Goal: Task Accomplishment & Management: Use online tool/utility

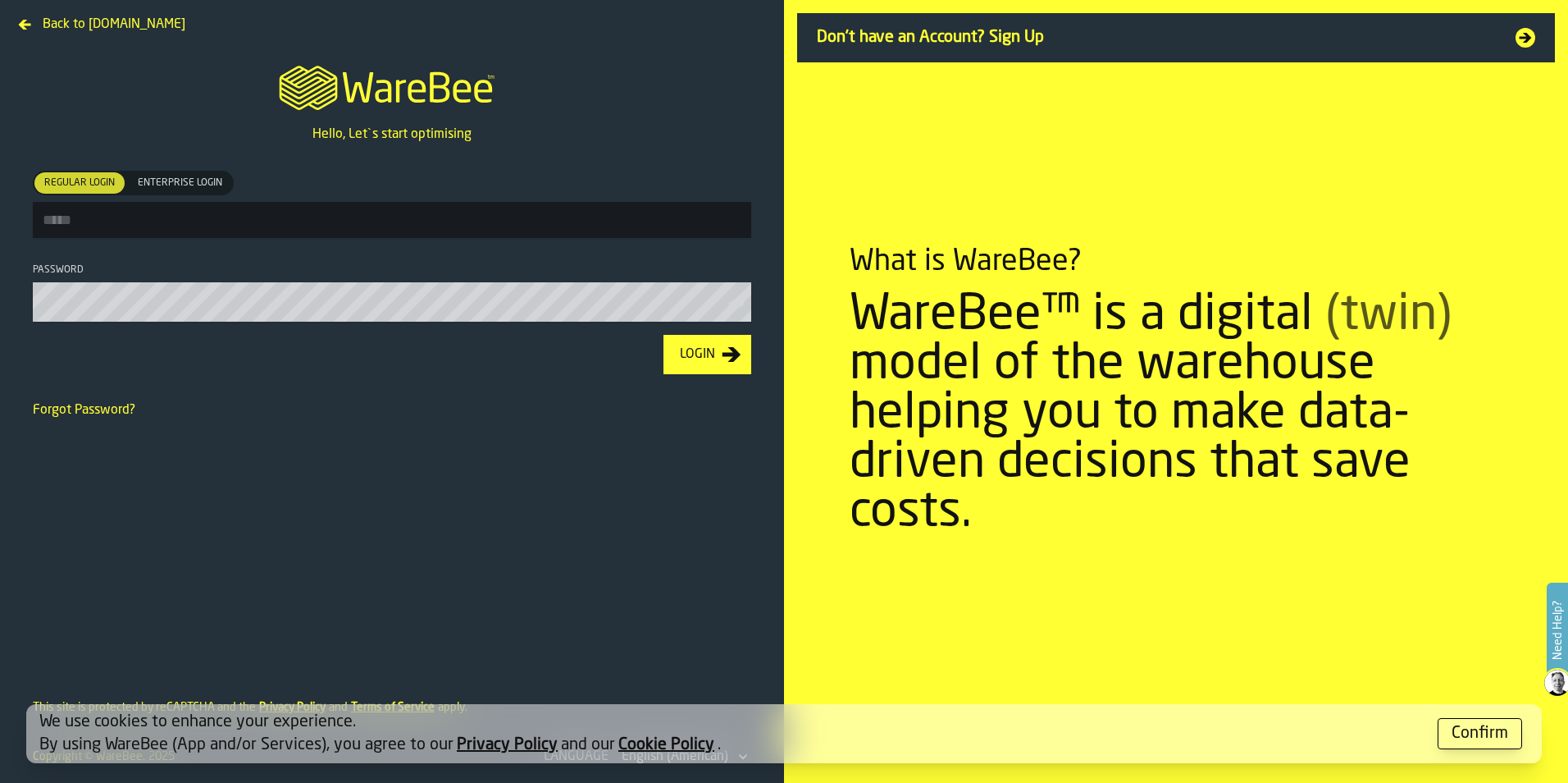
type input "**********"
click at [742, 364] on button "Login" at bounding box center [707, 354] width 88 height 40
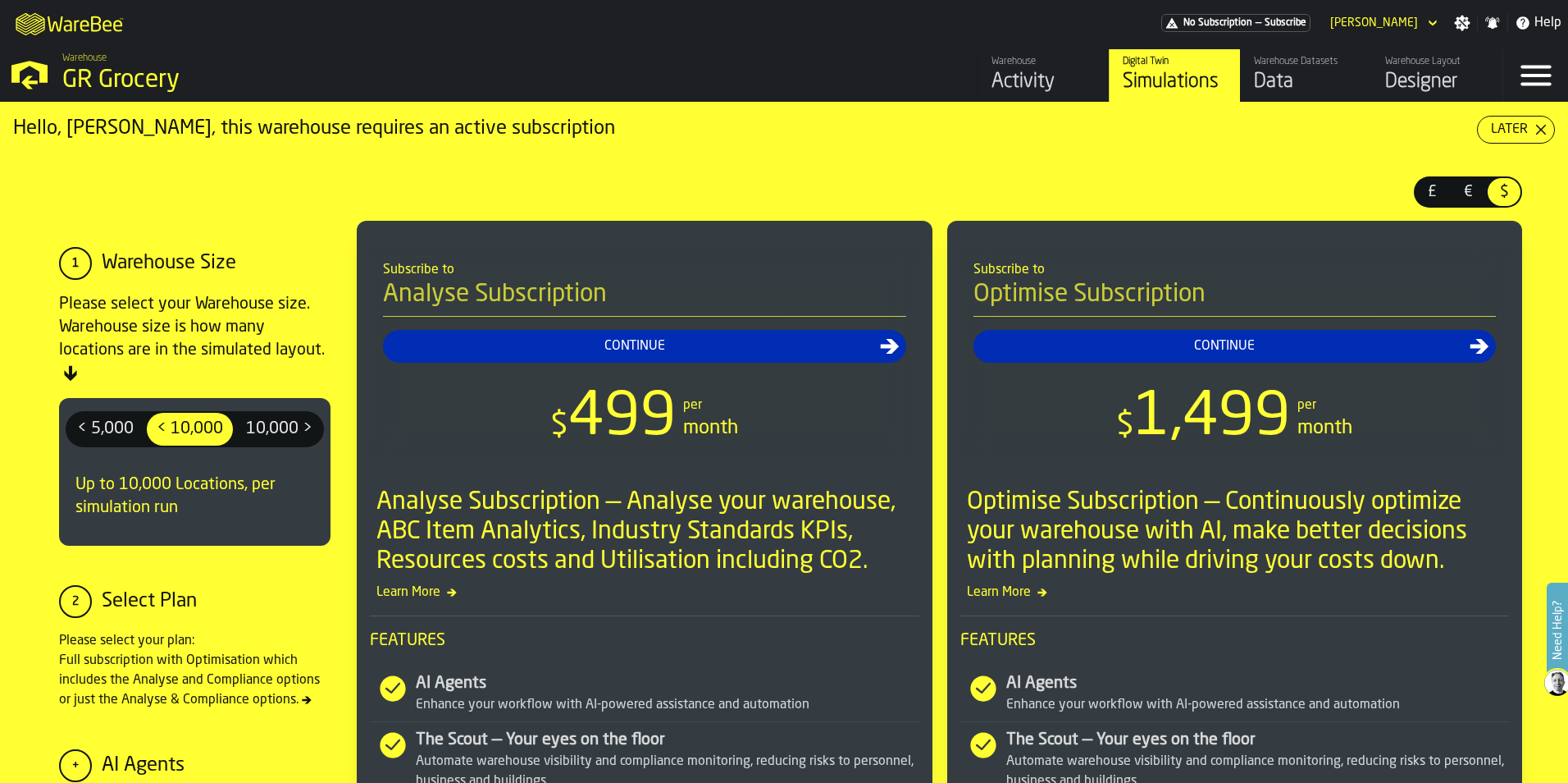
click at [1155, 71] on div "Simulations" at bounding box center [1175, 81] width 104 height 26
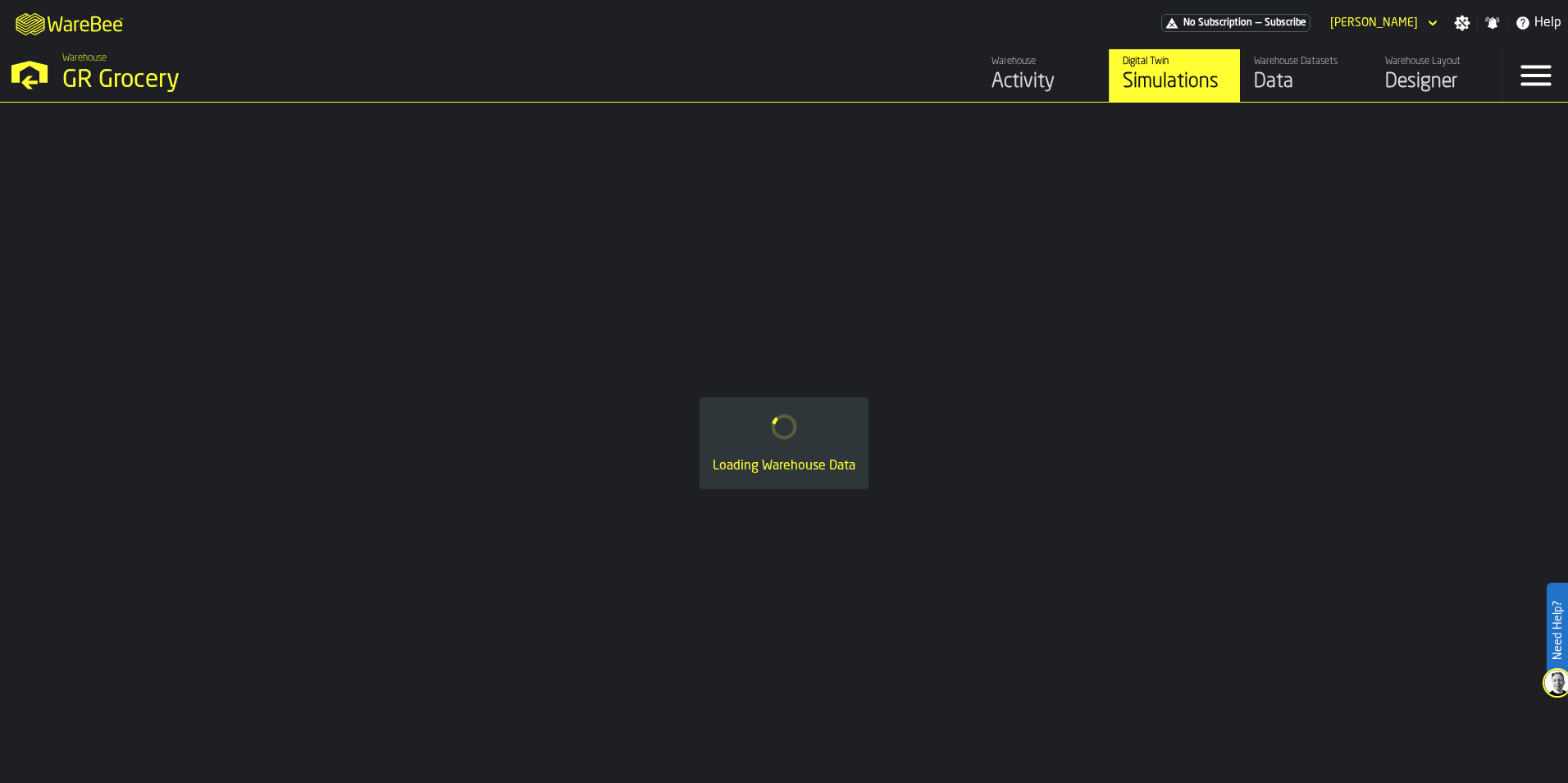
click at [1532, 132] on div "Loading Warehouse Data" at bounding box center [784, 443] width 1568 height 681
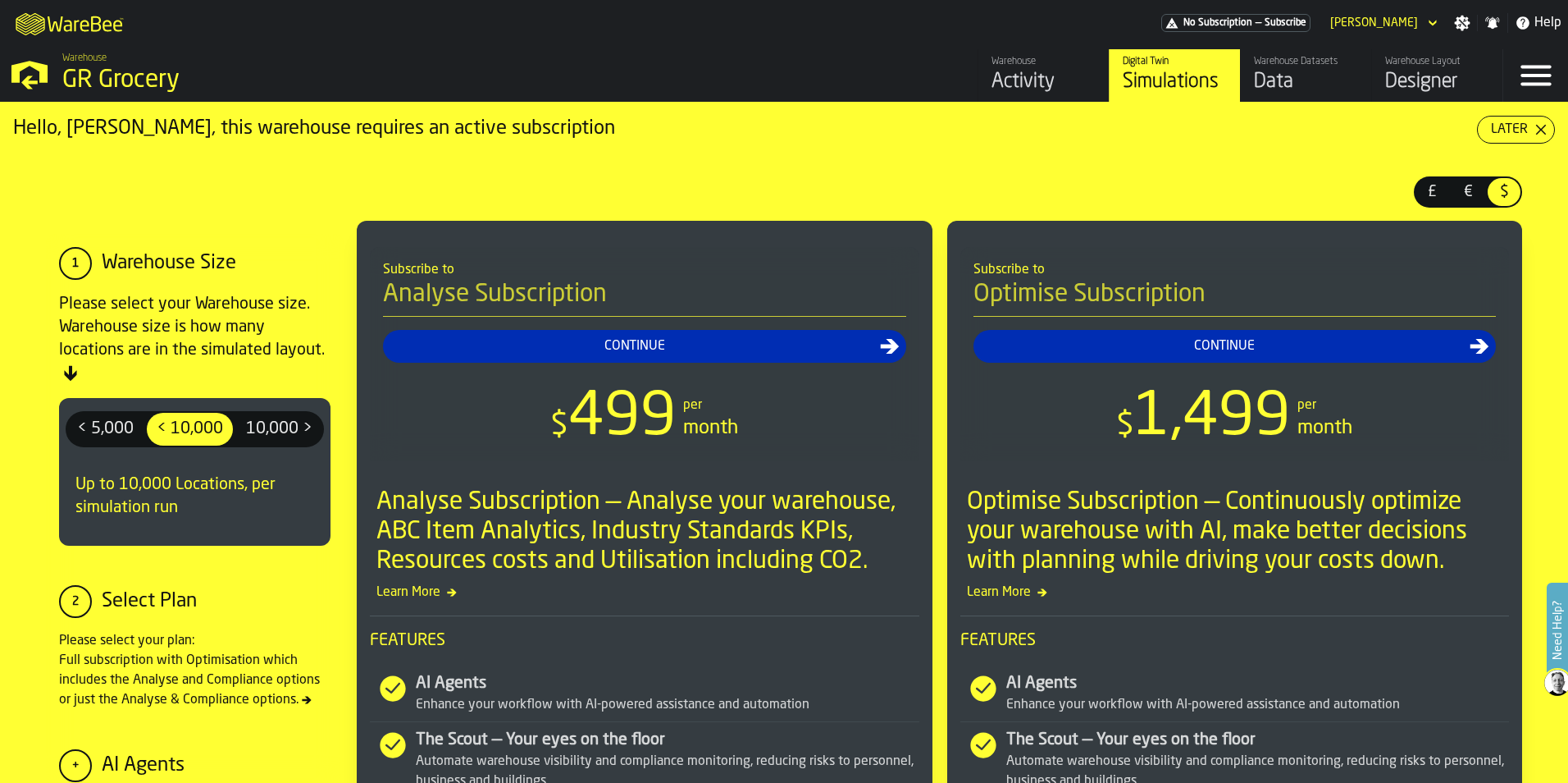
click at [1534, 132] on icon "button-Later" at bounding box center [1541, 130] width 14 height 14
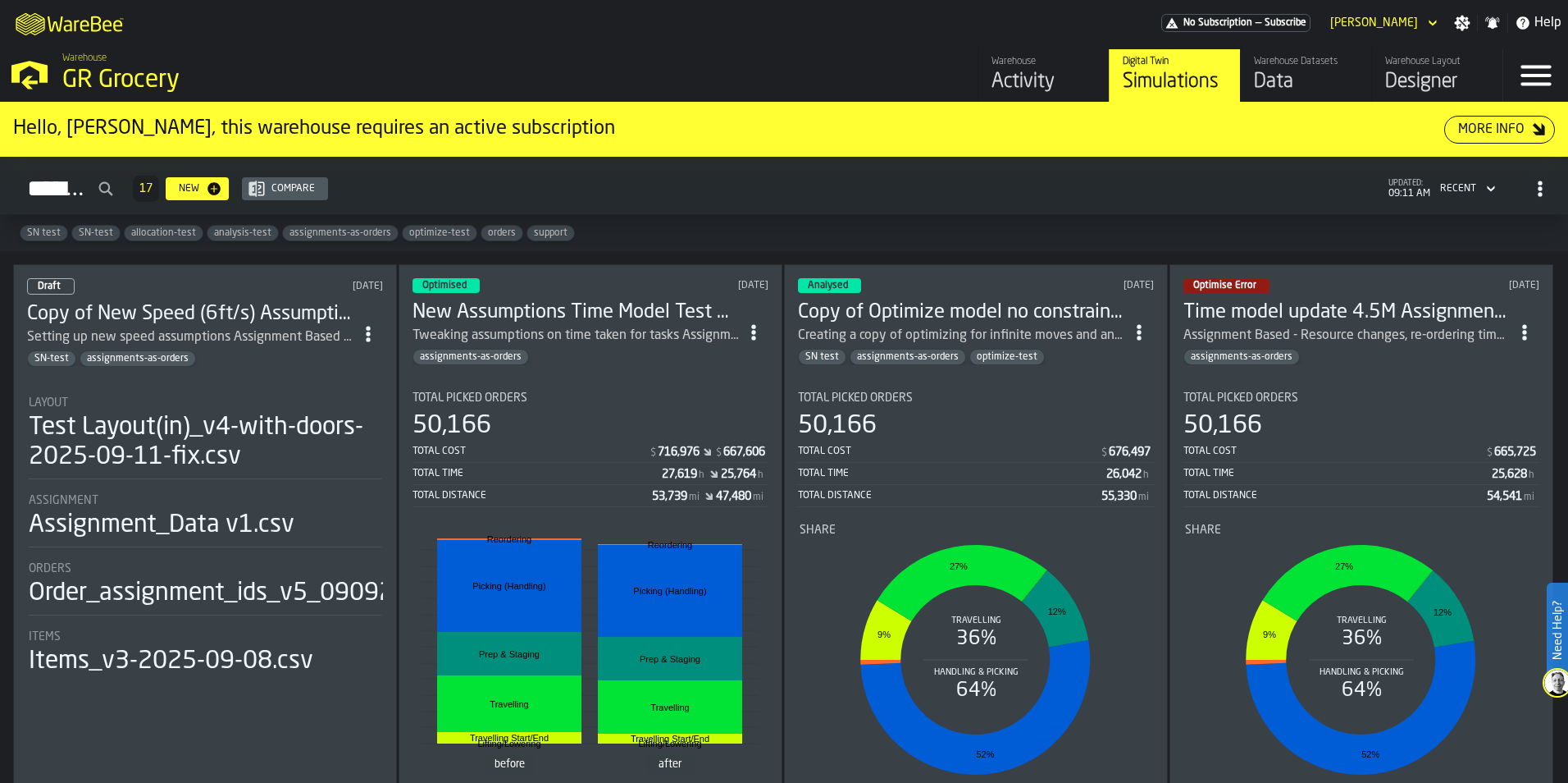
click at [651, 316] on h3 "New Assumptions Time Model Test 4.5M Assignment Test [DATE]" at bounding box center [576, 312] width 327 height 26
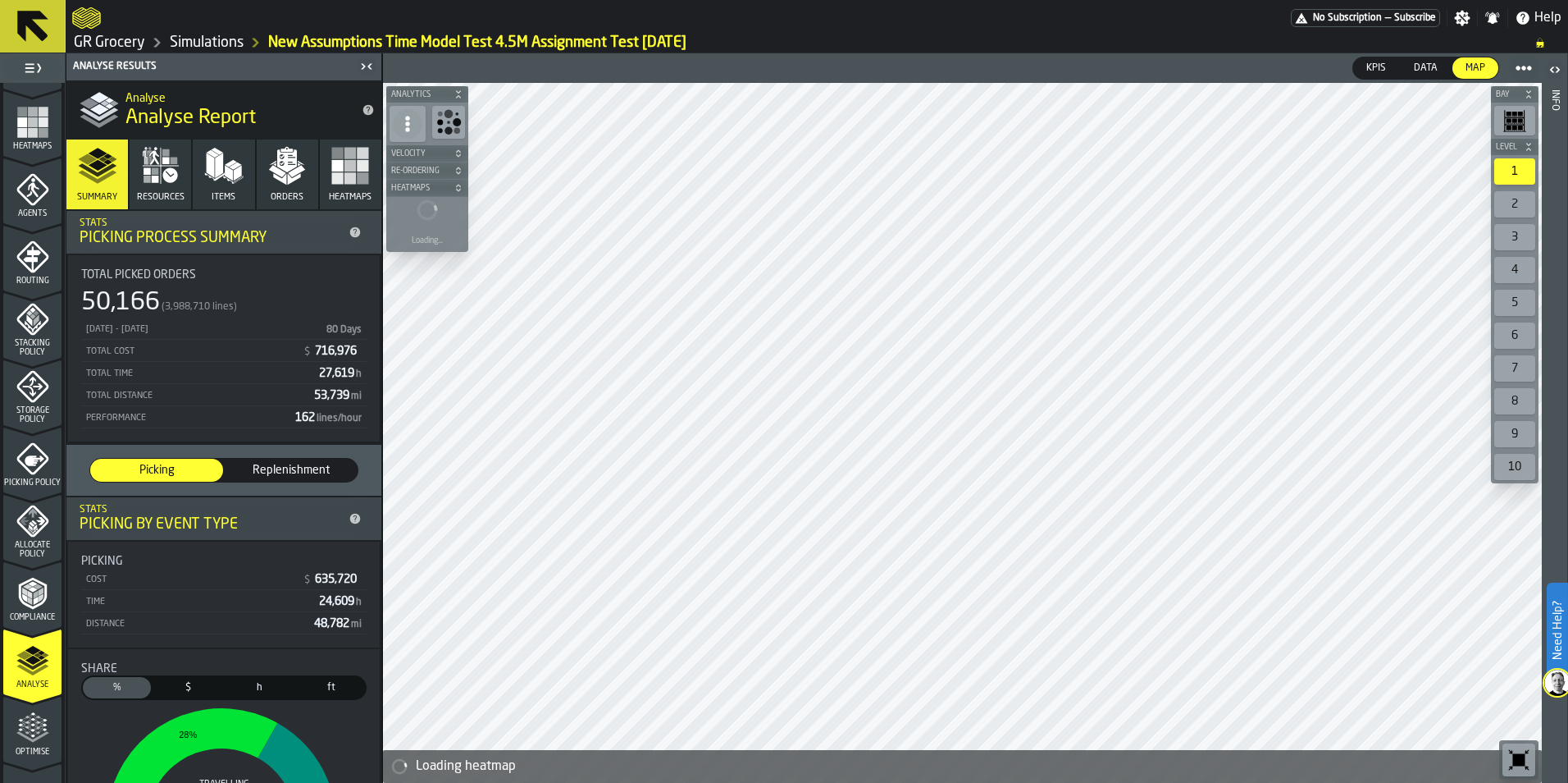
scroll to position [511, 0]
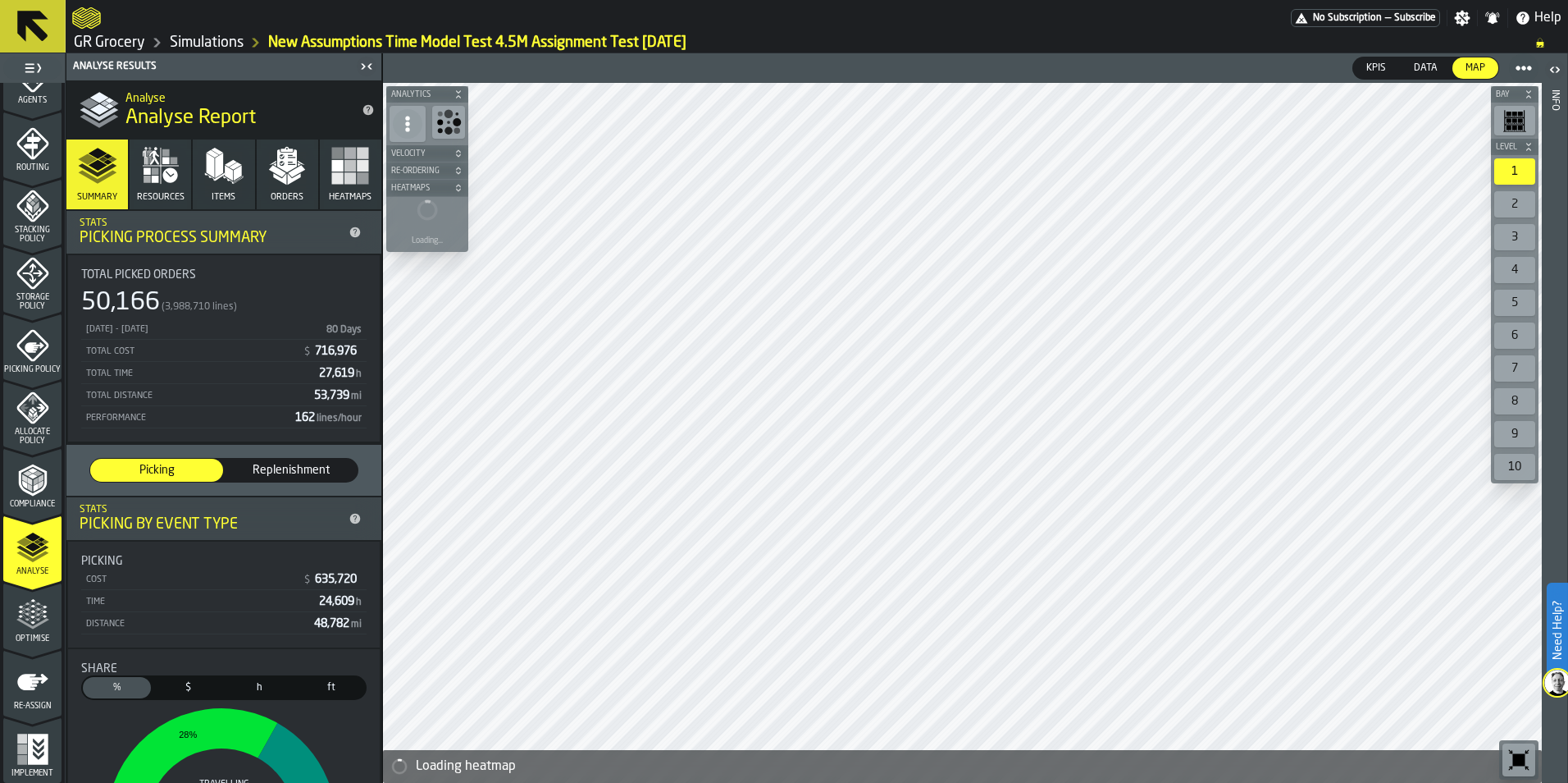
click at [46, 640] on span "Optimise" at bounding box center [32, 638] width 58 height 9
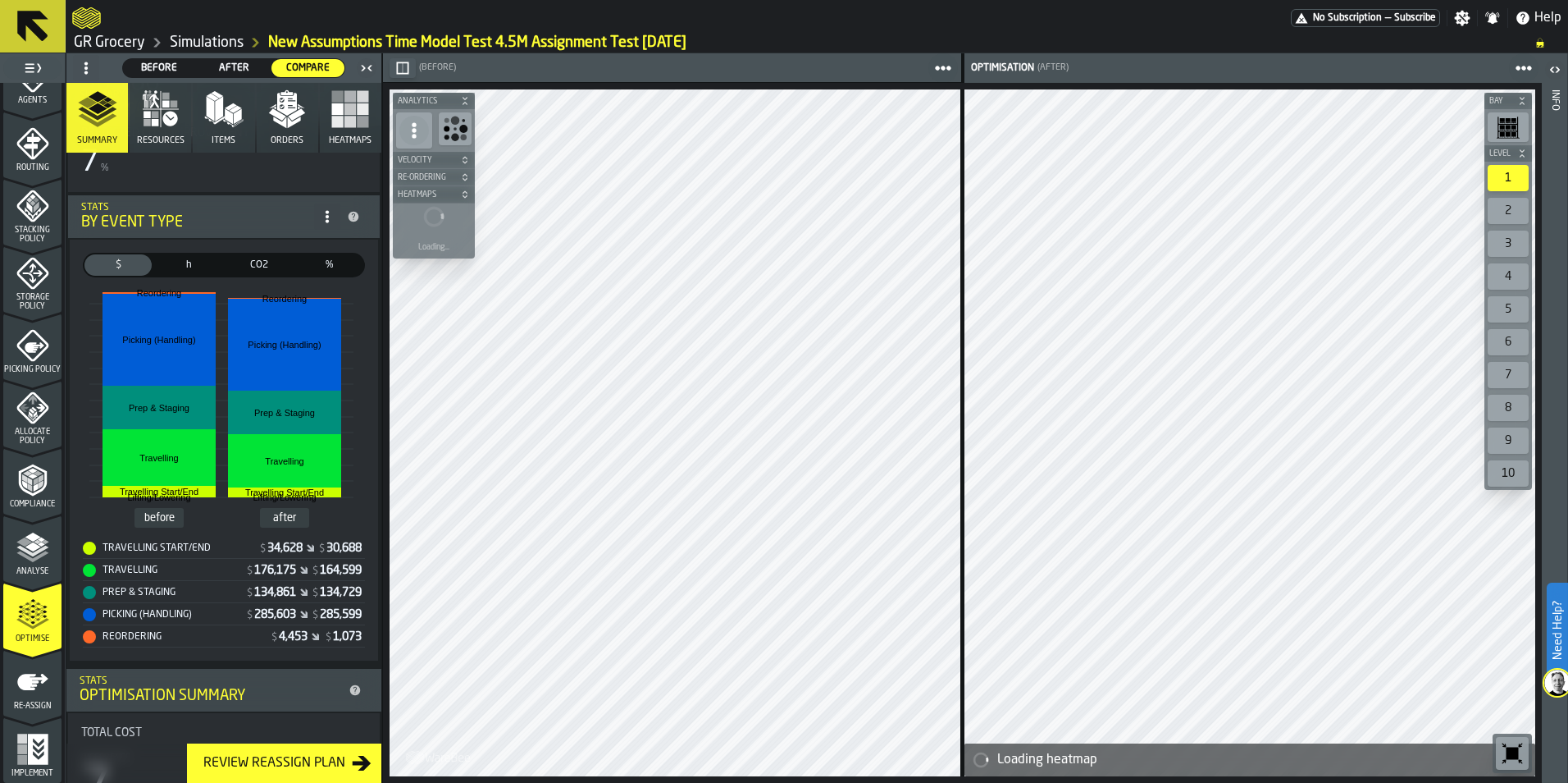
scroll to position [246, 0]
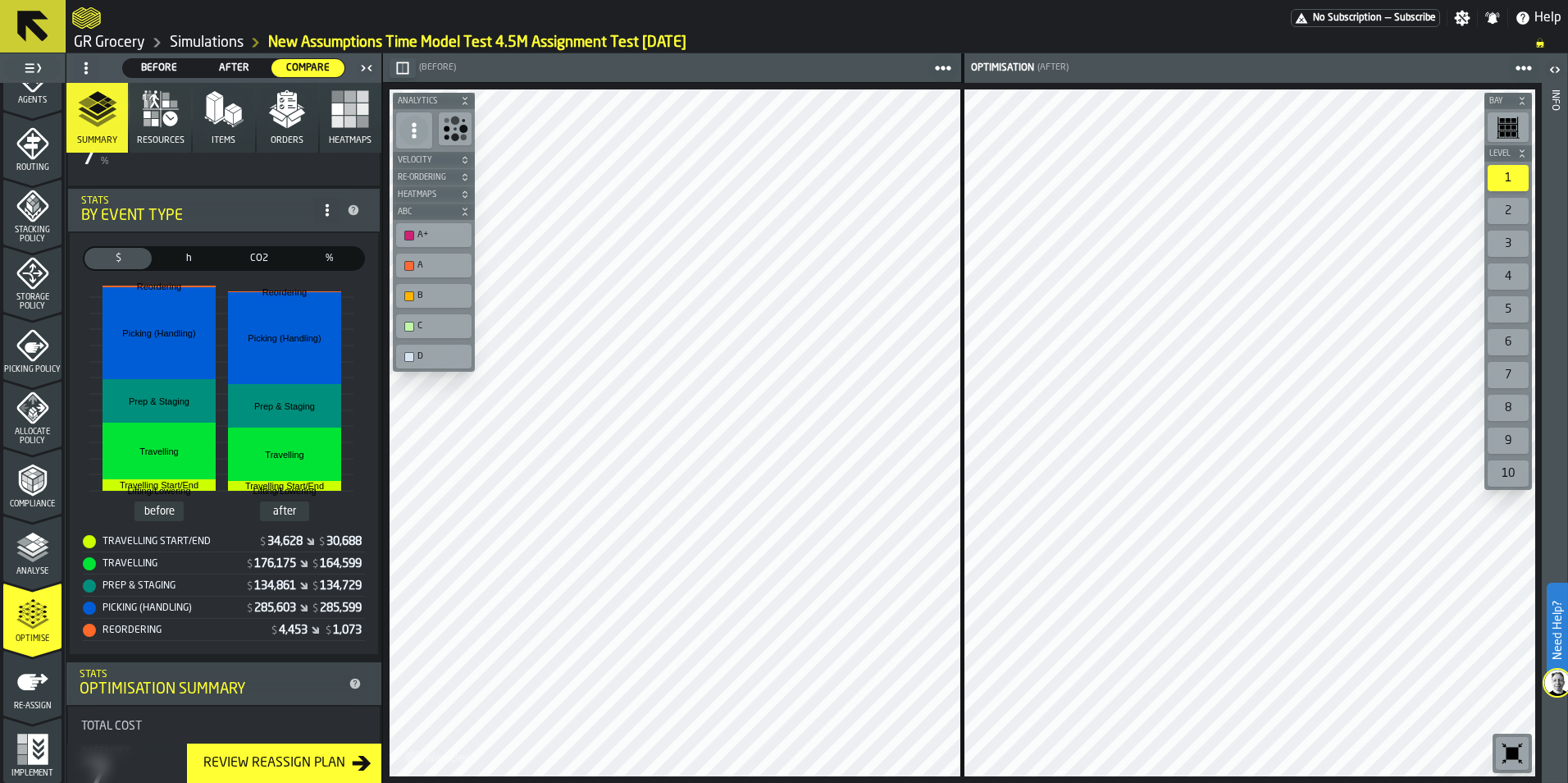
click at [336, 132] on button "Heatmaps" at bounding box center [351, 118] width 62 height 70
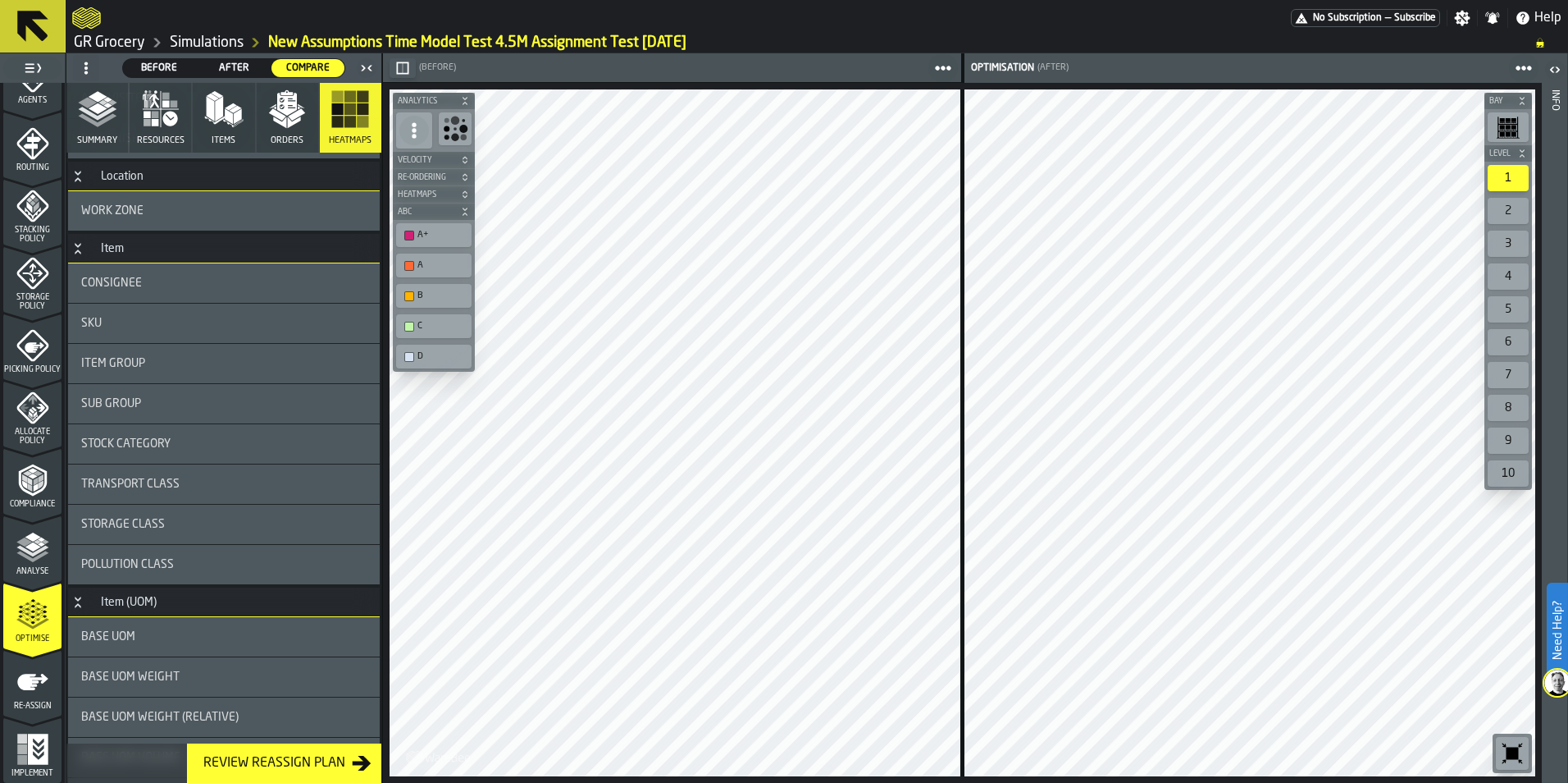
click at [53, 283] on div "Storage Policy" at bounding box center [32, 284] width 58 height 54
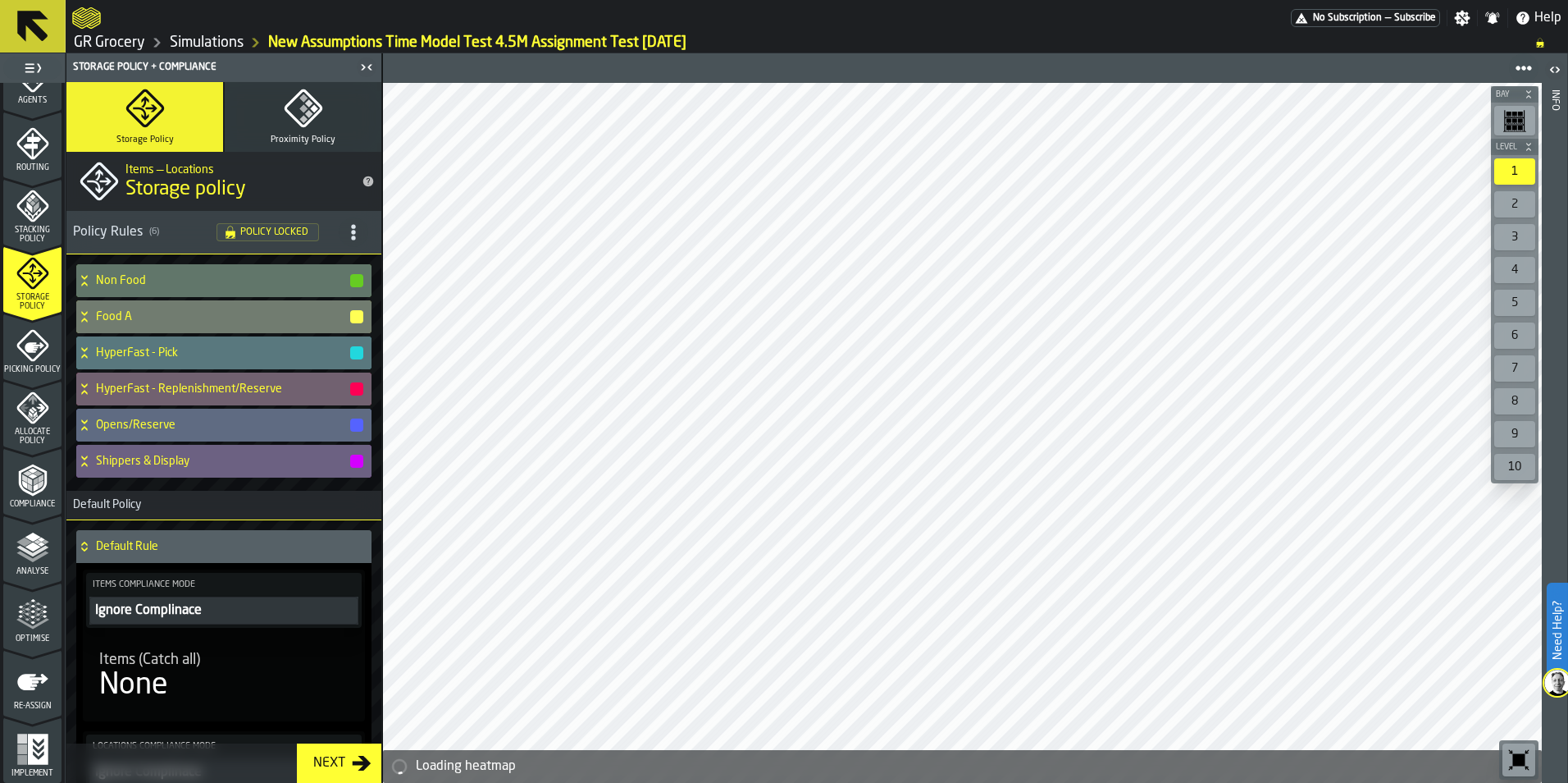
click at [46, 233] on span "Stacking Policy" at bounding box center [32, 234] width 58 height 18
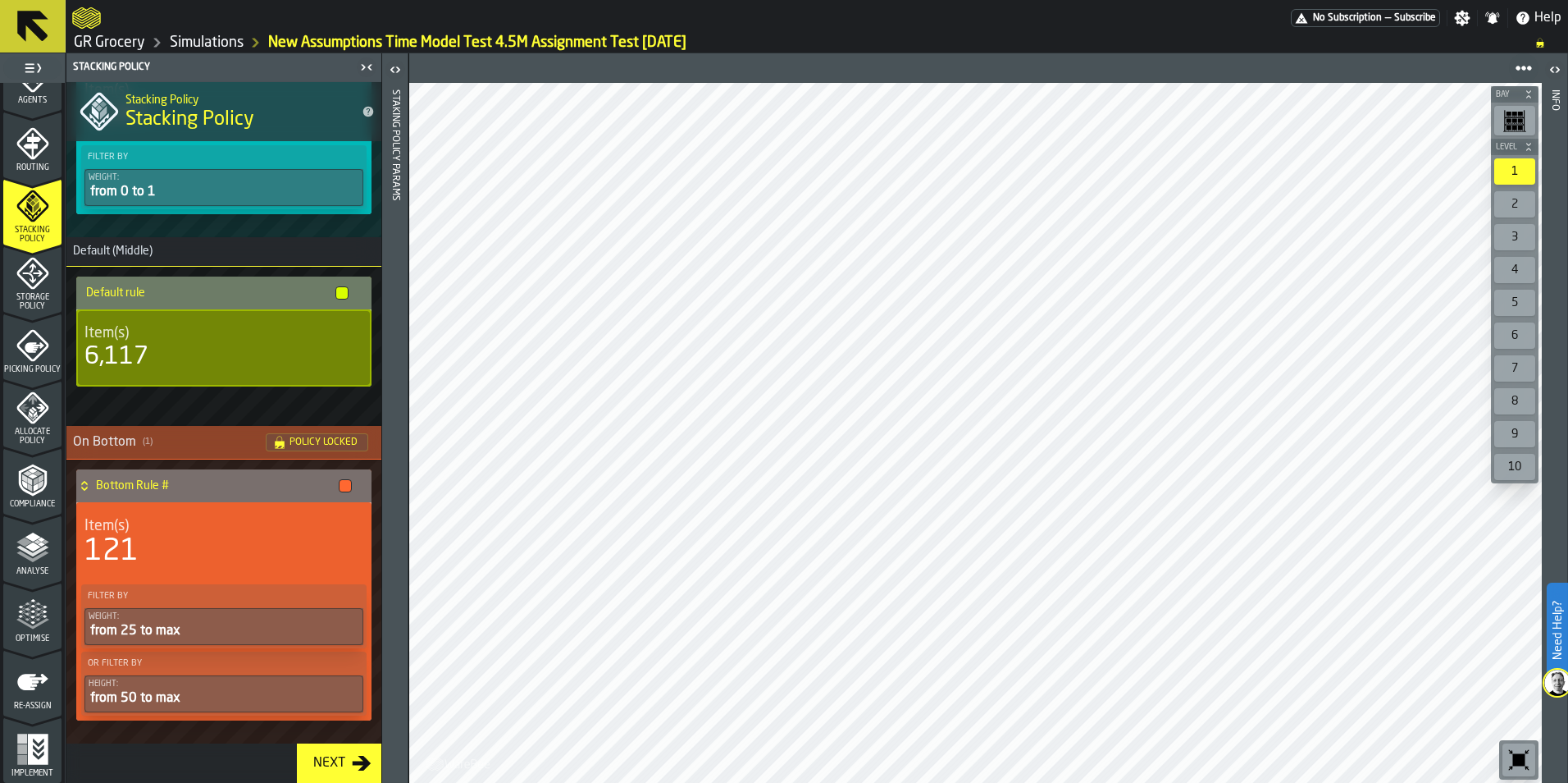
scroll to position [0, 0]
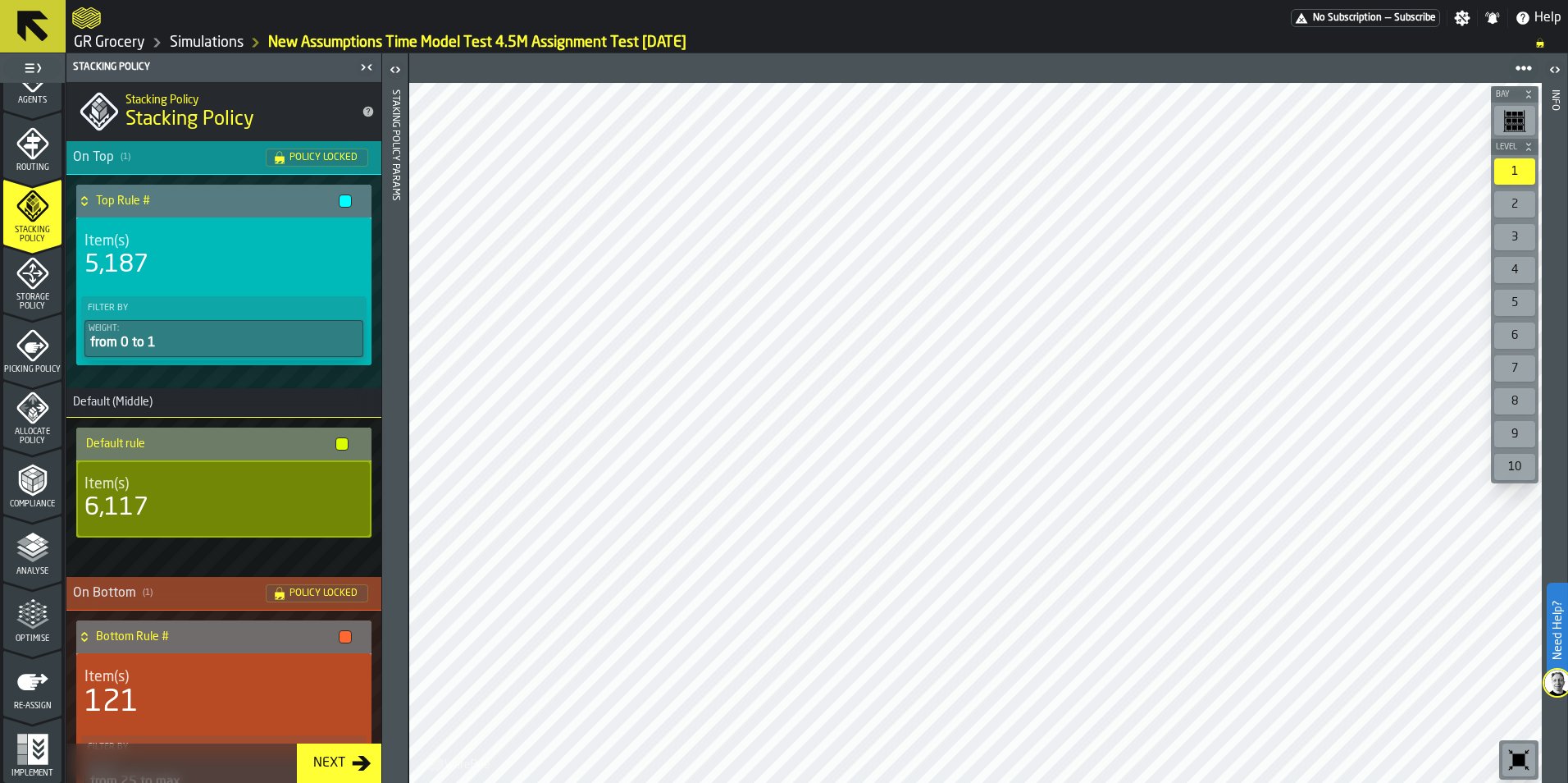
click at [46, 681] on div "Re-assign" at bounding box center [32, 687] width 58 height 45
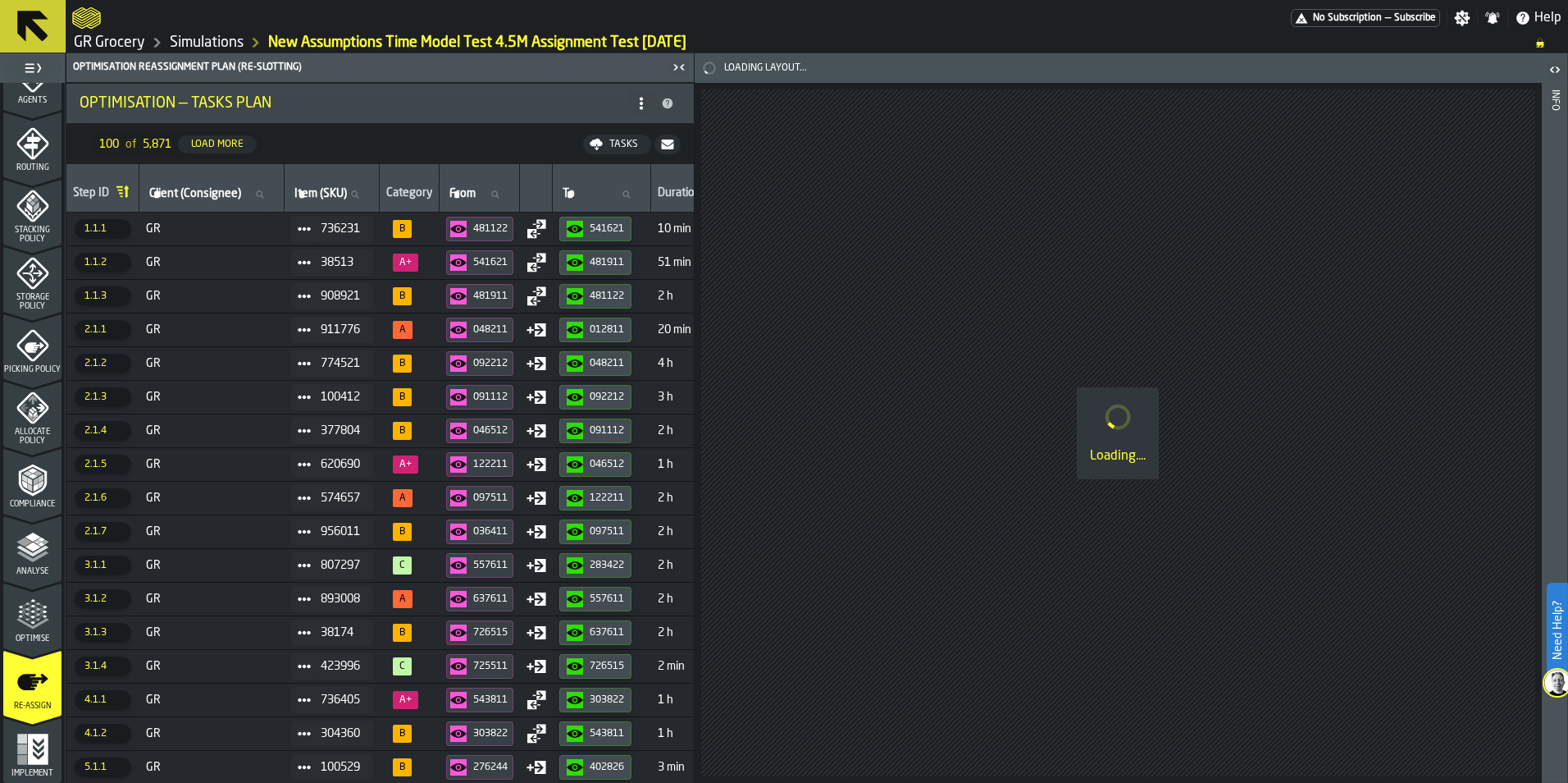
click at [246, 222] on span "GR" at bounding box center [212, 229] width 132 height 14
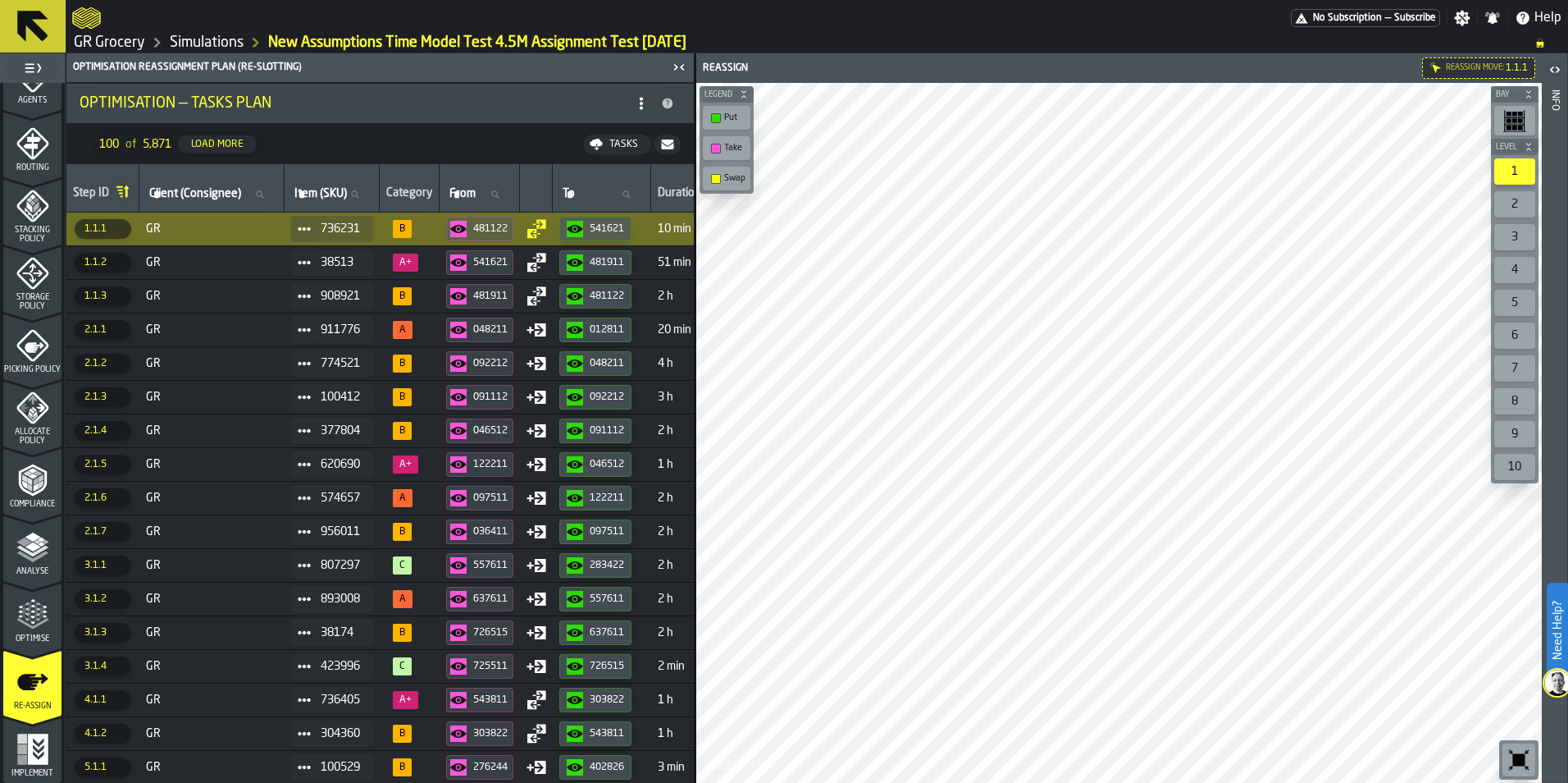
click at [165, 273] on td "GR" at bounding box center [212, 262] width 145 height 34
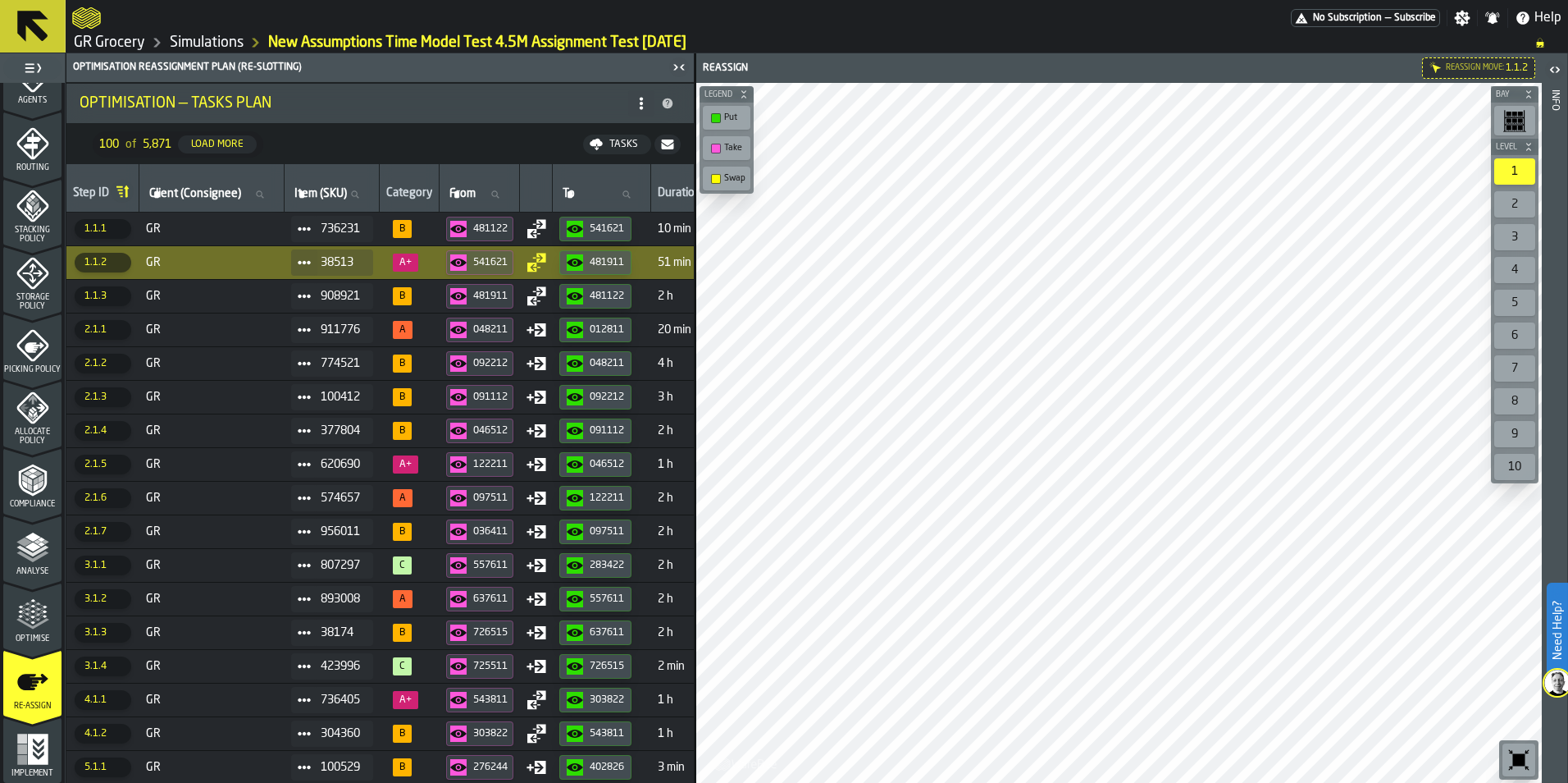
click at [216, 297] on span "GR" at bounding box center [212, 297] width 132 height 14
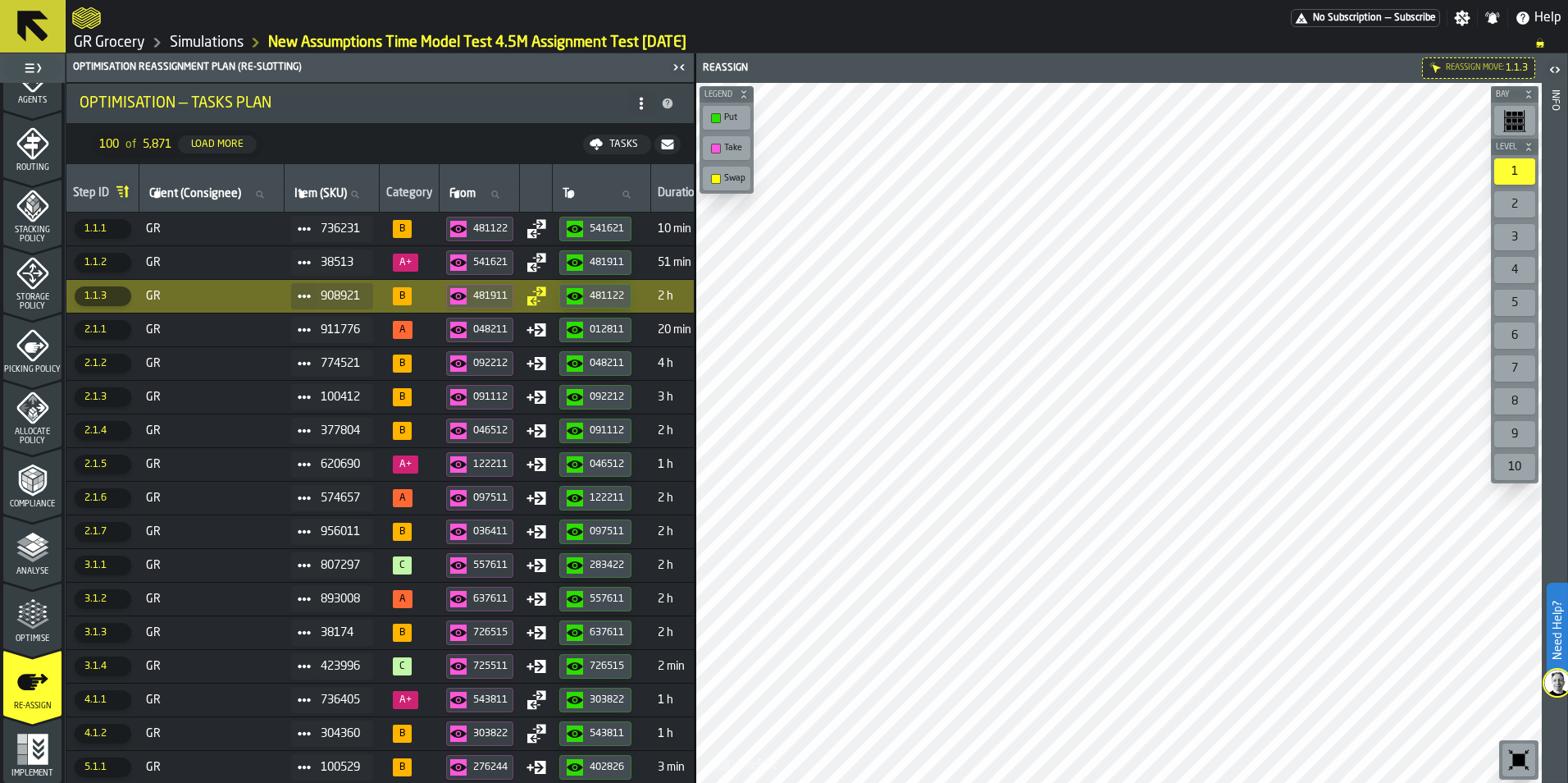
click at [180, 333] on span "GR" at bounding box center [212, 330] width 132 height 14
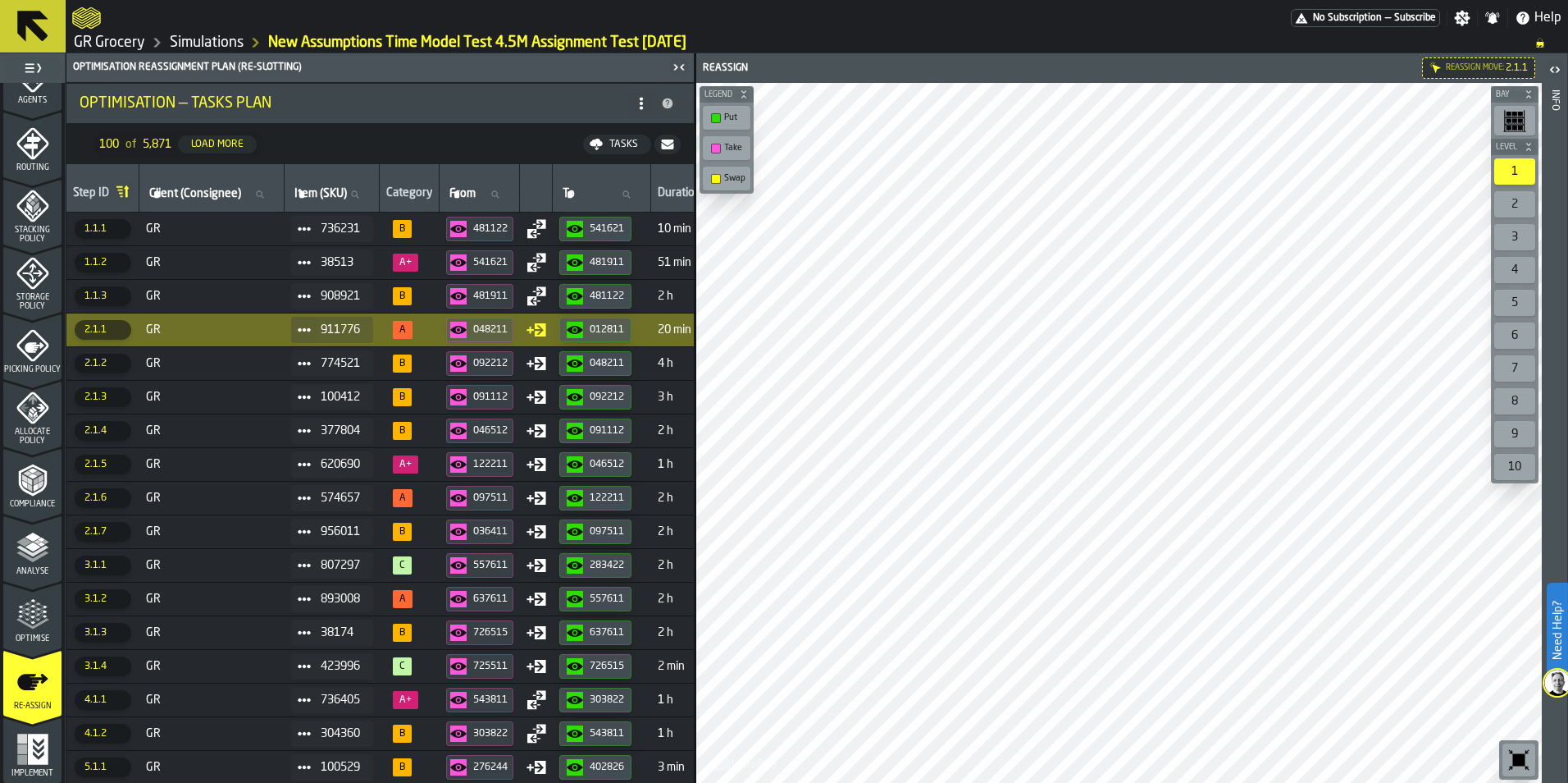
click at [257, 373] on td "GR" at bounding box center [212, 362] width 145 height 34
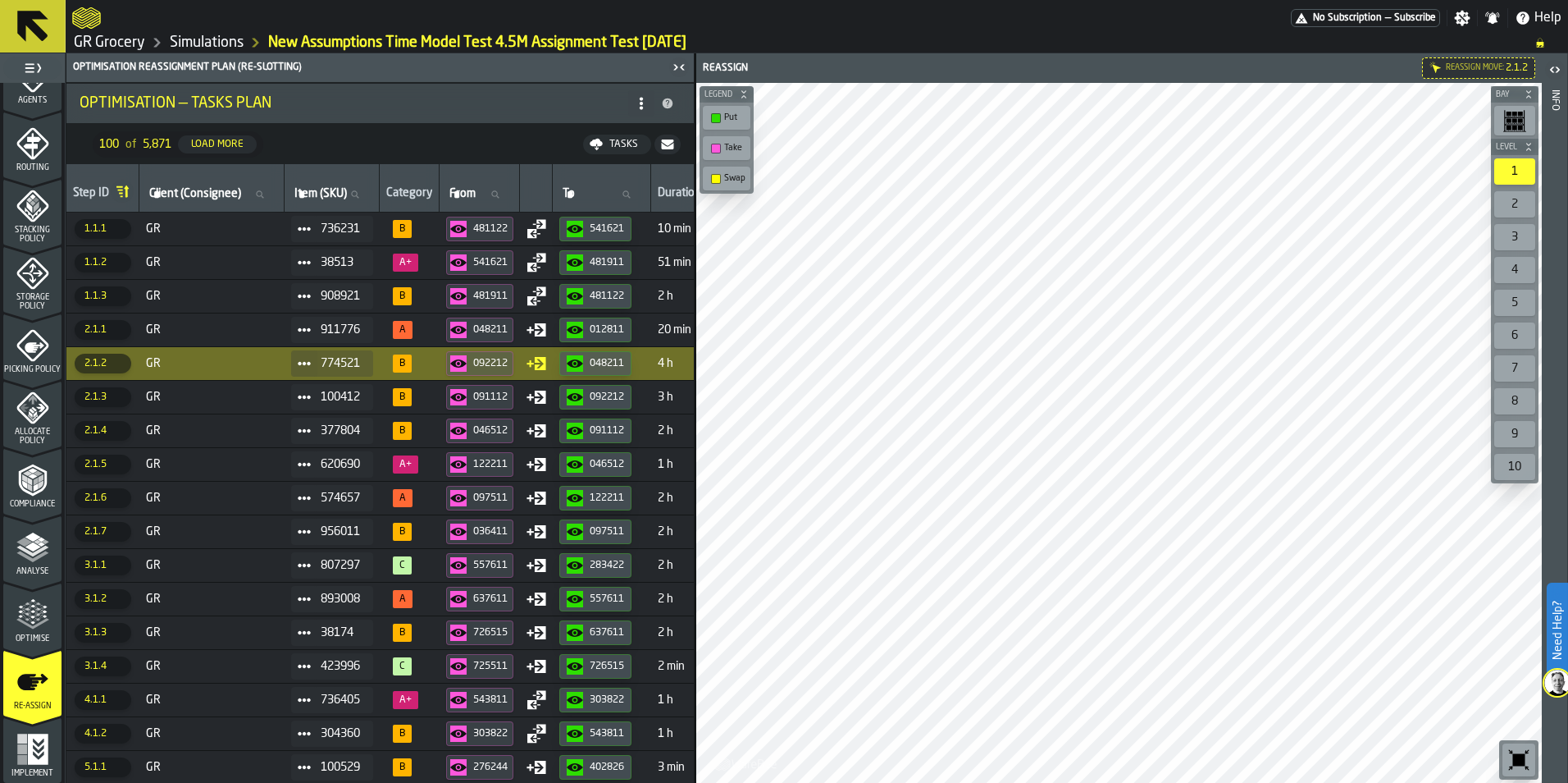
click at [271, 394] on span "GR" at bounding box center [212, 397] width 132 height 14
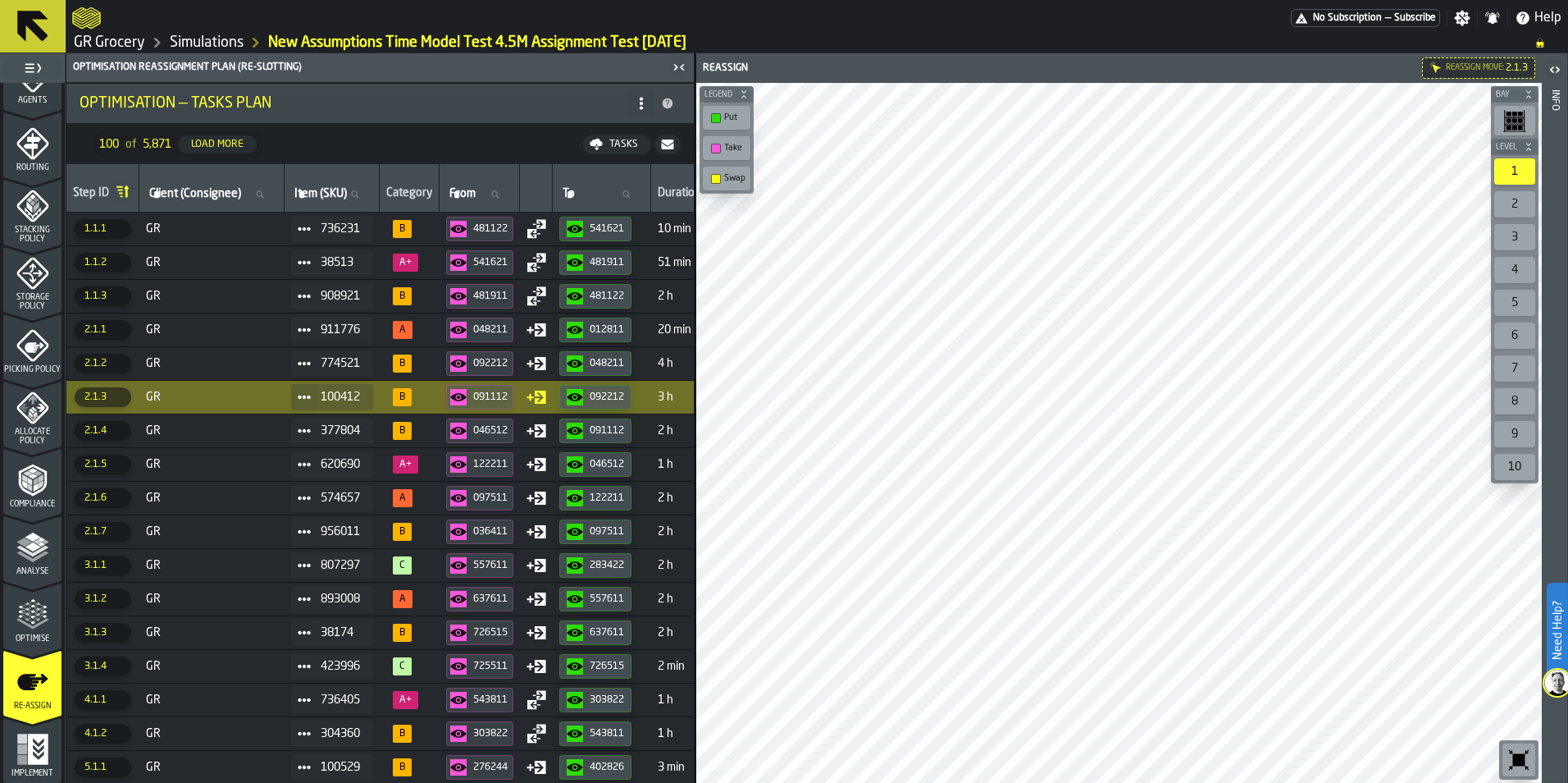
click at [185, 425] on span "GR" at bounding box center [212, 431] width 132 height 14
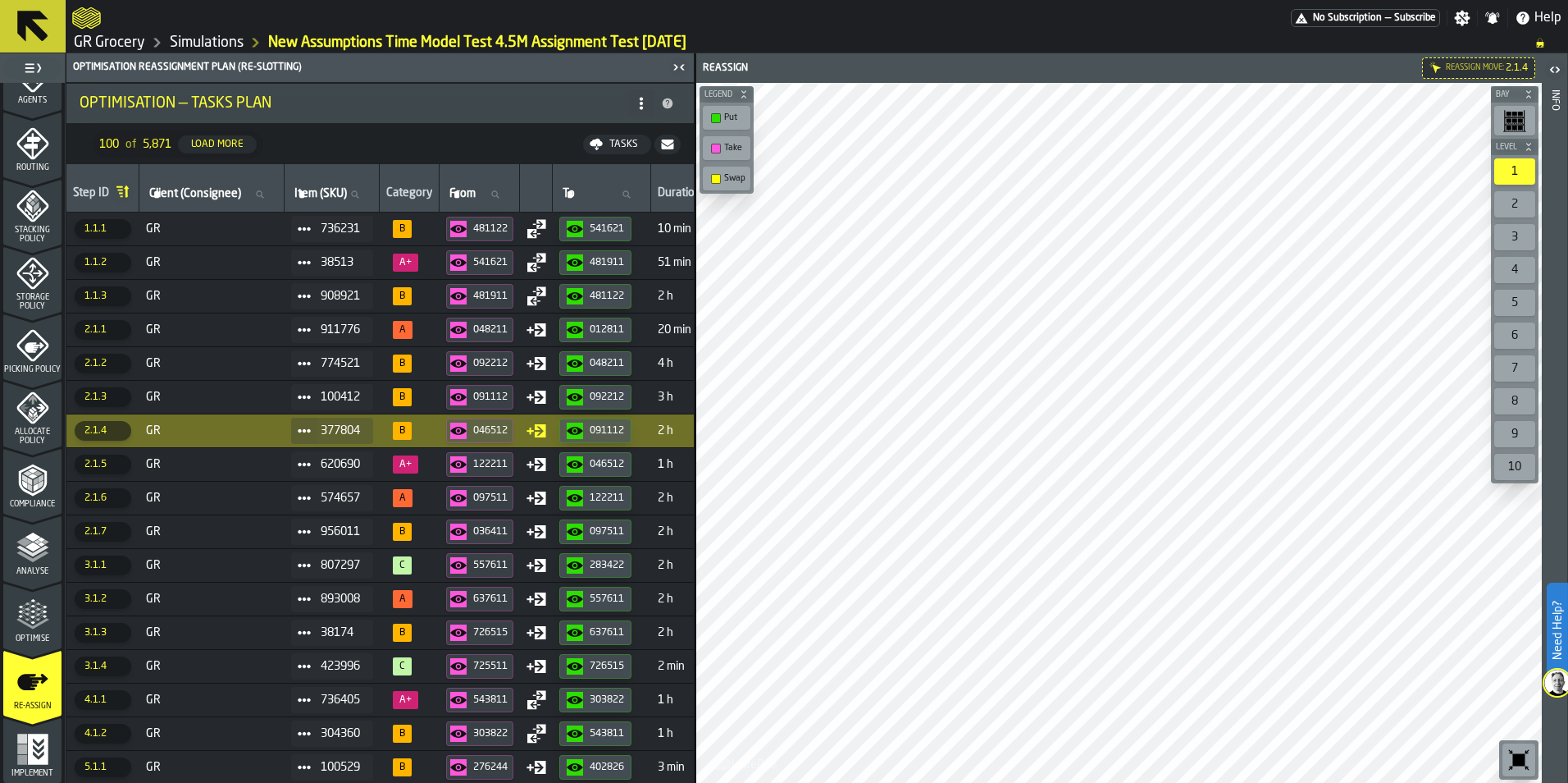
click at [246, 474] on td "GR" at bounding box center [212, 464] width 145 height 34
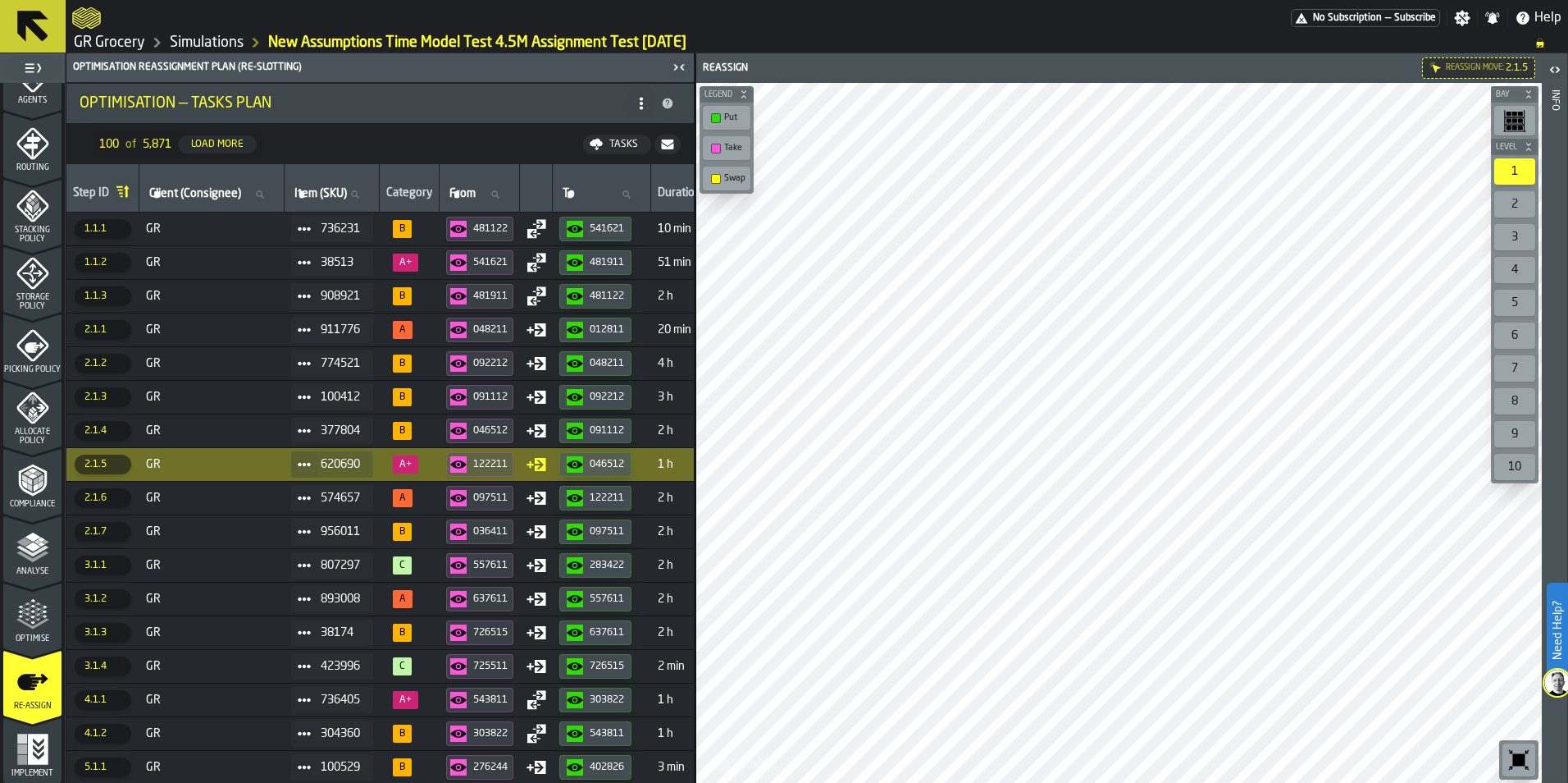
click at [229, 496] on span "GR" at bounding box center [212, 498] width 132 height 14
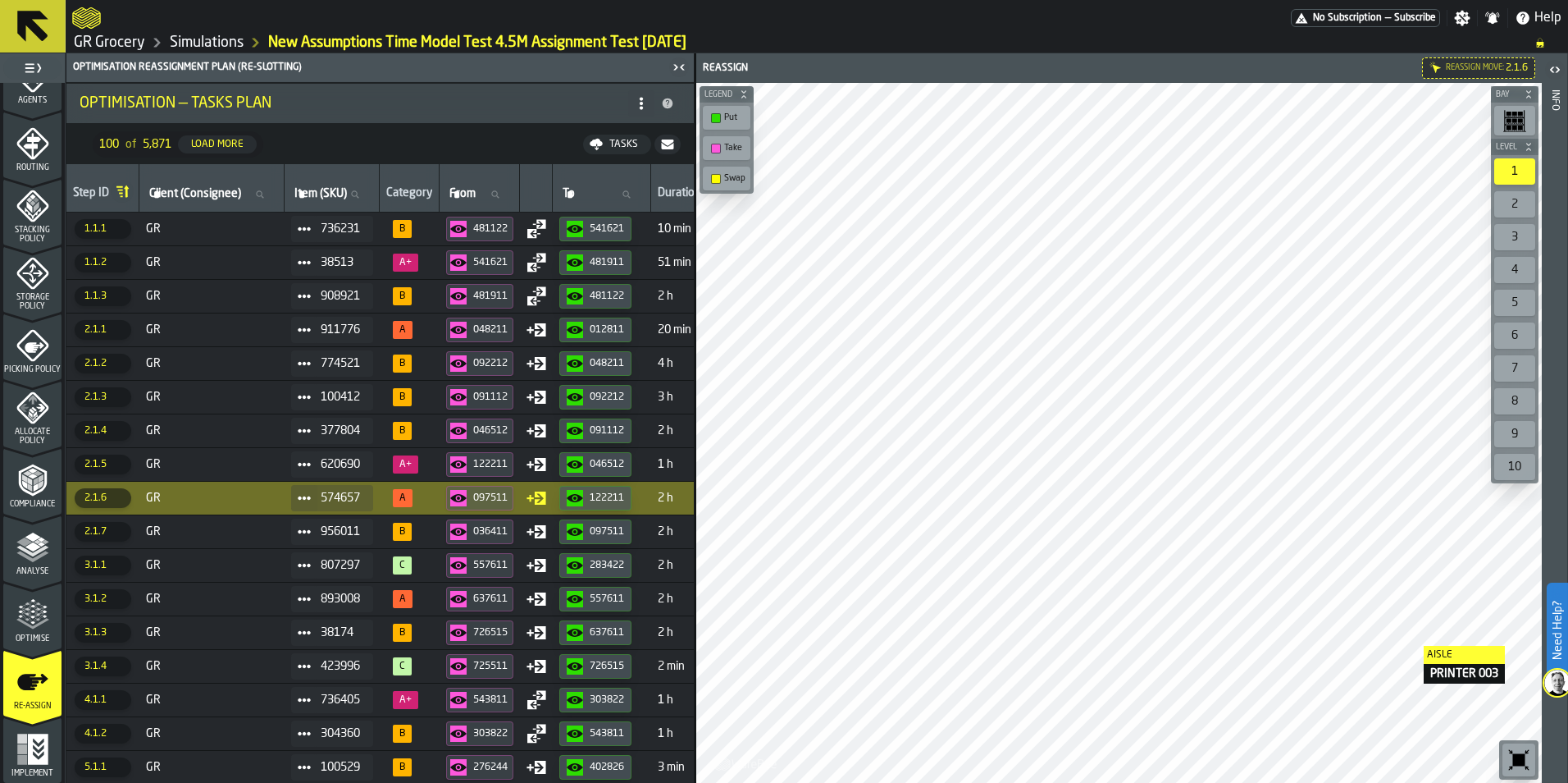
click at [636, 105] on icon at bounding box center [641, 103] width 14 height 14
click at [597, 135] on div "Show Tasks Plan" at bounding box center [575, 136] width 138 height 19
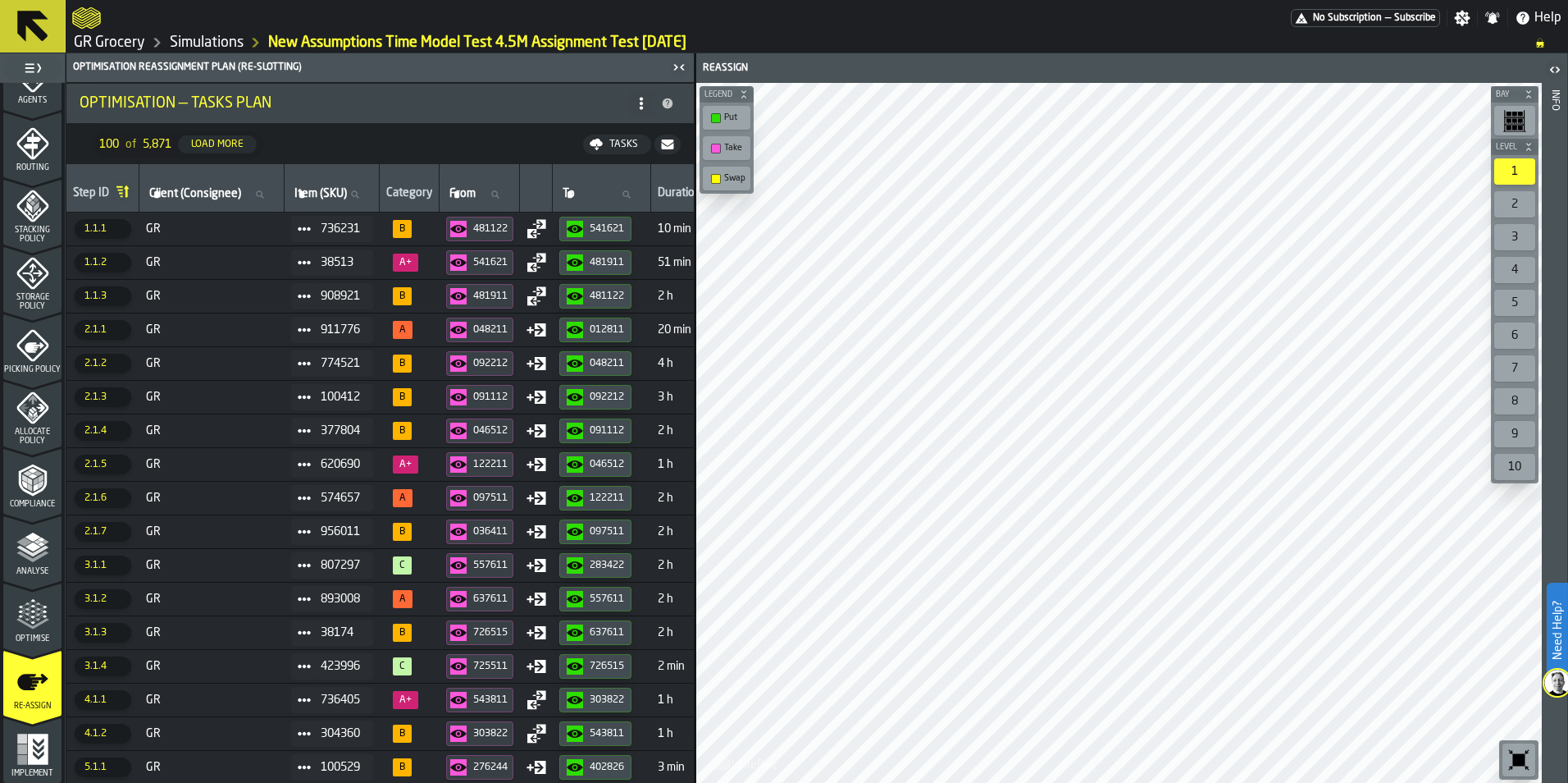
click at [645, 111] on span at bounding box center [641, 102] width 26 height 26
click at [591, 165] on div "Show Assignment Changes" at bounding box center [575, 185] width 138 height 40
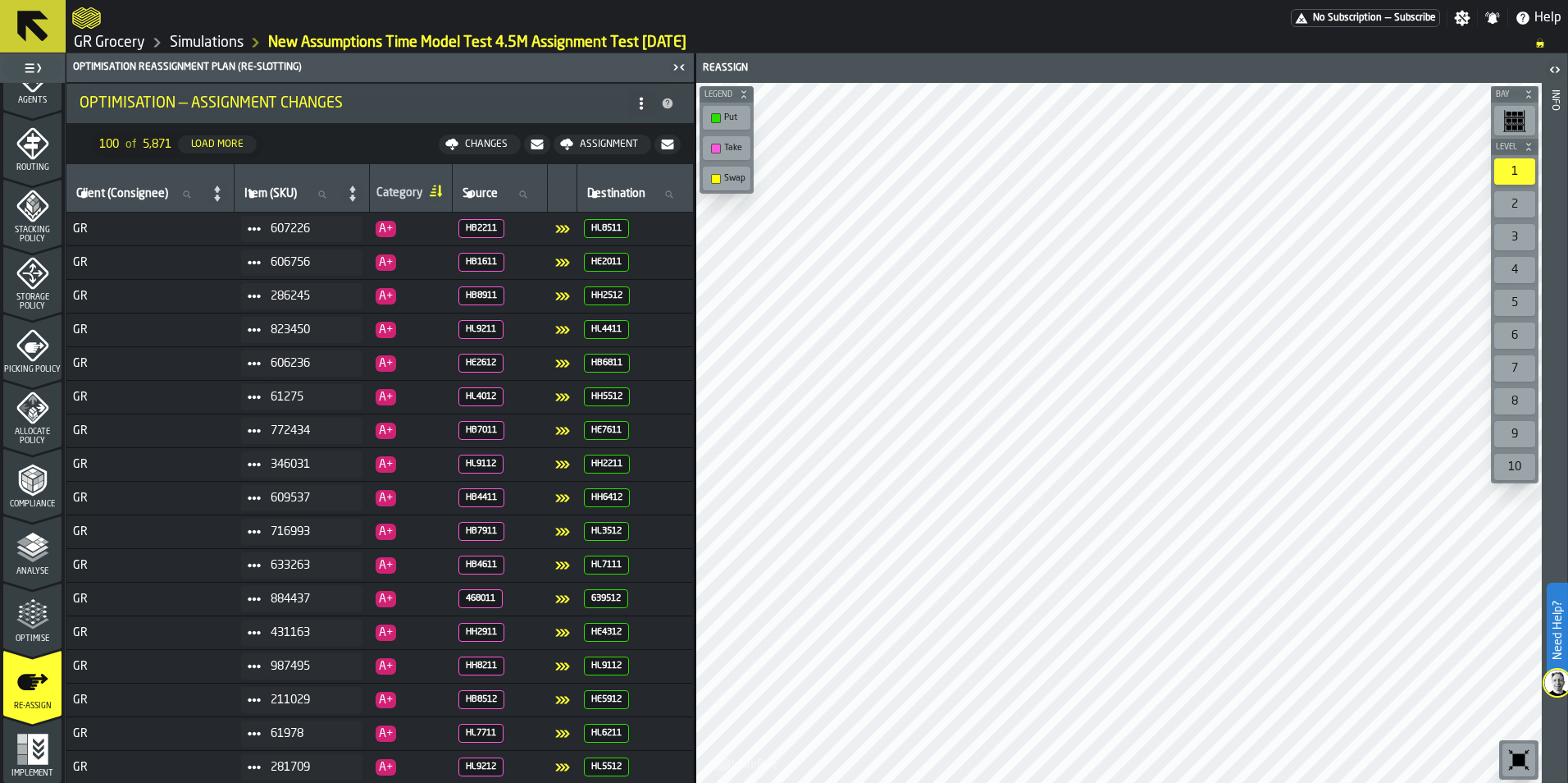
click at [636, 102] on icon at bounding box center [641, 103] width 14 height 14
click at [560, 130] on div "Show Tasks Plan" at bounding box center [575, 136] width 138 height 19
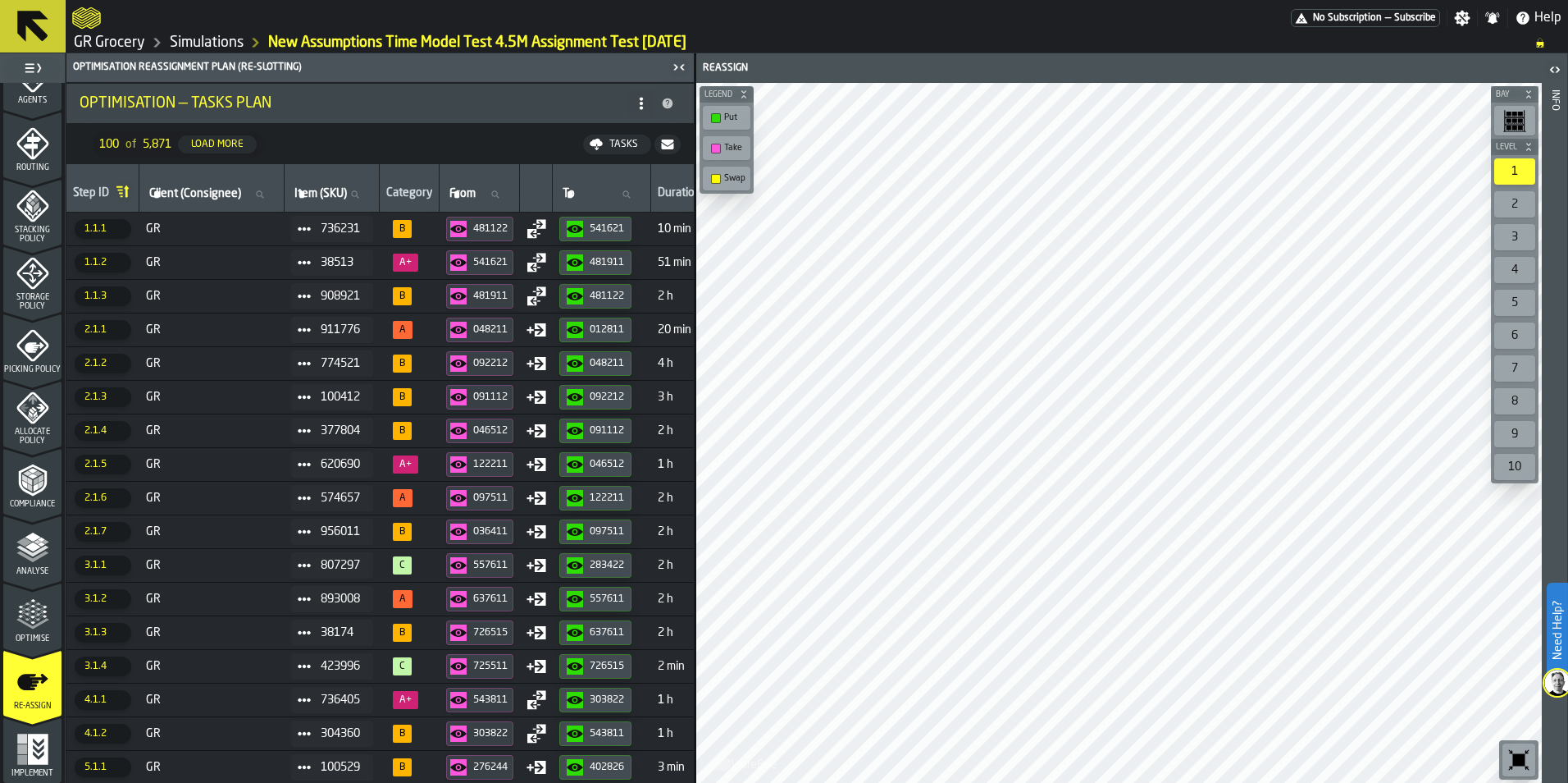
click at [659, 143] on button "button-" at bounding box center [667, 144] width 26 height 19
click at [669, 105] on icon at bounding box center [668, 103] width 11 height 11
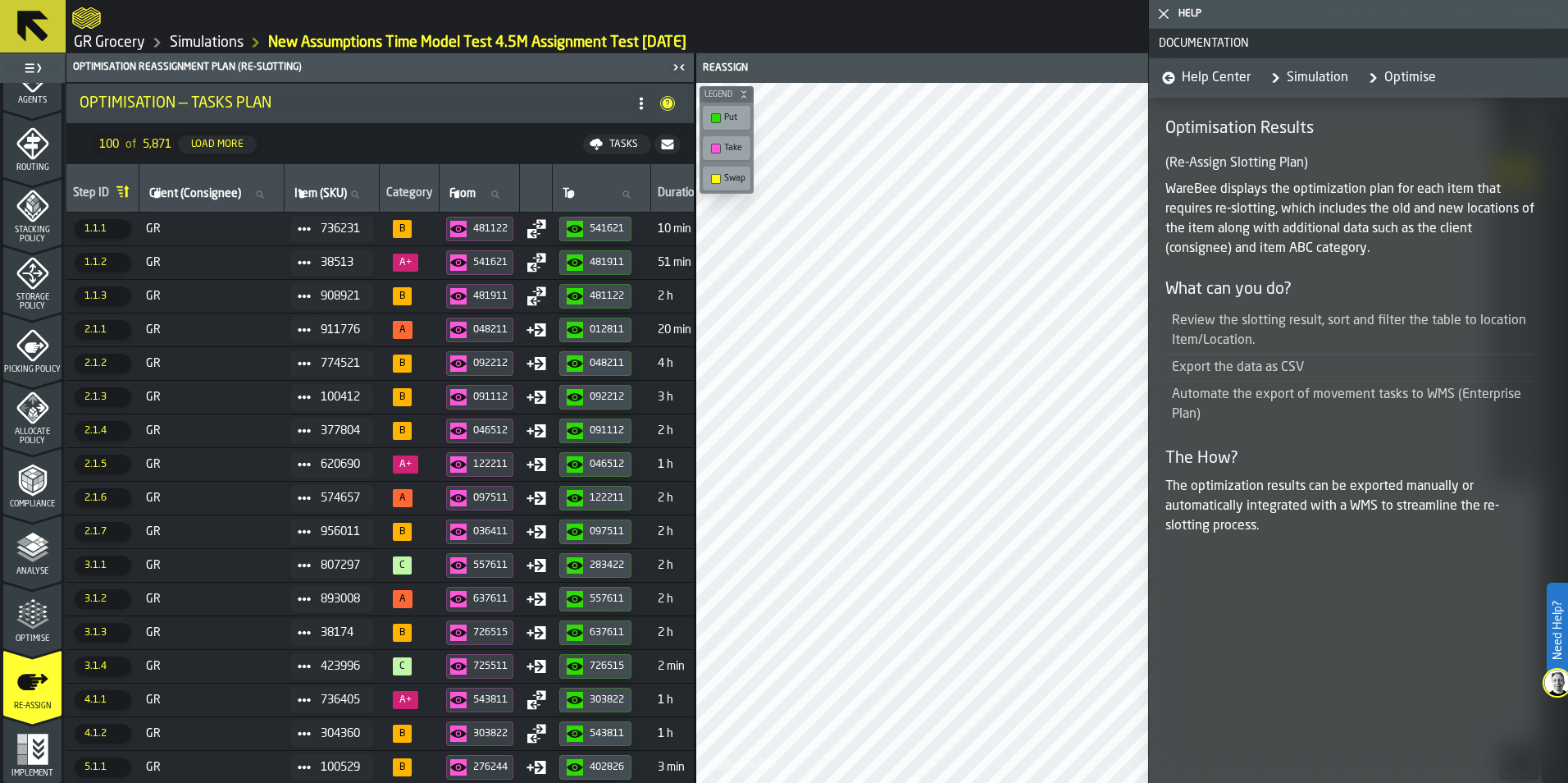
click at [1174, 19] on div "button-toggle-Close me" at bounding box center [1163, 14] width 23 height 19
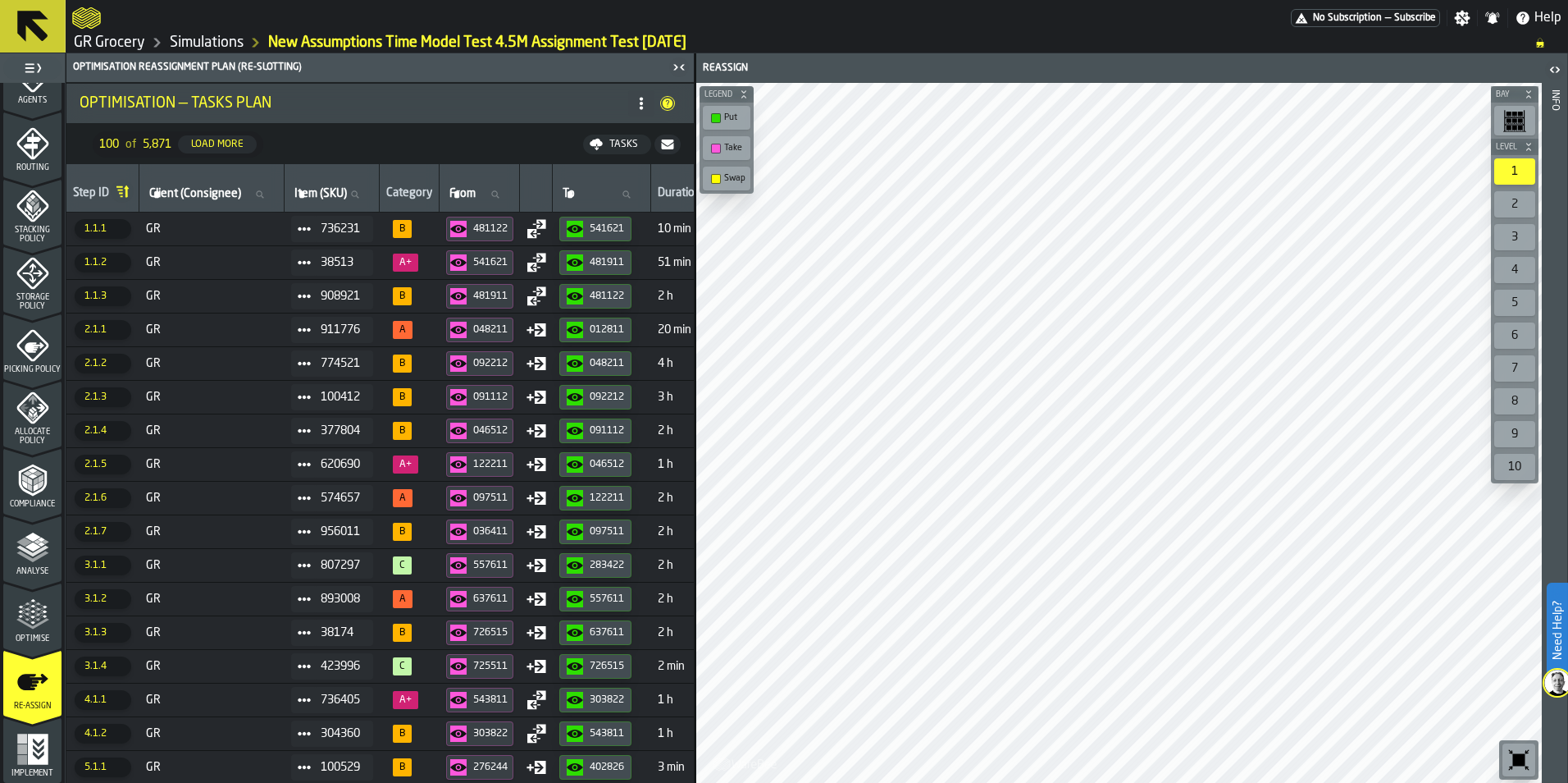
click at [509, 231] on div "481122" at bounding box center [491, 229] width 36 height 12
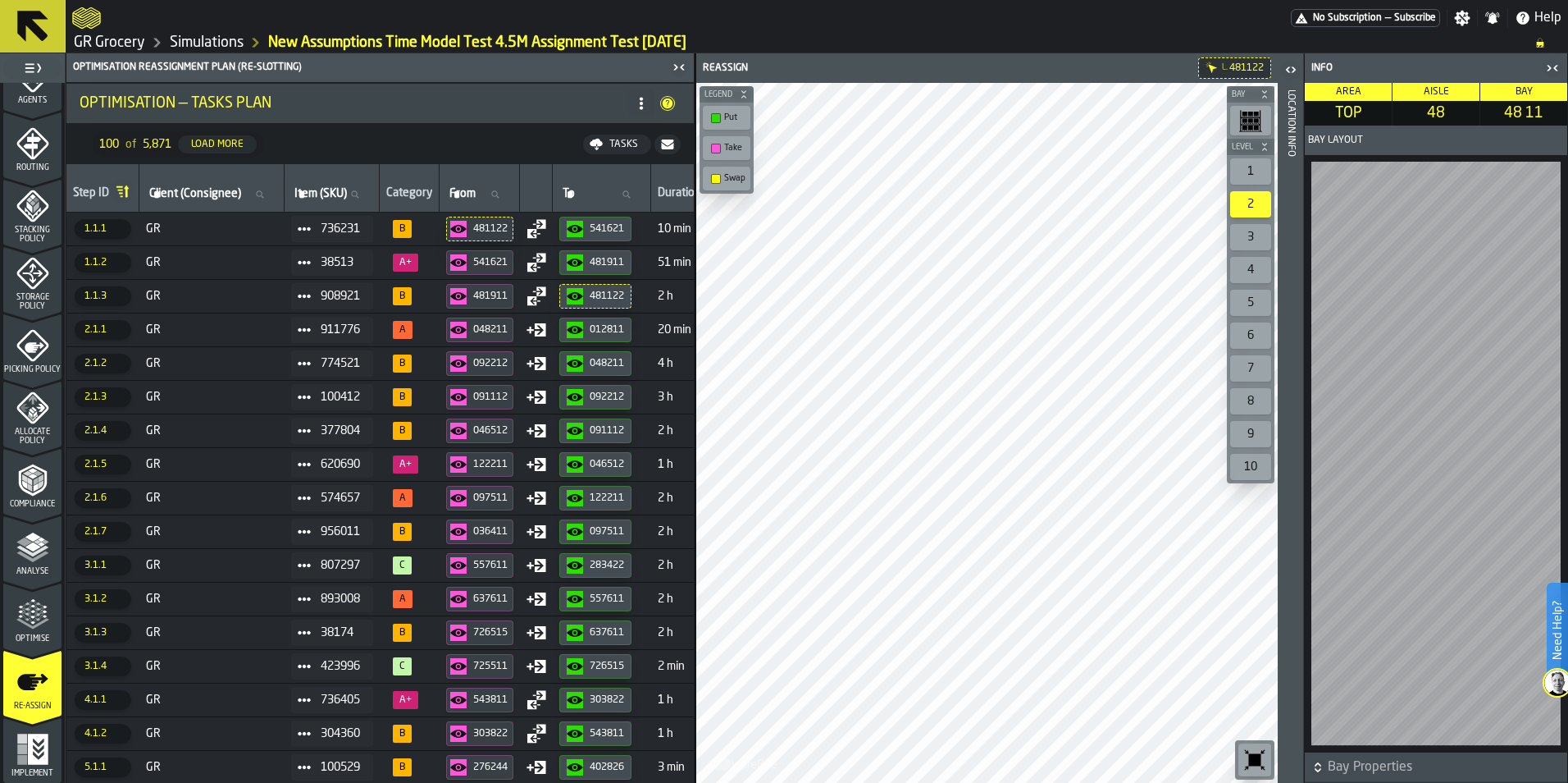
click at [583, 224] on icon "button-541621" at bounding box center [574, 228] width 16 height 16
click at [187, 217] on td "GR" at bounding box center [212, 228] width 145 height 34
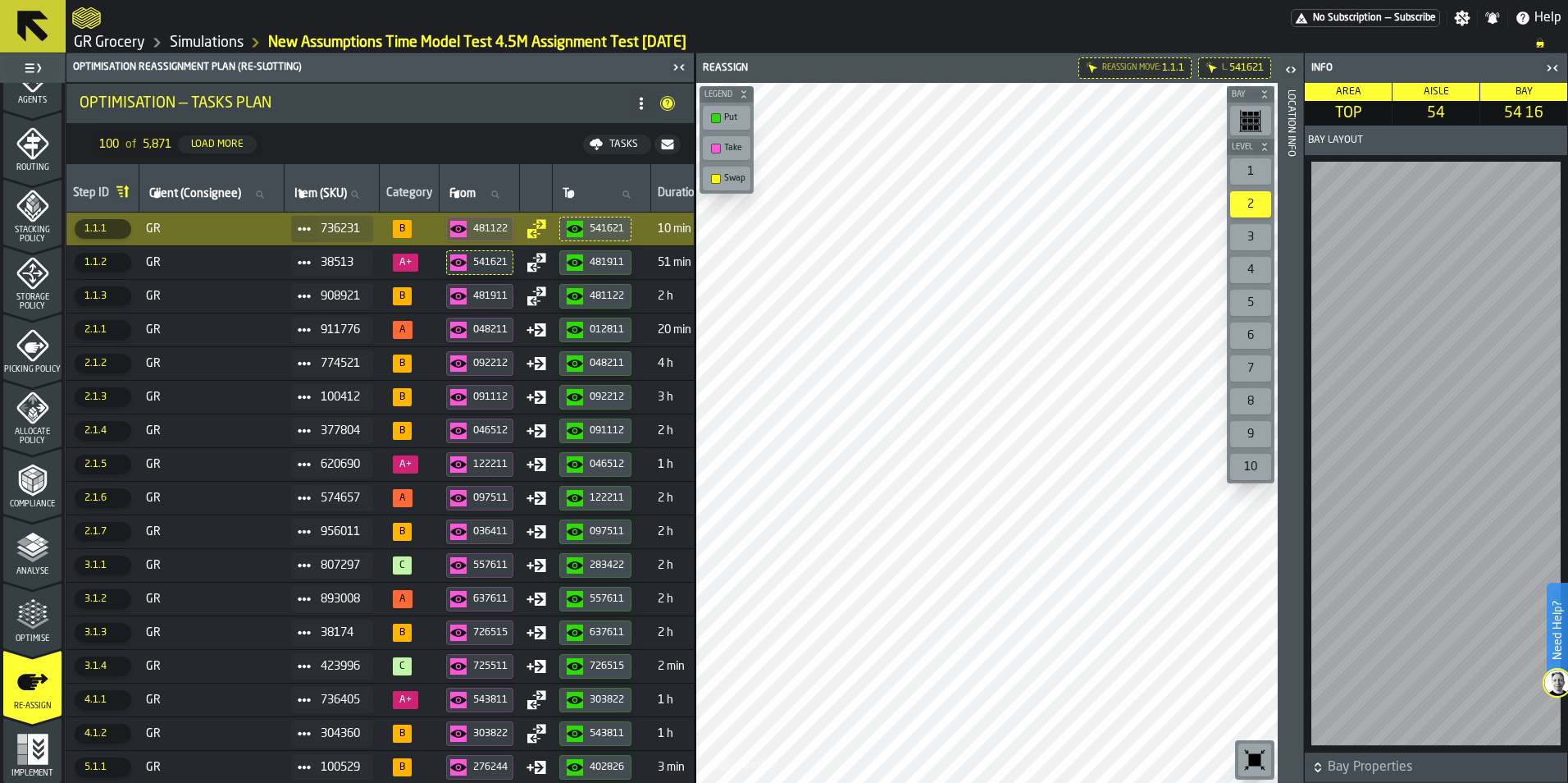
click at [24, 296] on span "Storage Policy" at bounding box center [32, 302] width 58 height 18
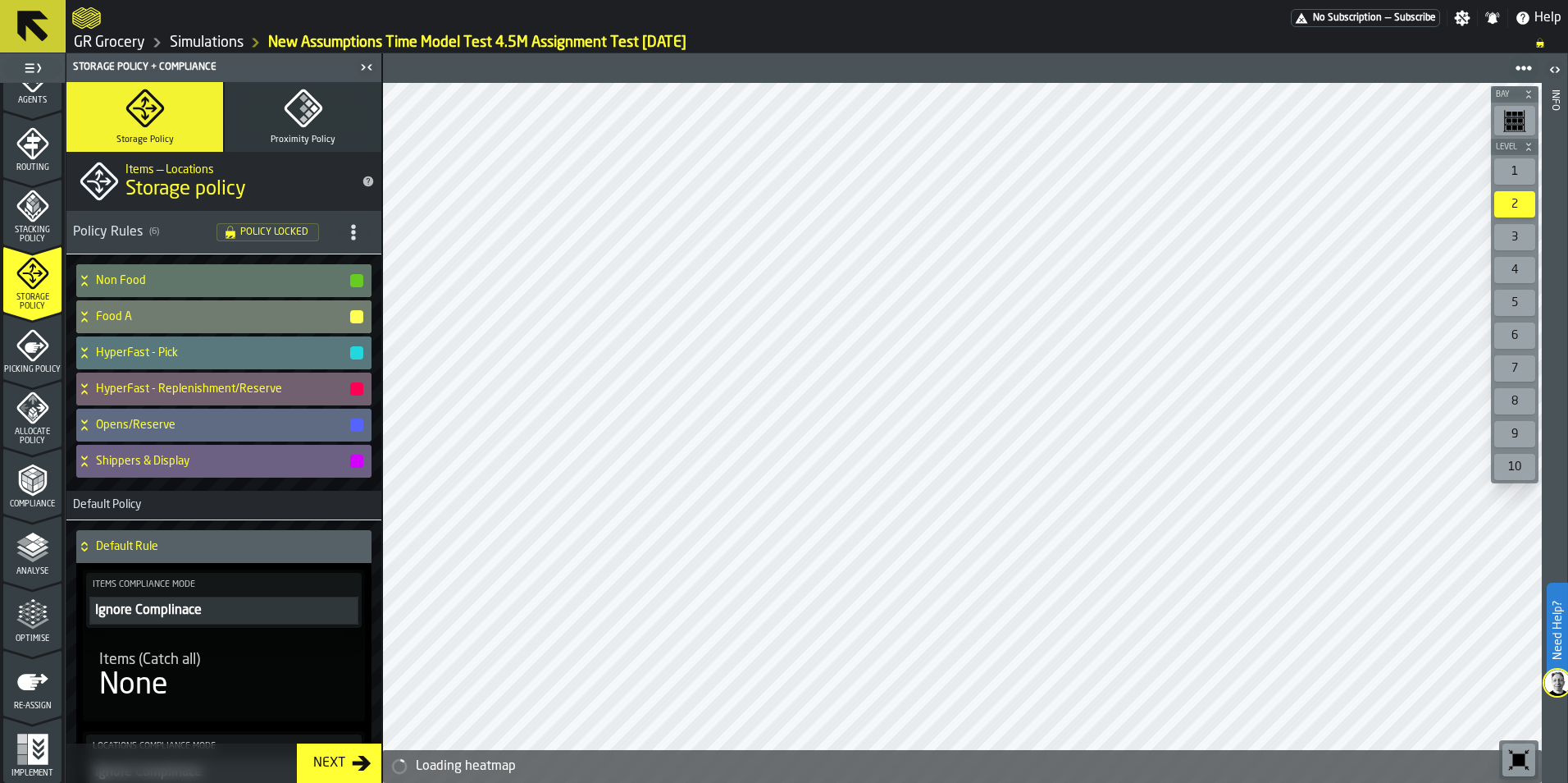
click at [22, 352] on icon "menu Picking Policy" at bounding box center [33, 345] width 33 height 33
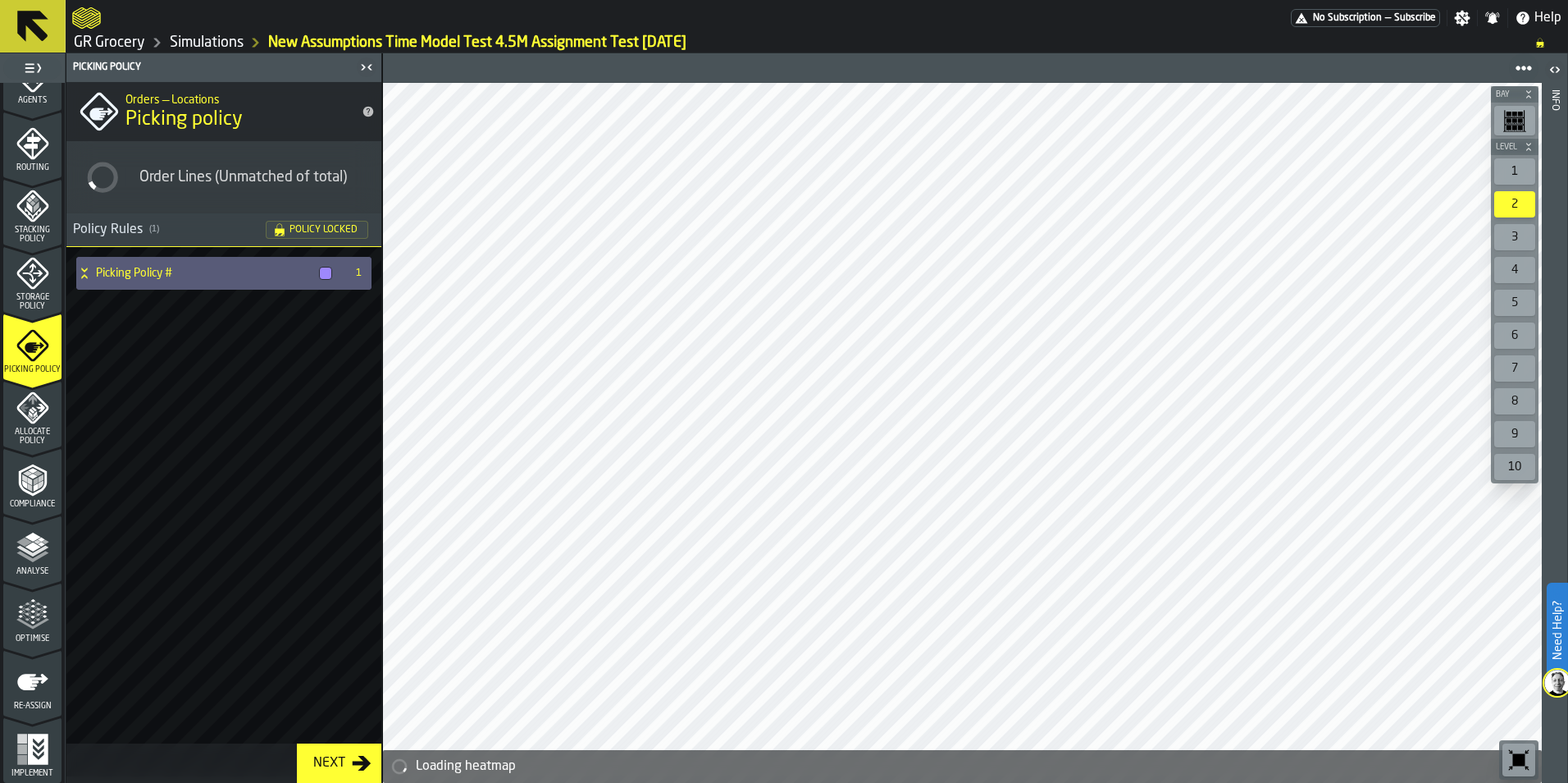
click at [46, 469] on div "Compliance" at bounding box center [32, 486] width 58 height 45
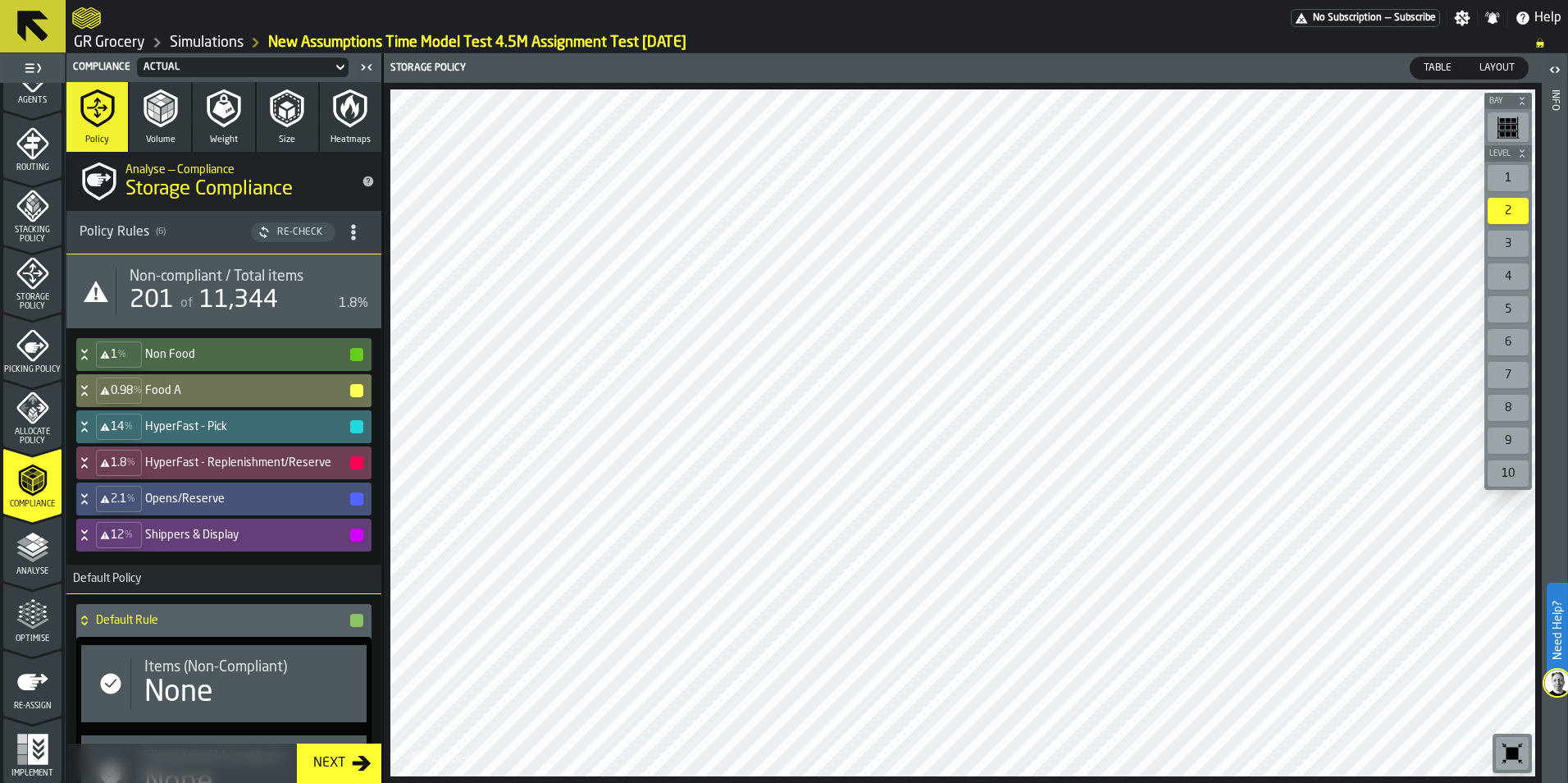
click at [36, 230] on span "Stacking Policy" at bounding box center [32, 234] width 58 height 18
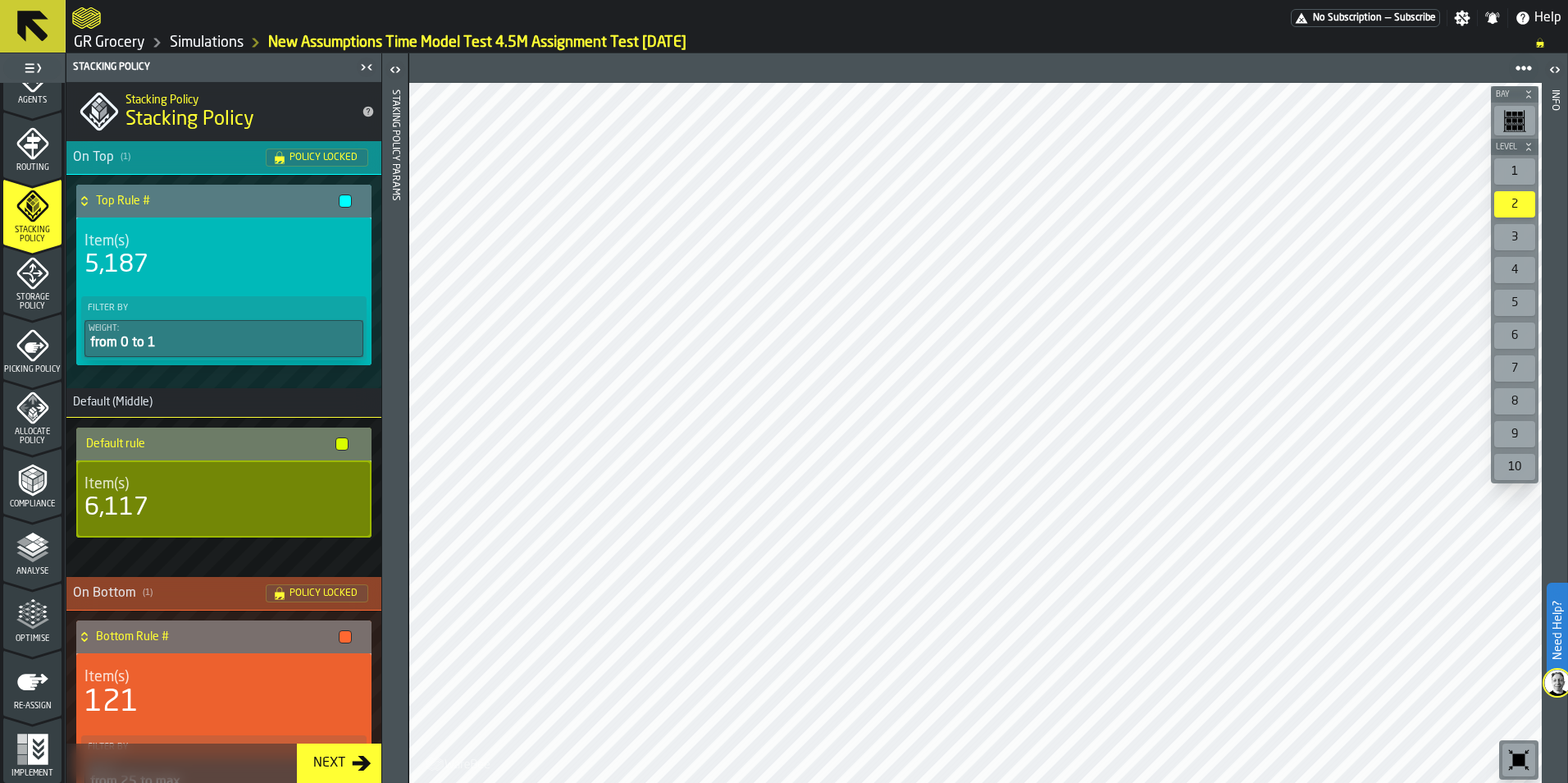
scroll to position [151, 0]
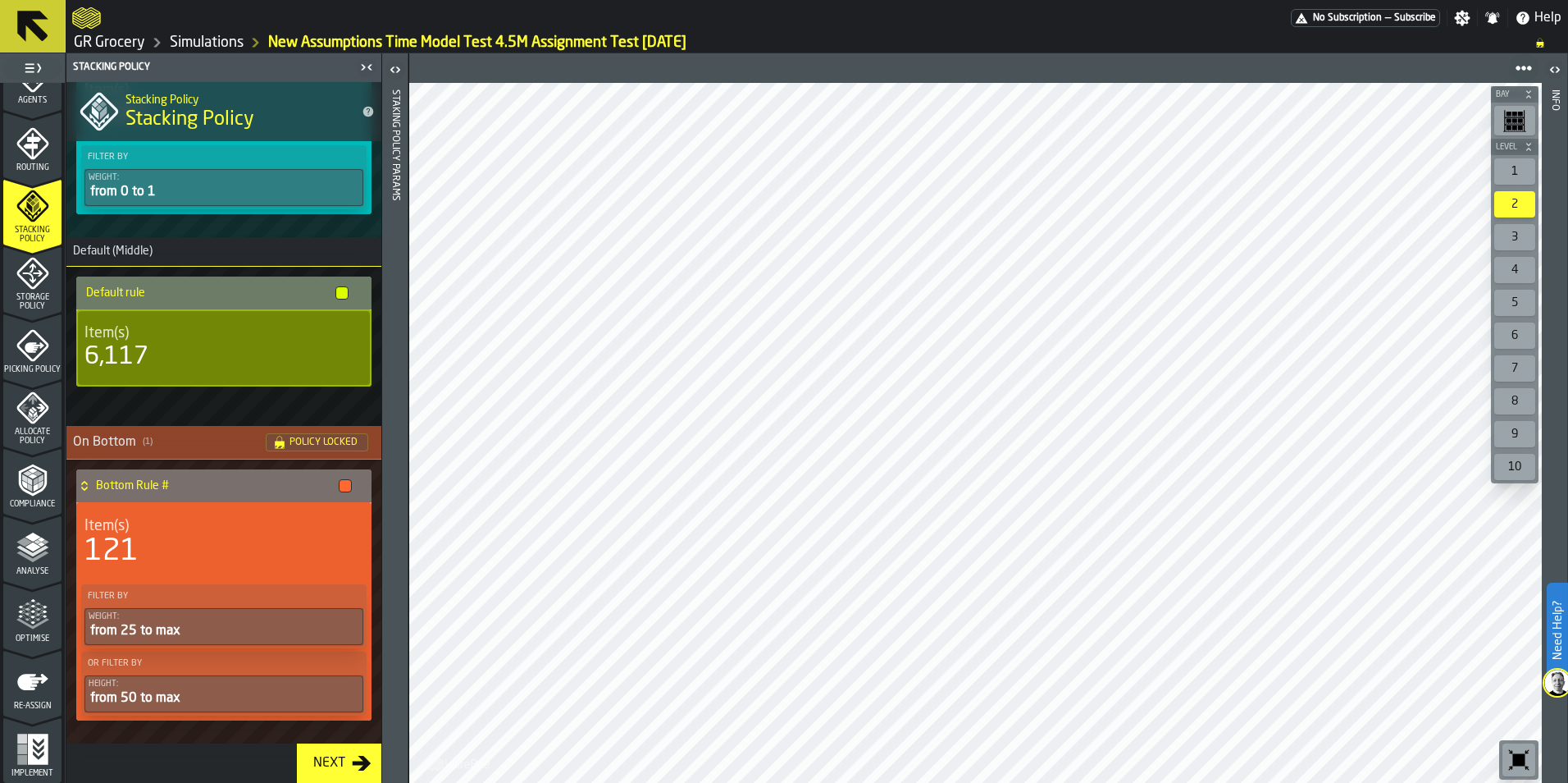
click at [300, 483] on h4 "Bottom Rule #" at bounding box center [214, 486] width 236 height 14
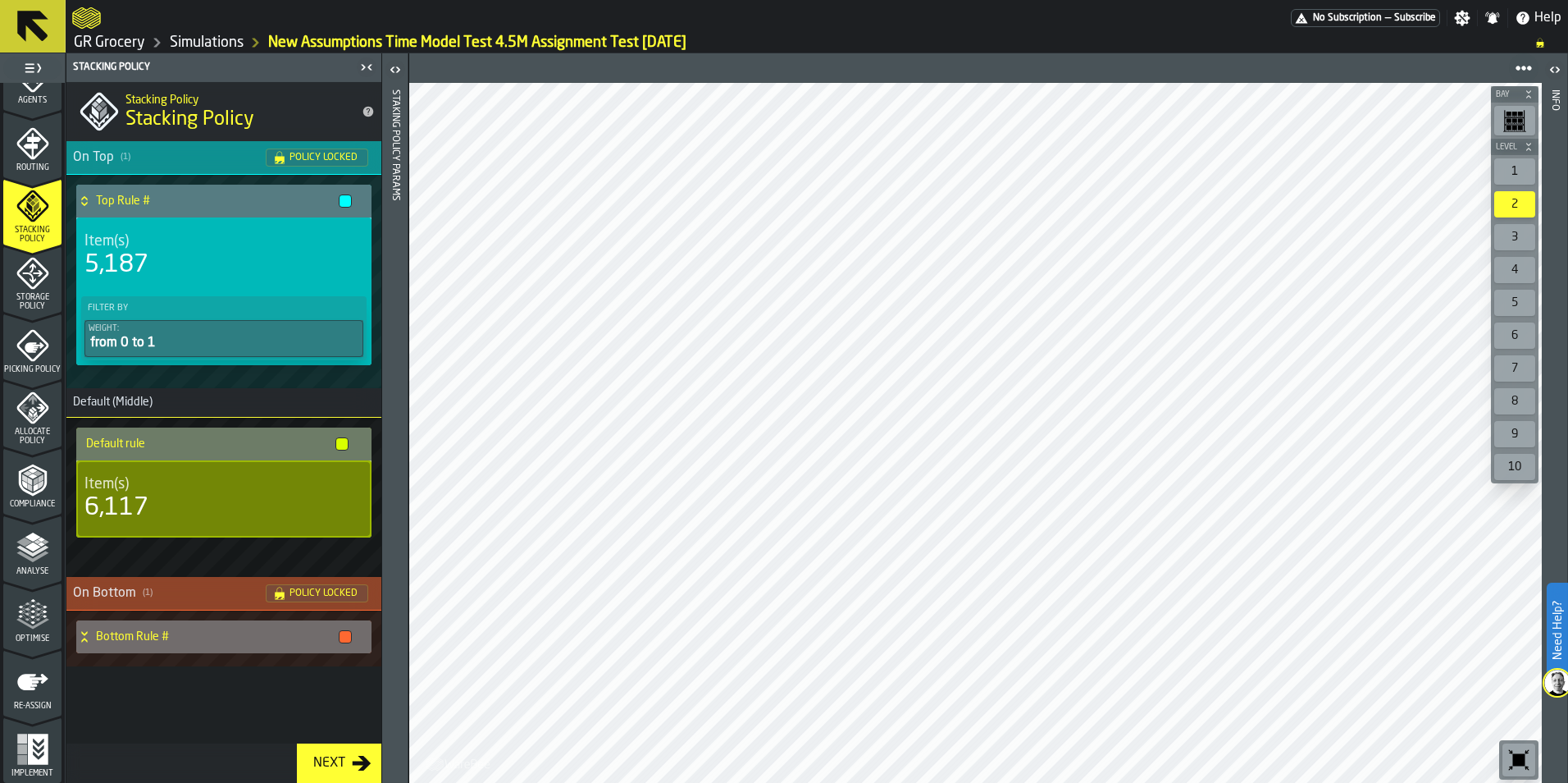
click at [246, 592] on div "On Bottom ( 1 )" at bounding box center [169, 593] width 192 height 19
click at [274, 646] on div "Bottom Rule #" at bounding box center [217, 637] width 282 height 33
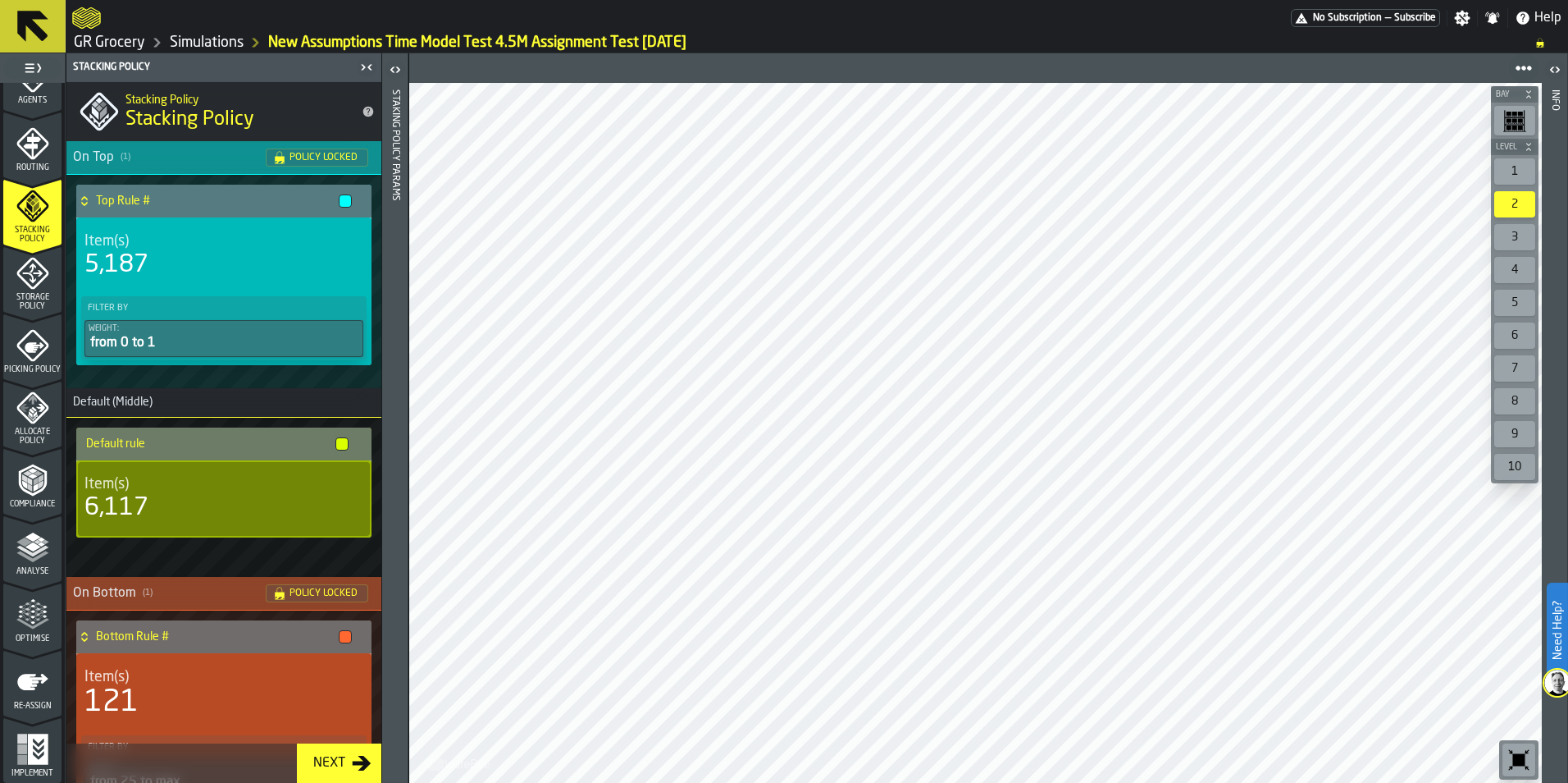
drag, startPoint x: 185, startPoint y: 41, endPoint x: 251, endPoint y: 68, distance: 71.3
click at [185, 41] on link "Simulations" at bounding box center [207, 43] width 73 height 18
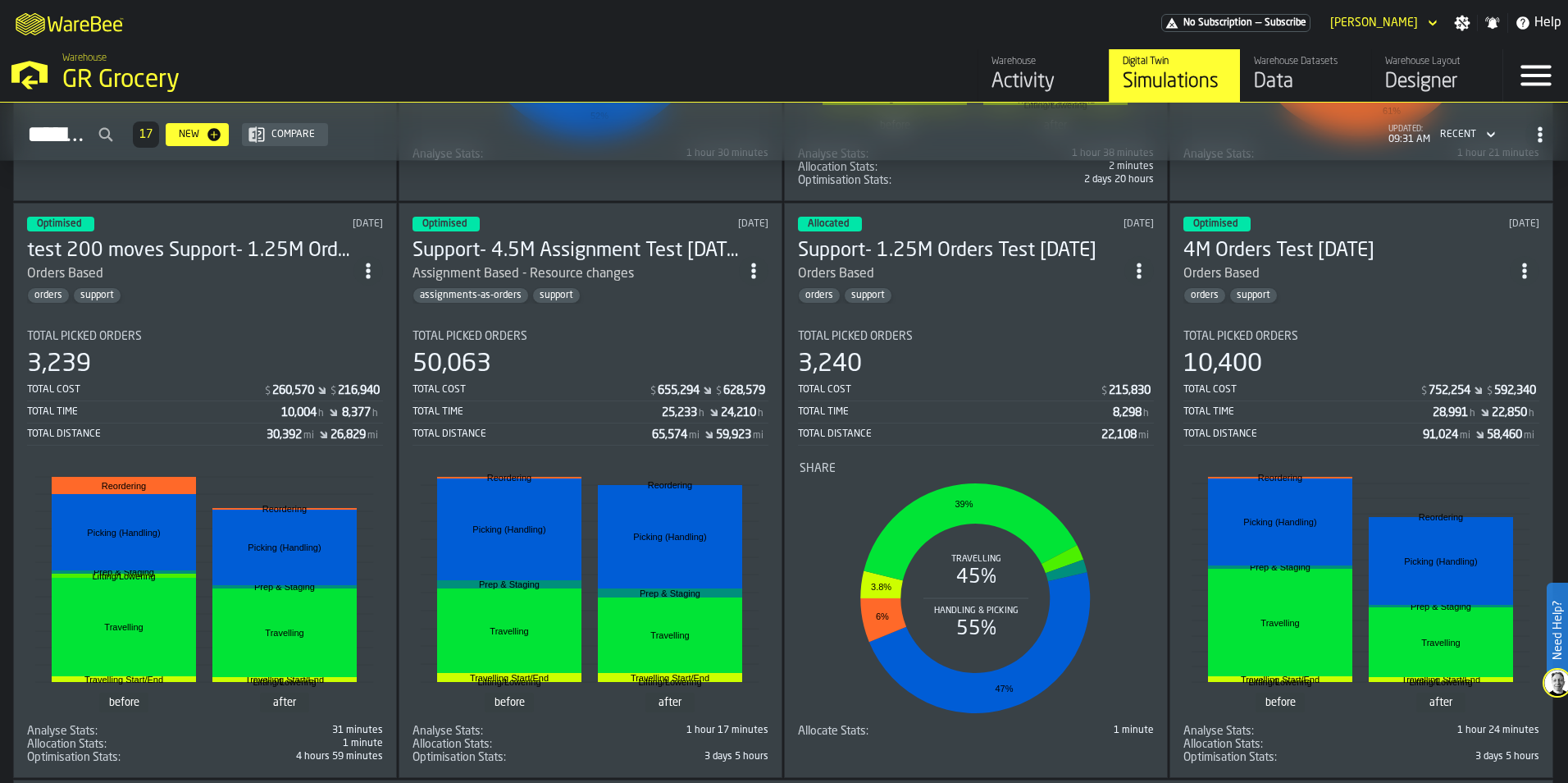
scroll to position [1805, 0]
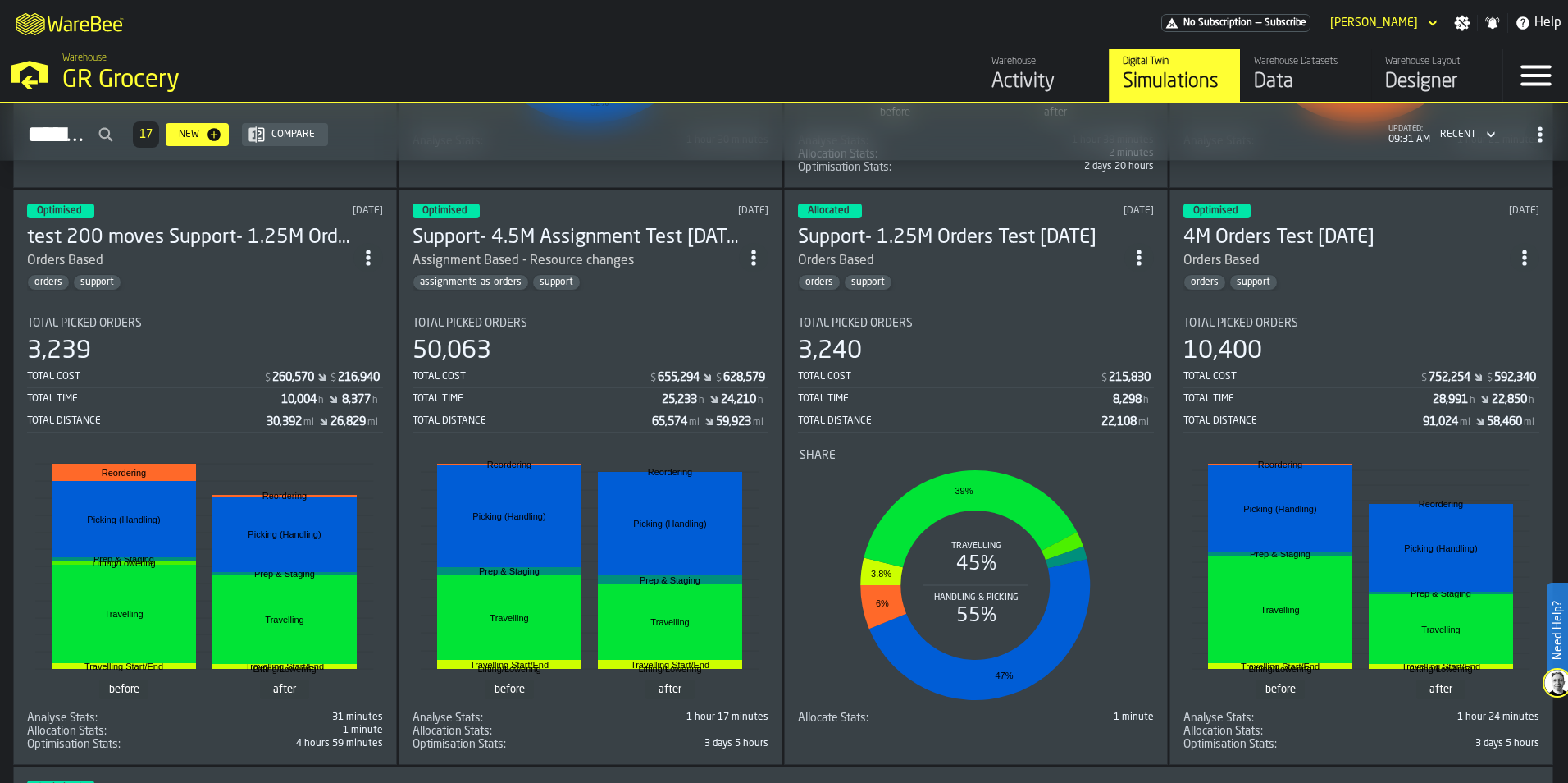
click at [237, 266] on div "Orders Based" at bounding box center [190, 261] width 327 height 19
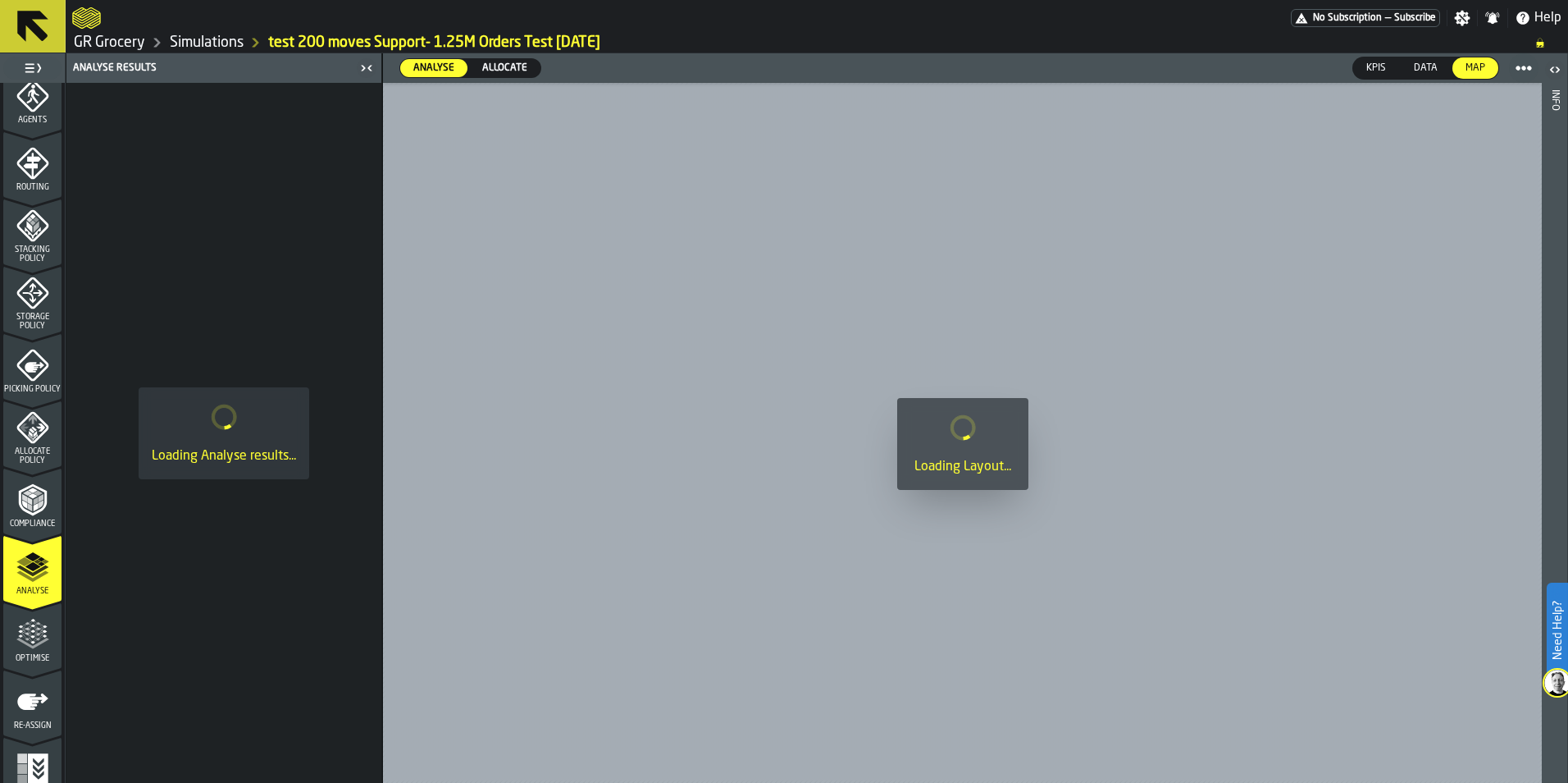
scroll to position [492, 0]
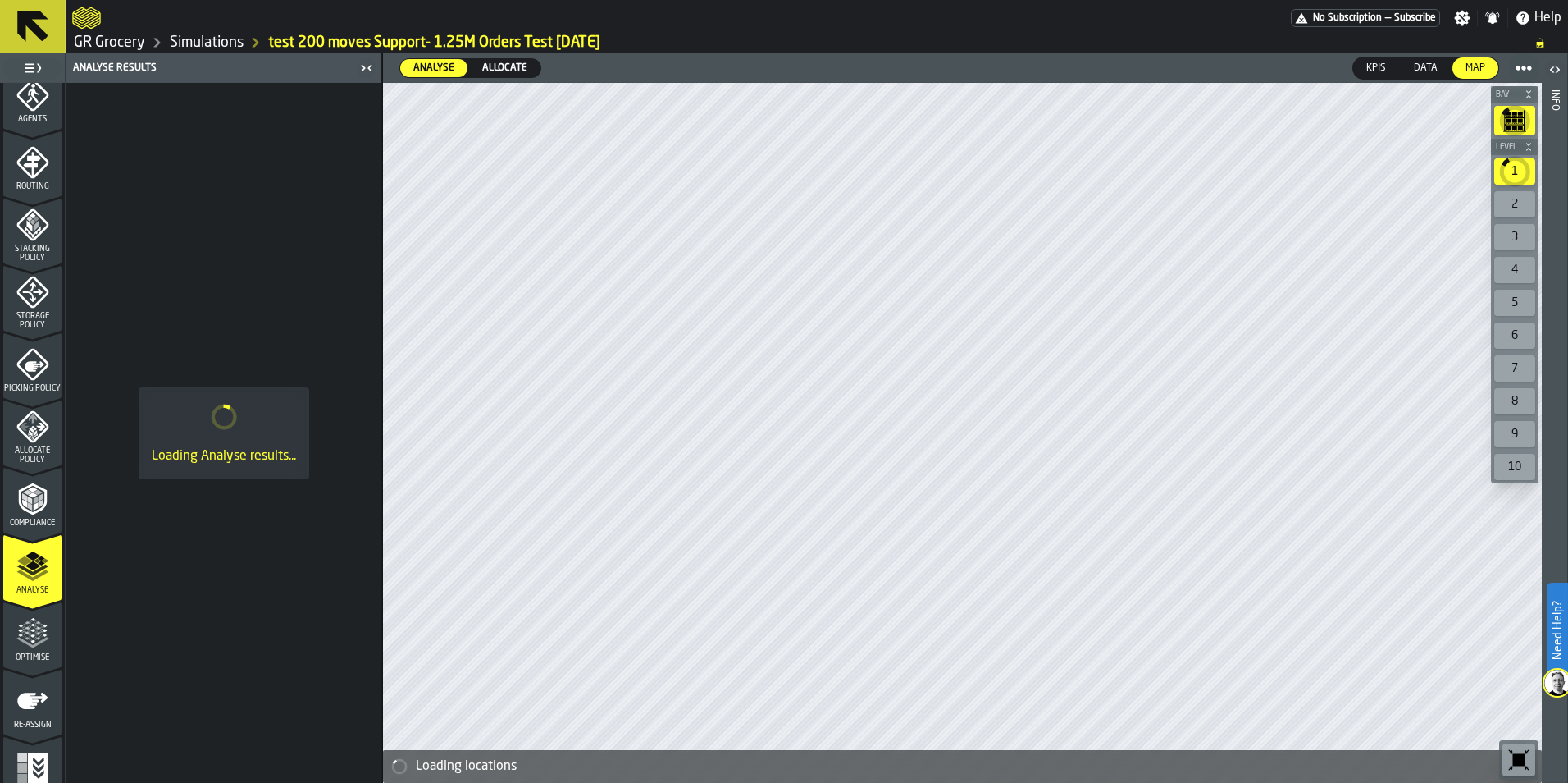
click at [39, 625] on icon "menu Optimise" at bounding box center [33, 633] width 33 height 33
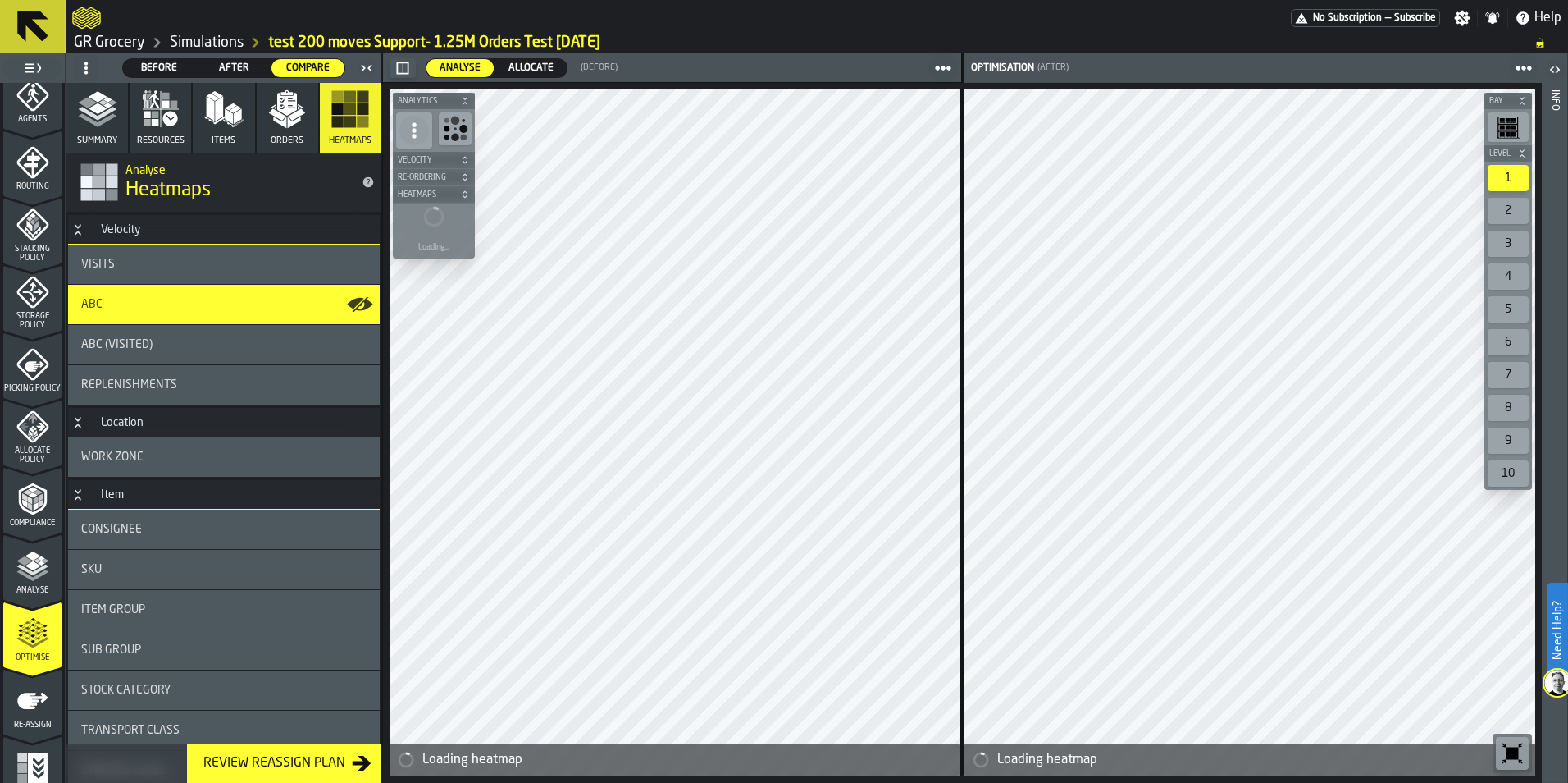
click at [93, 119] on icon "button" at bounding box center [98, 109] width 40 height 40
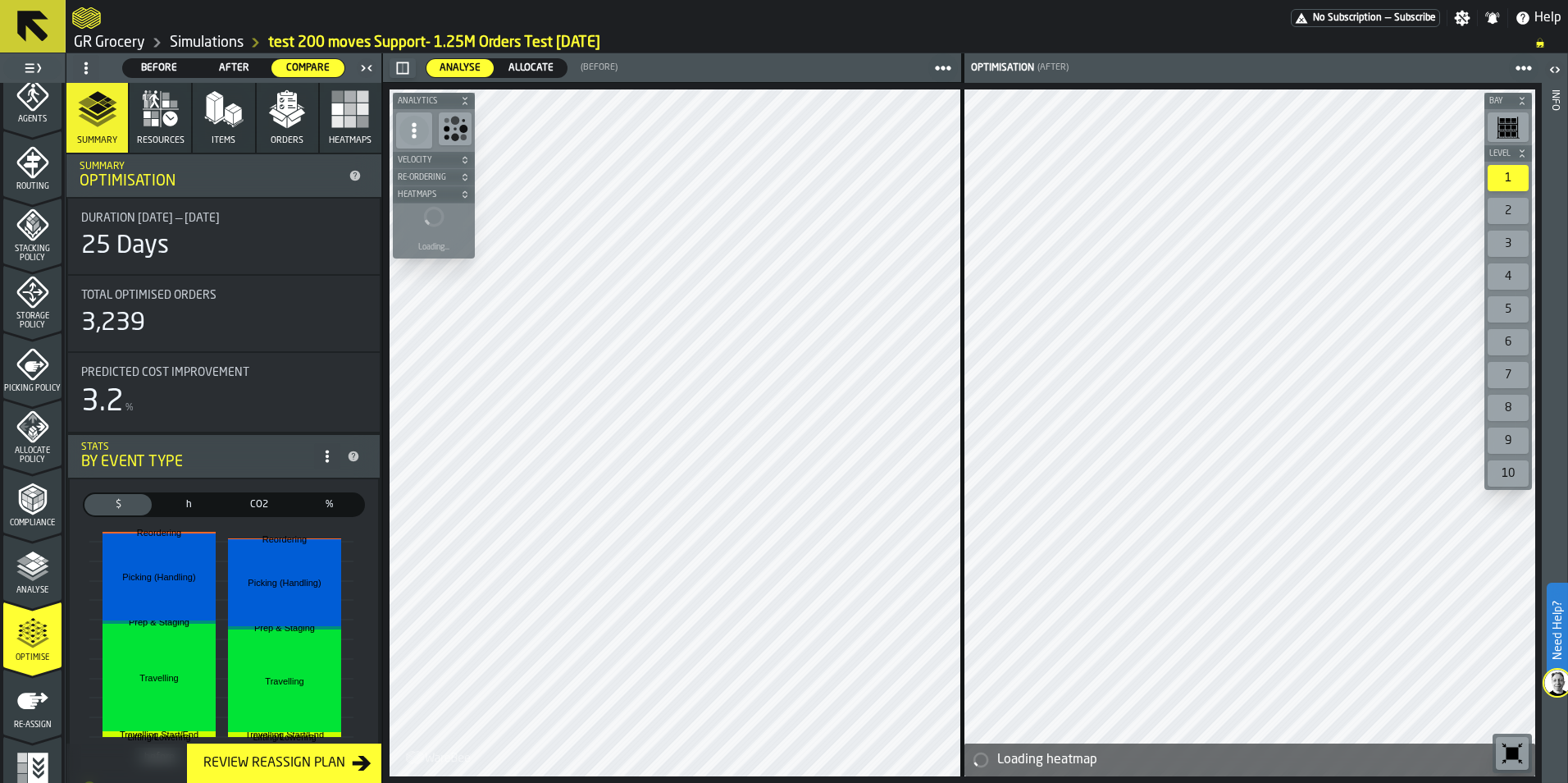
click at [46, 254] on span "Stacking Policy" at bounding box center [32, 253] width 58 height 18
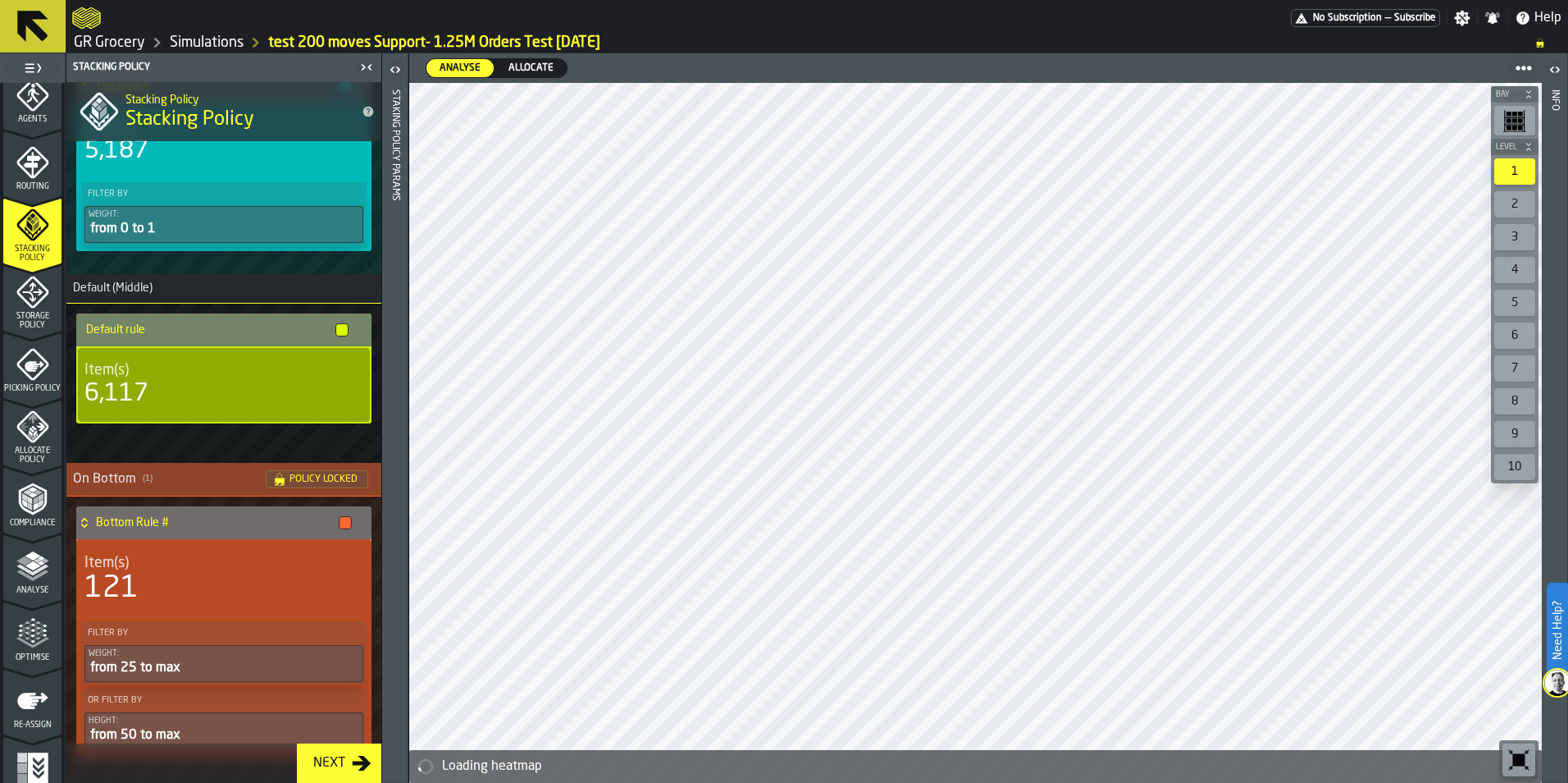
scroll to position [151, 0]
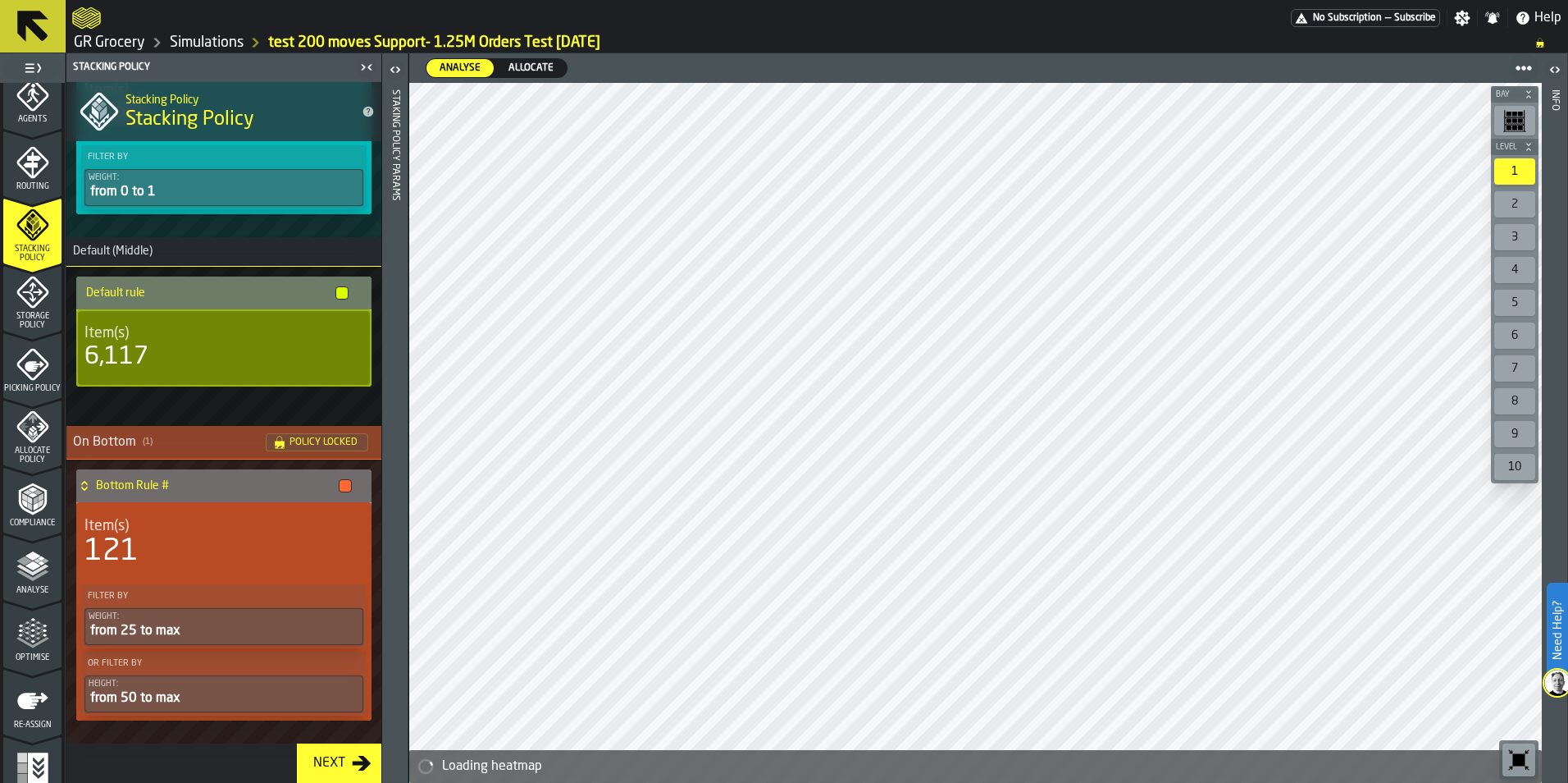
click at [203, 34] on link "Simulations" at bounding box center [207, 43] width 73 height 18
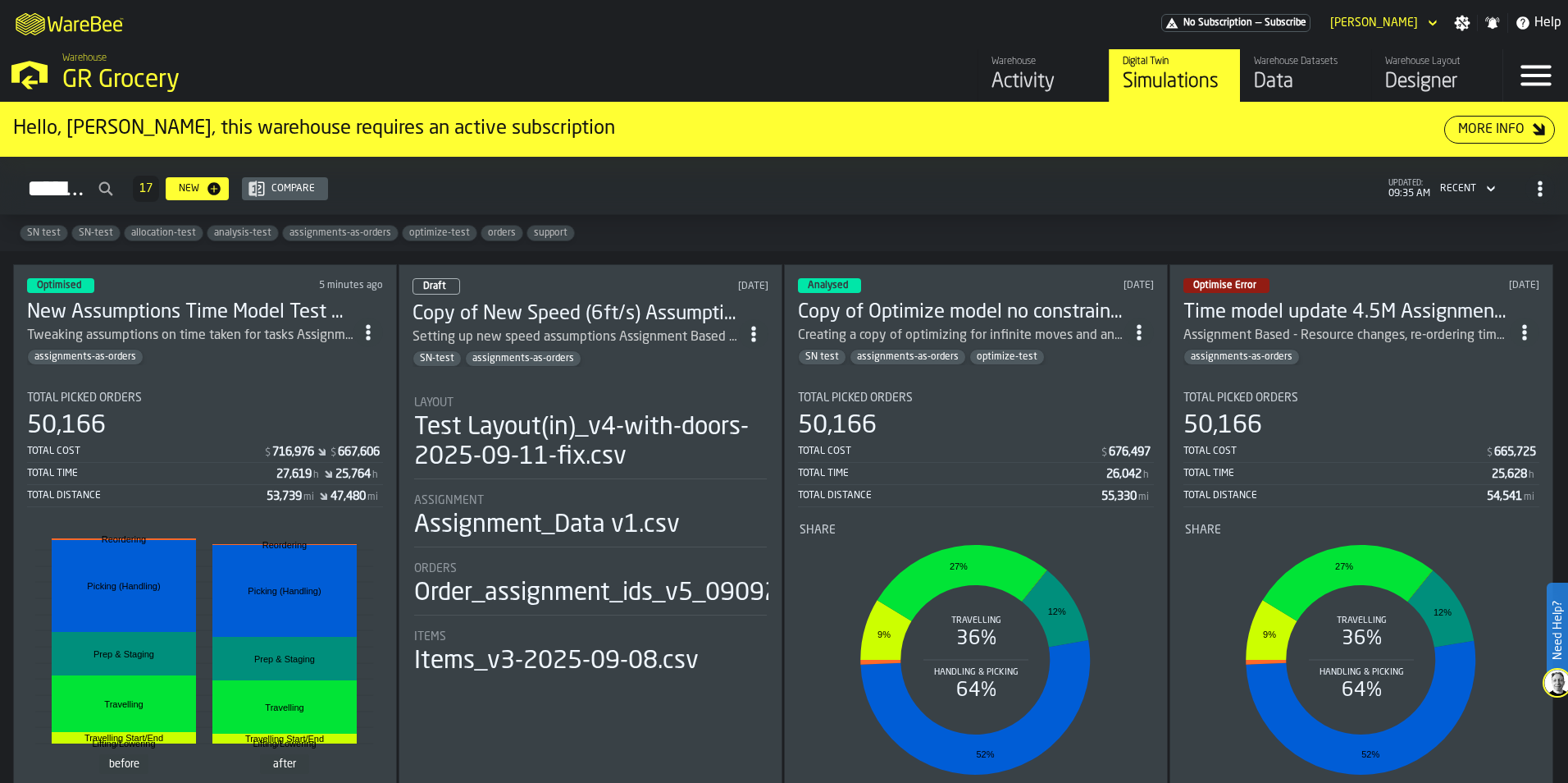
click at [375, 334] on icon "ItemListCard-DashboardItemContainer" at bounding box center [368, 332] width 16 height 16
click at [352, 454] on li "Duplicate" at bounding box center [334, 442] width 105 height 40
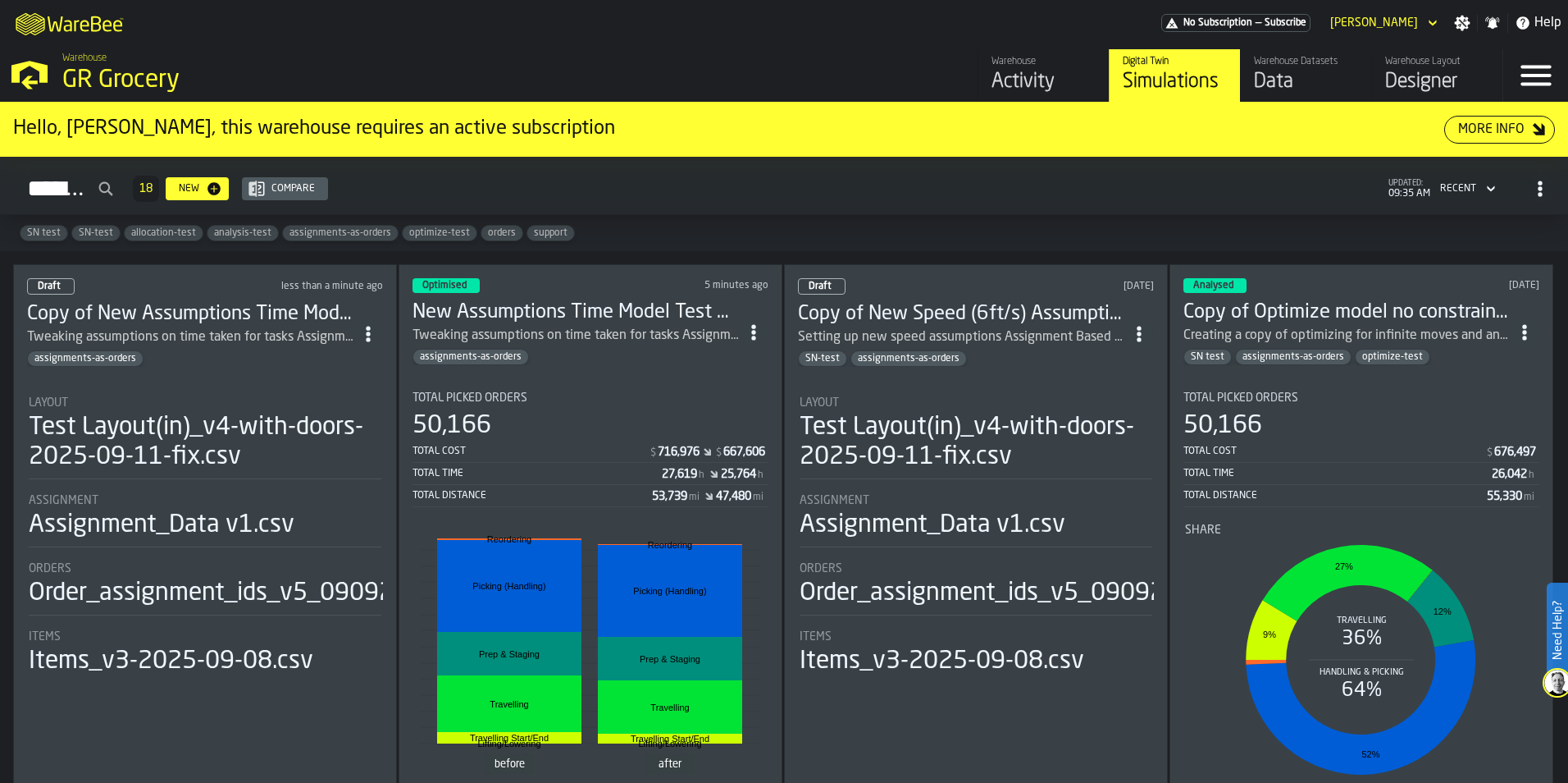
click at [214, 301] on h3 "Copy of New Assumptions Time Model Test 4.5M Assignment Test [DATE]" at bounding box center [190, 313] width 327 height 26
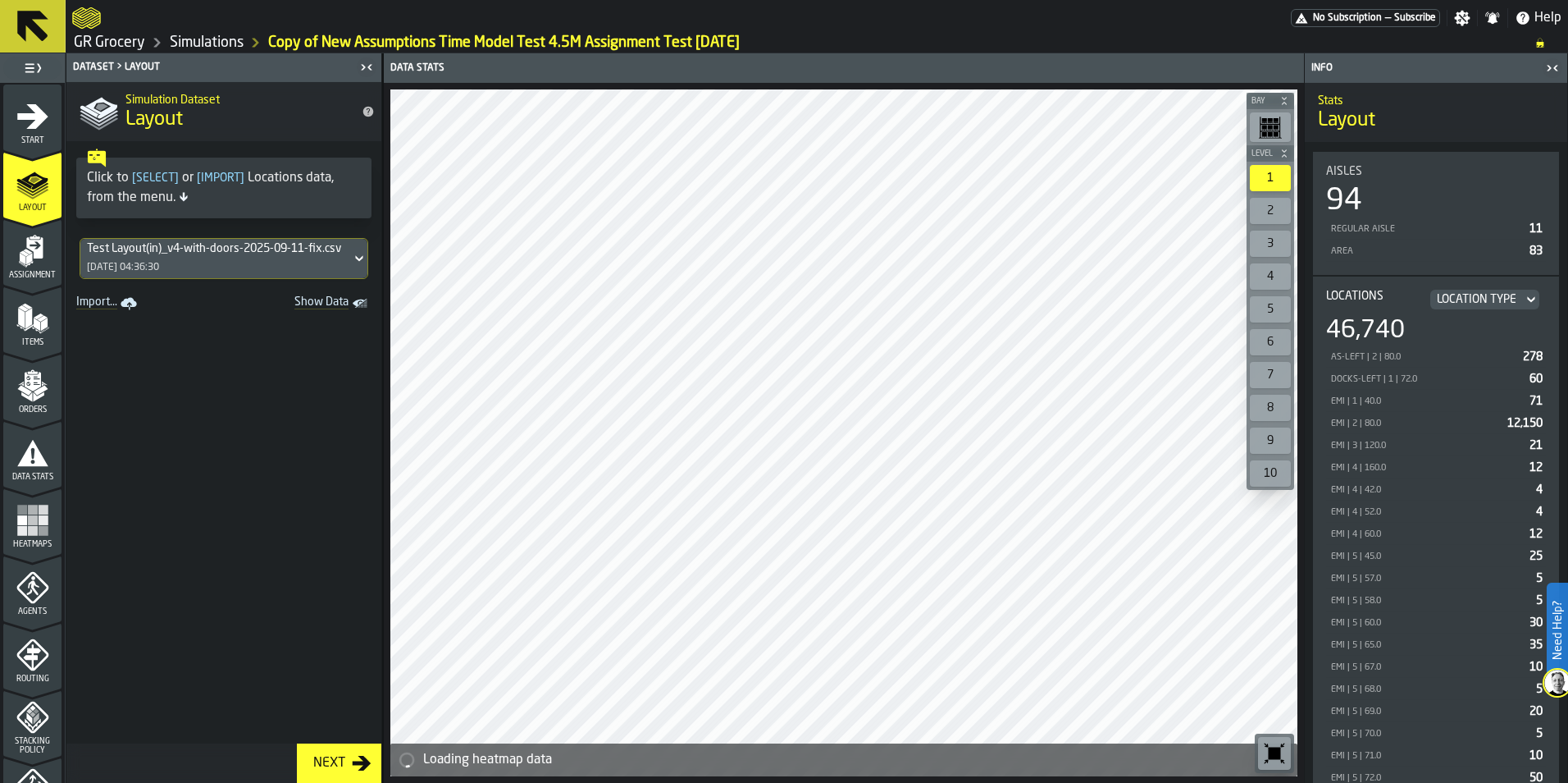
click at [35, 139] on span "Start" at bounding box center [32, 140] width 58 height 9
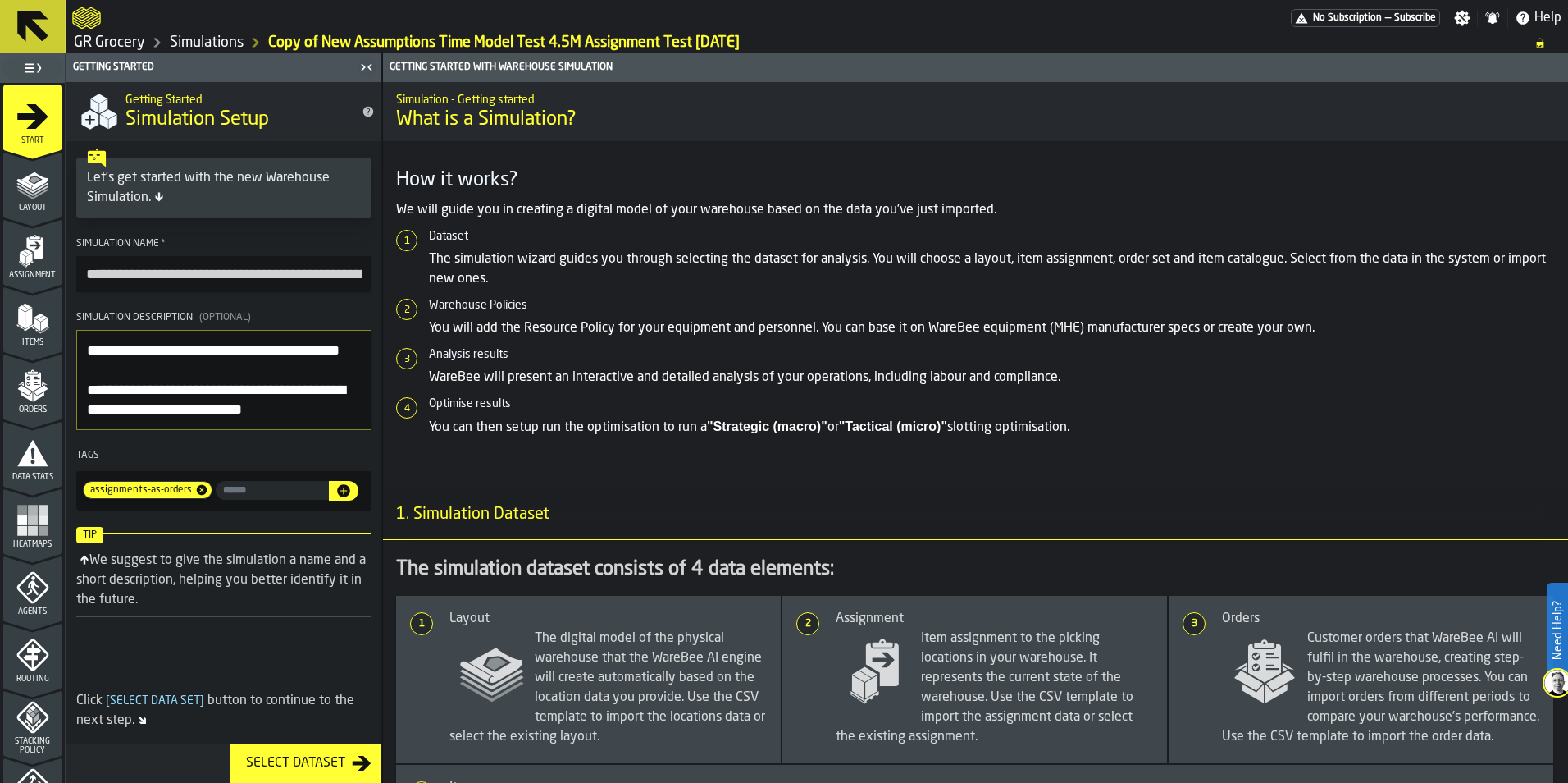
drag, startPoint x: 333, startPoint y: 279, endPoint x: 26, endPoint y: 261, distance: 307.5
click at [26, 261] on aside "**********" at bounding box center [190, 418] width 382 height 729
type input "**********"
click at [32, 599] on icon "menu Agents" at bounding box center [33, 588] width 33 height 33
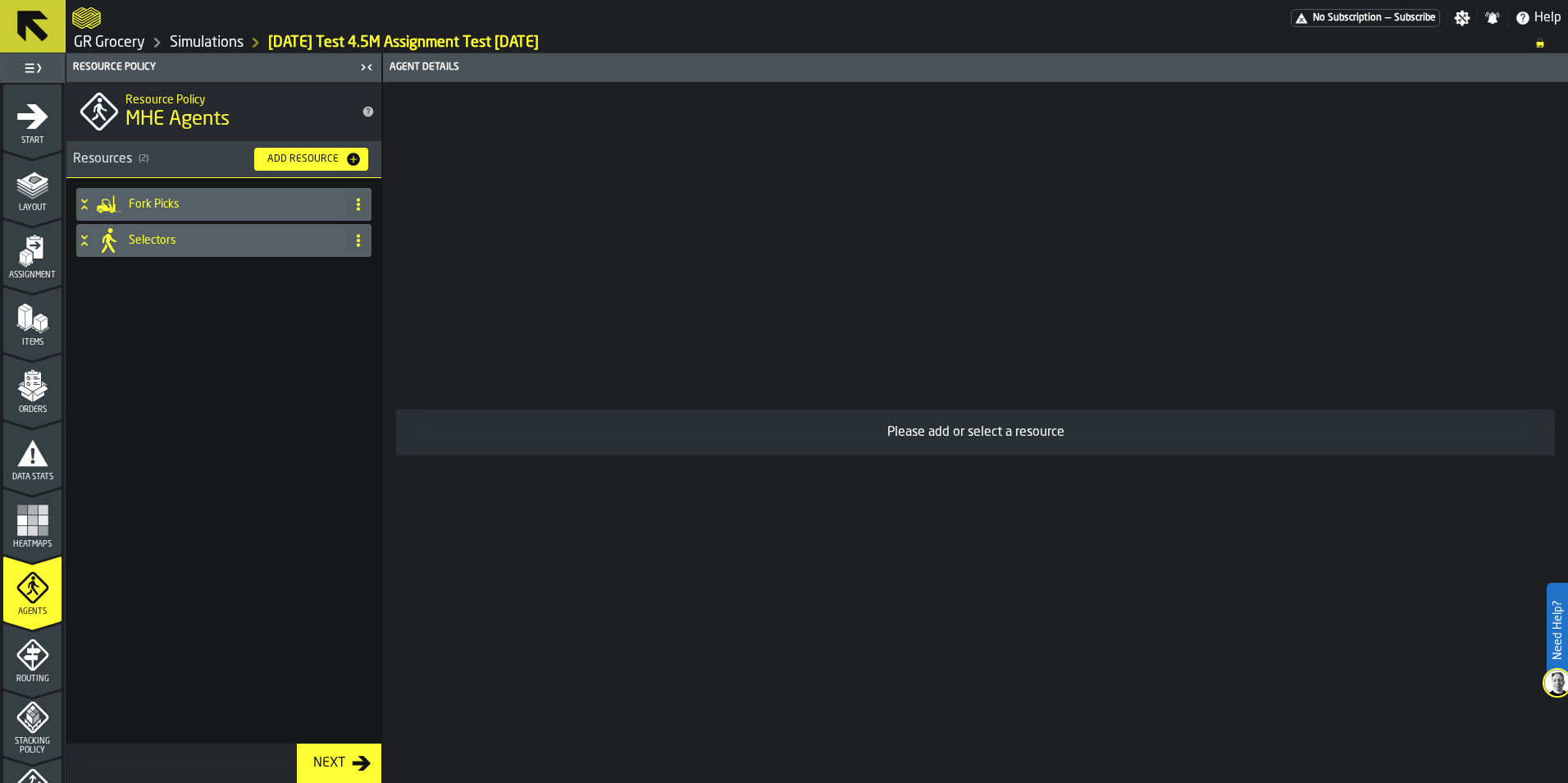
click at [126, 228] on div "Selectors" at bounding box center [208, 241] width 263 height 33
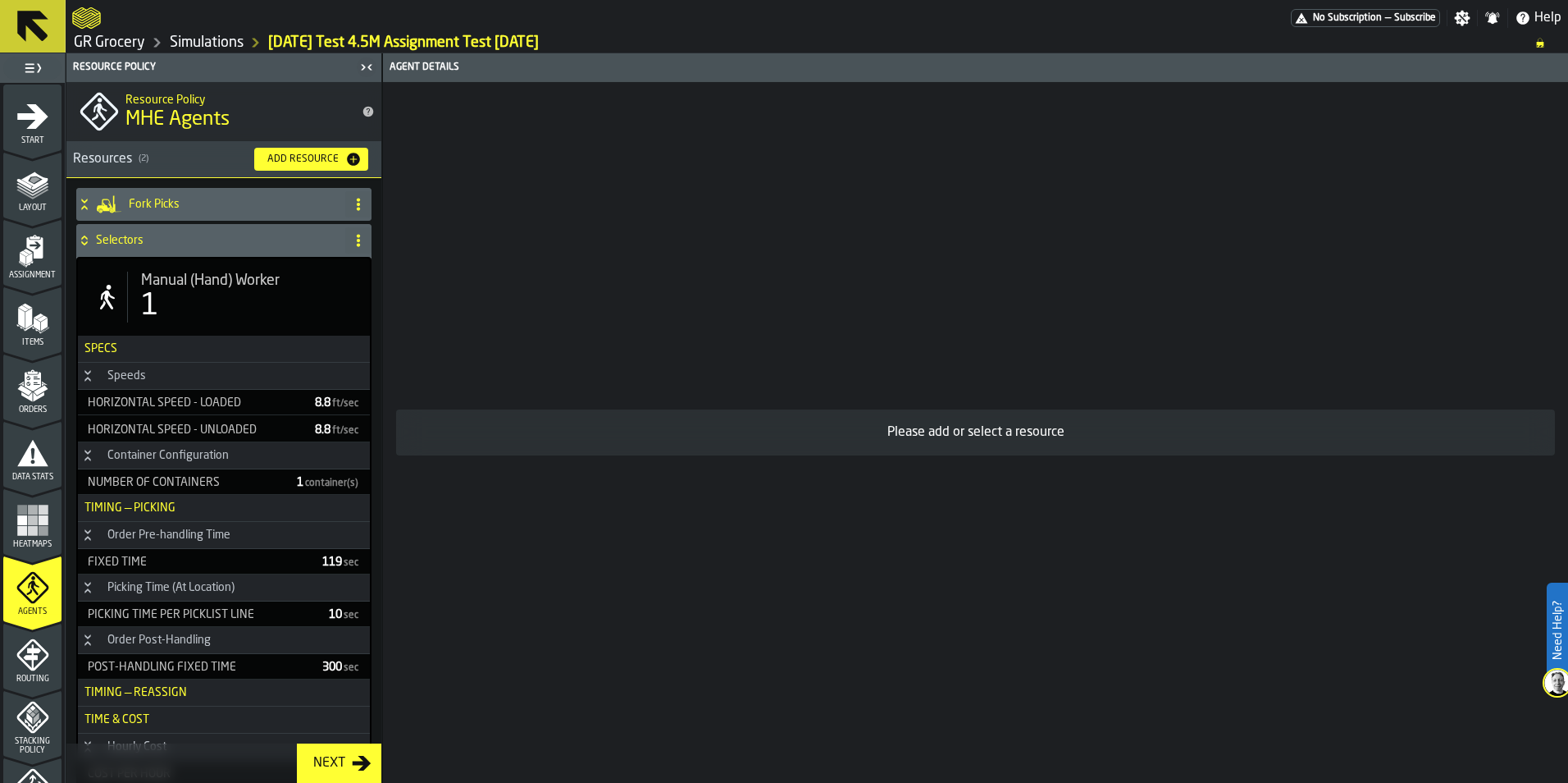
click at [225, 207] on h4 "Fork Picks" at bounding box center [233, 205] width 210 height 14
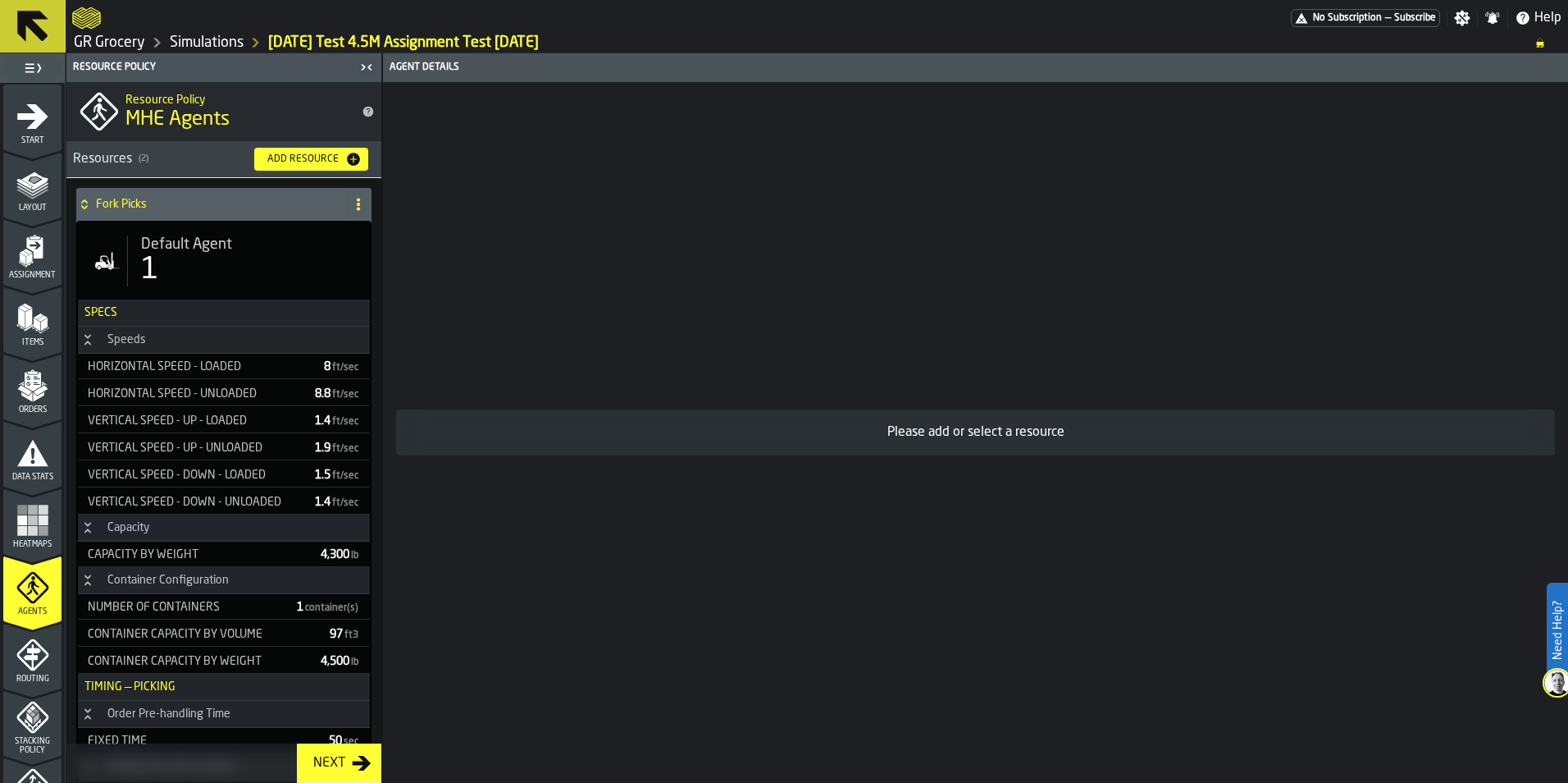
click at [223, 211] on div "Fork Picks" at bounding box center [208, 204] width 263 height 33
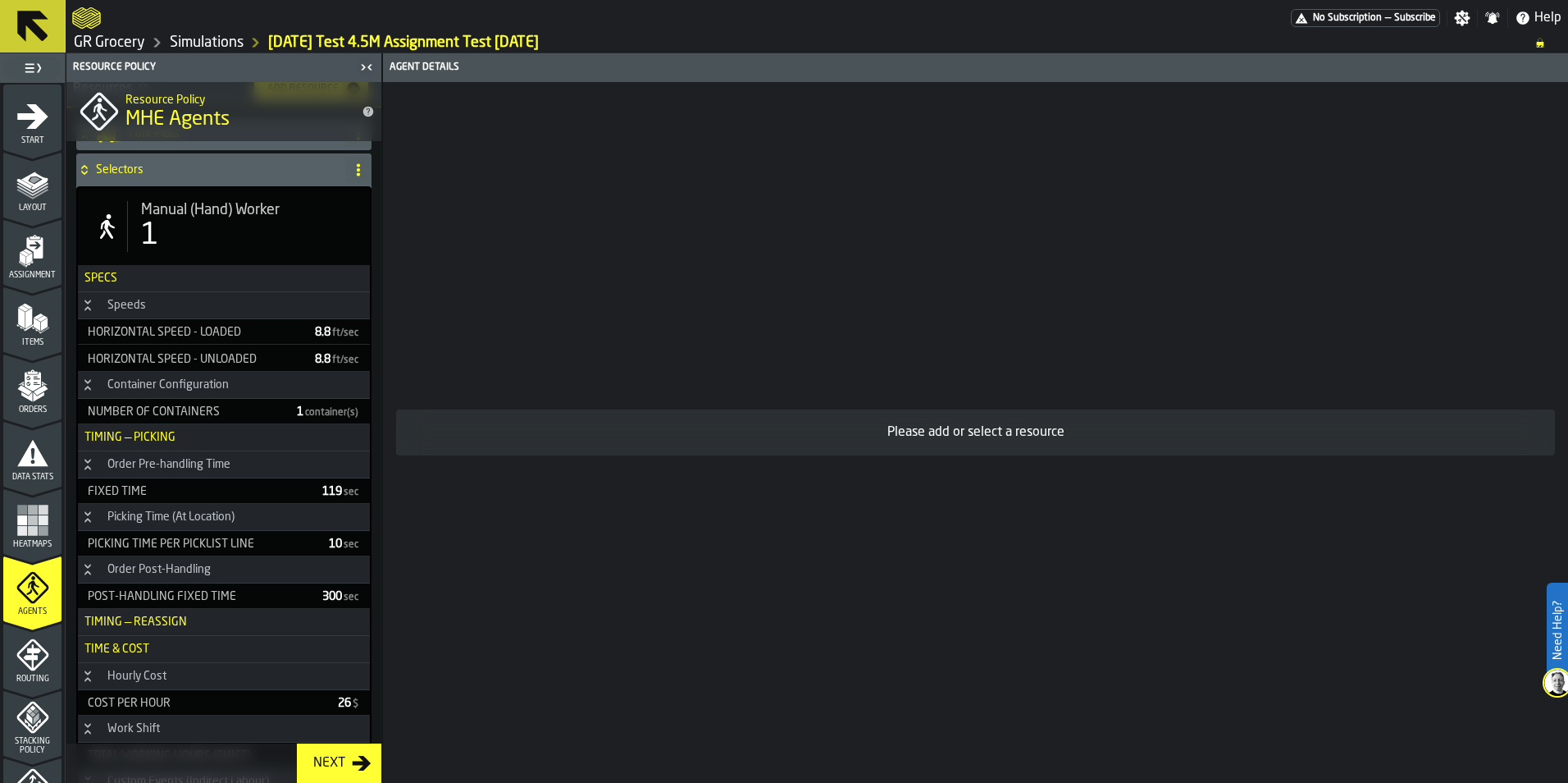
scroll to position [164, 0]
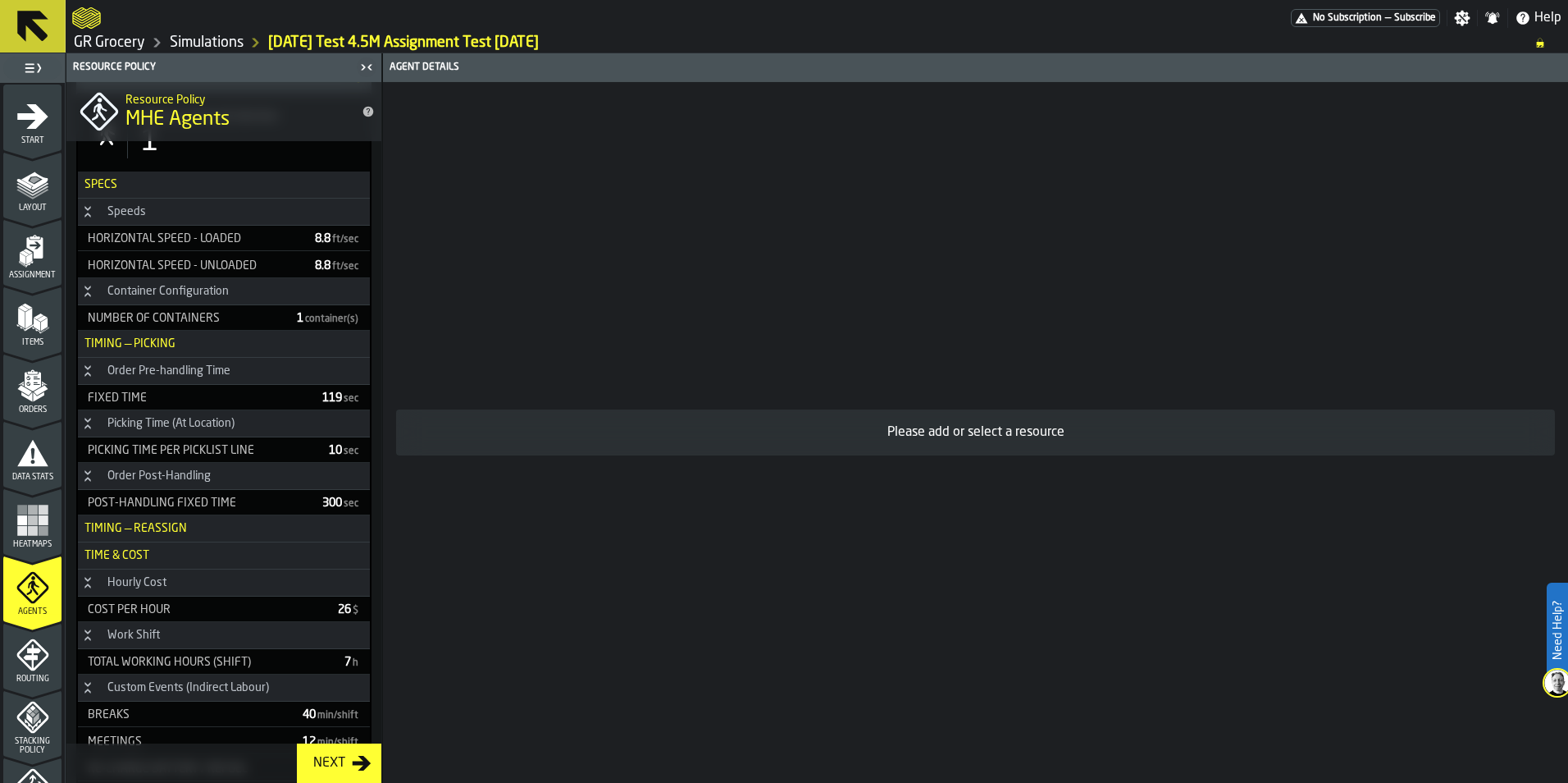
click at [22, 675] on span "Routing" at bounding box center [32, 679] width 58 height 9
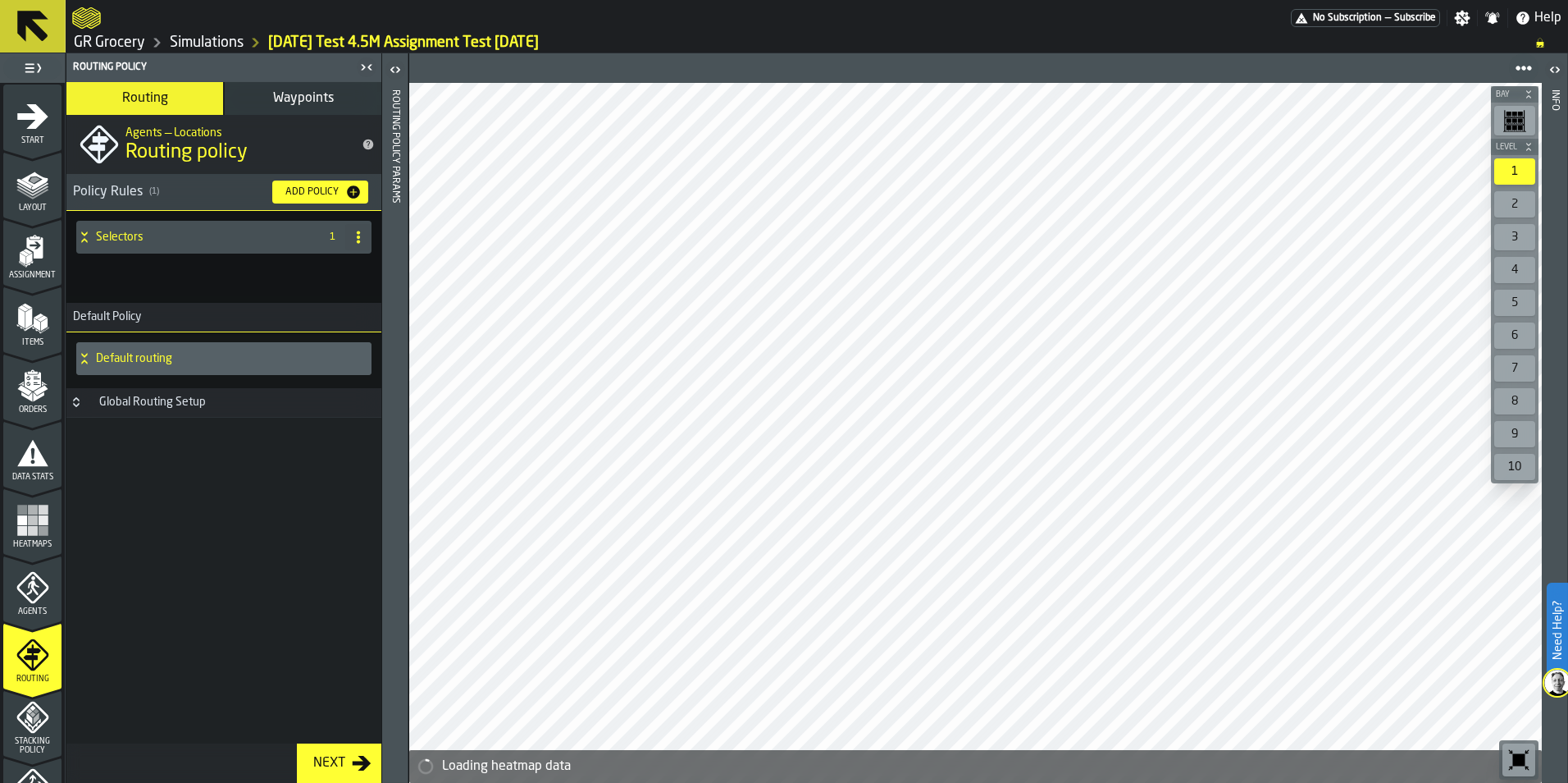
click at [190, 41] on link "Simulations" at bounding box center [207, 43] width 73 height 18
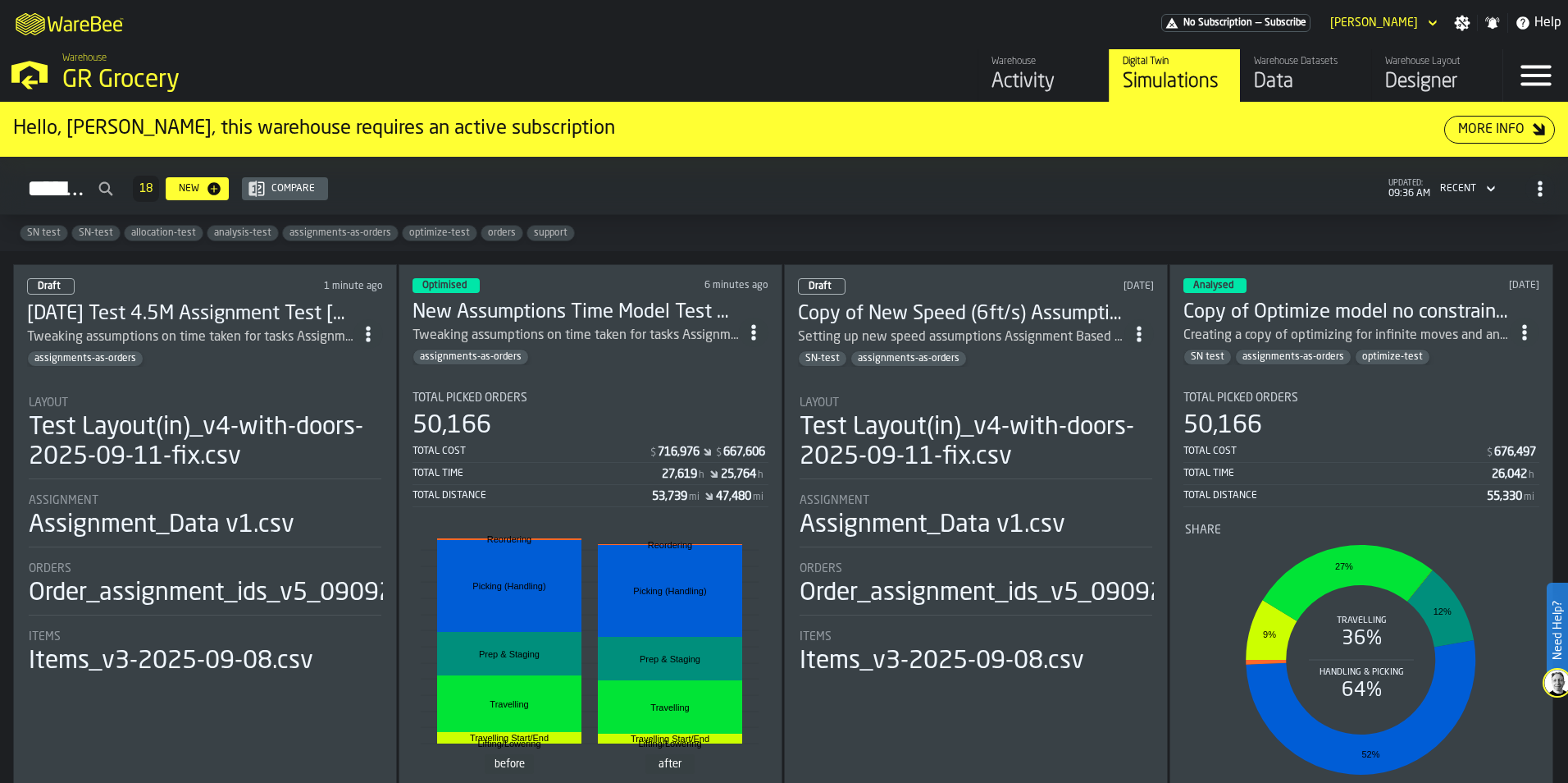
click at [366, 326] on icon "ItemListCard-DashboardItemContainer" at bounding box center [368, 334] width 16 height 16
click at [356, 410] on div "Delete" at bounding box center [334, 404] width 85 height 19
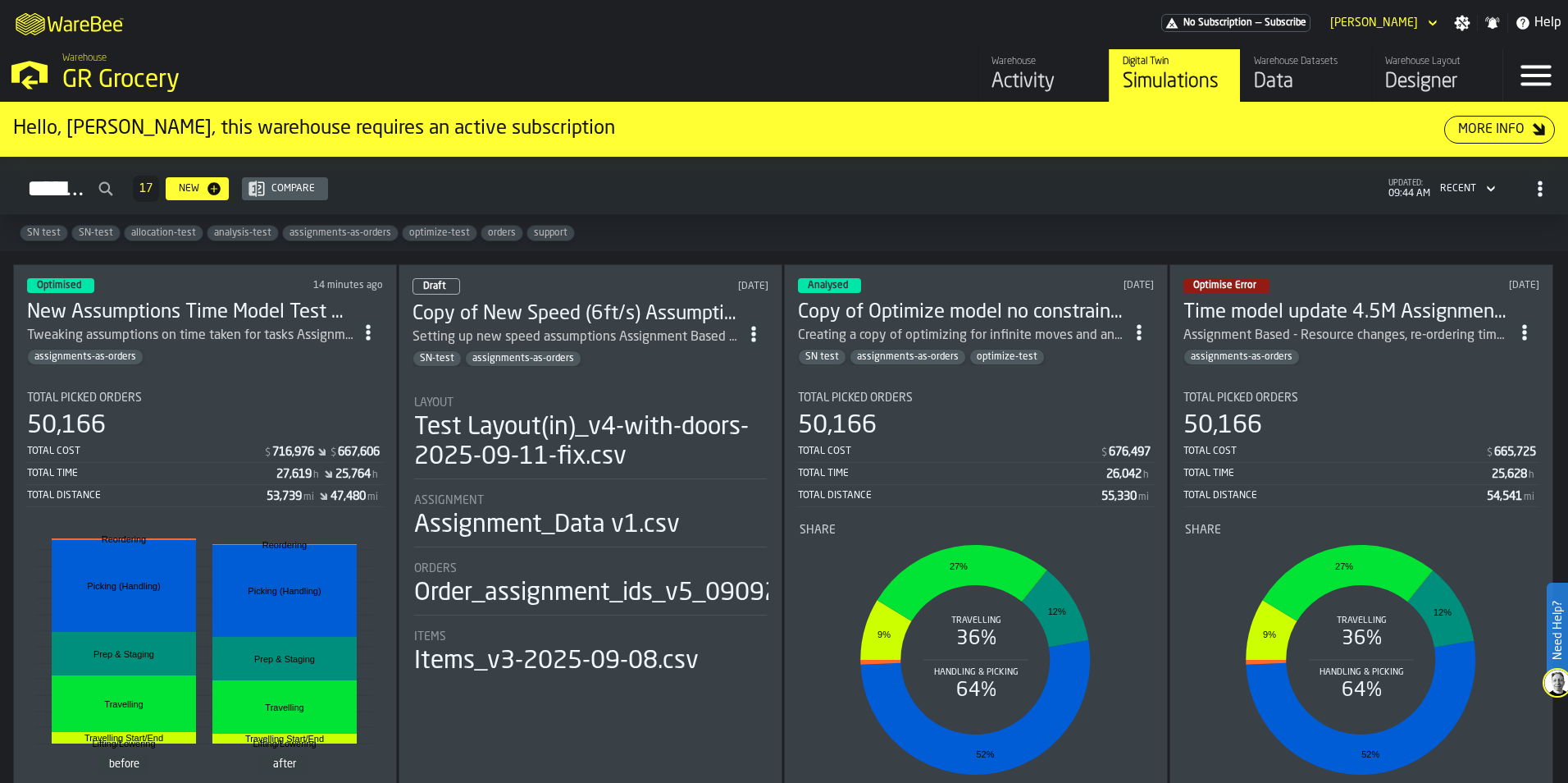
click at [983, 326] on div "Creating a copy of optimizing for infinite moves and any locations (aka no hard…" at bounding box center [961, 335] width 327 height 19
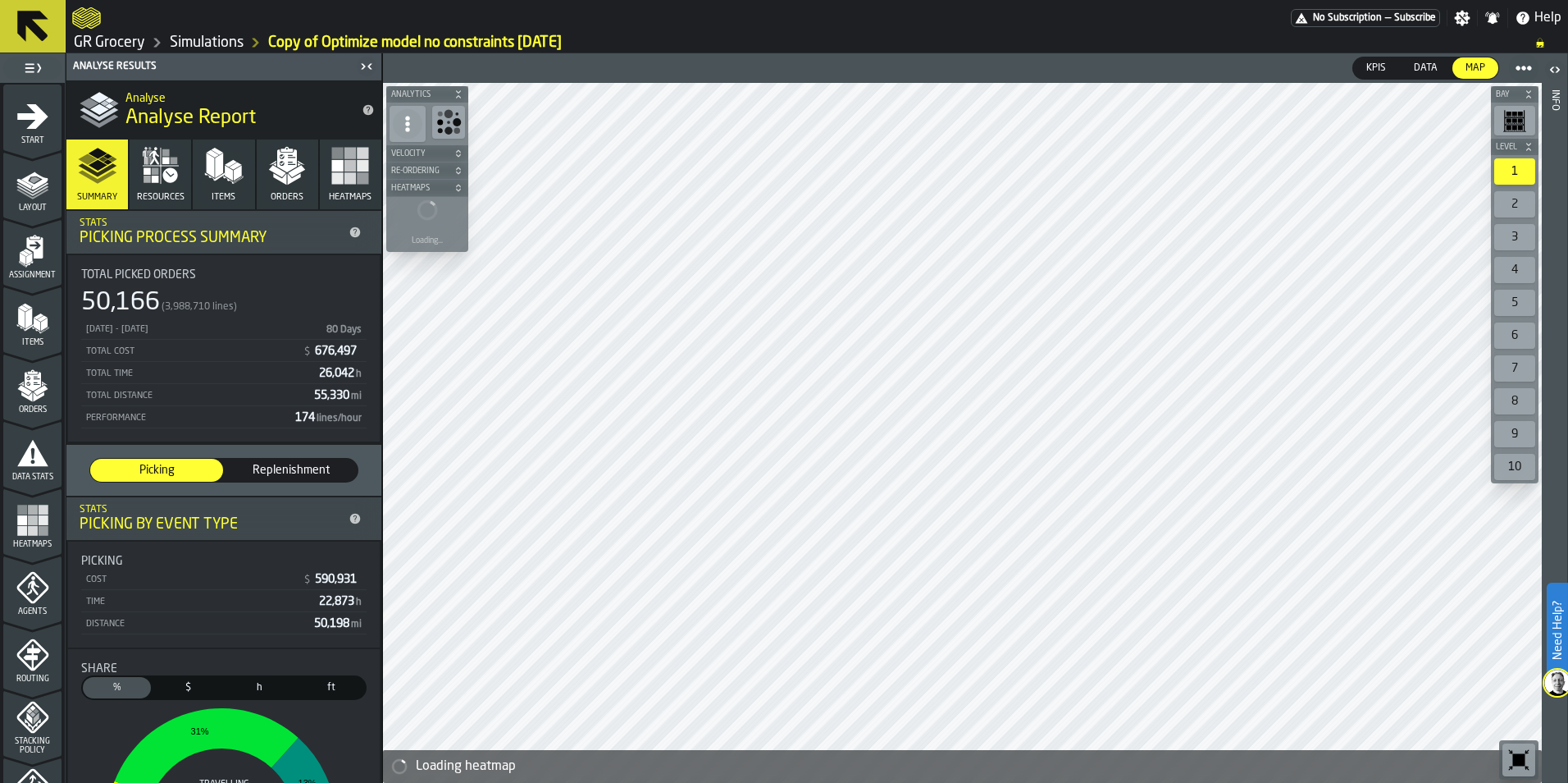
click at [28, 592] on icon "menu Agents" at bounding box center [29, 592] width 6 height 7
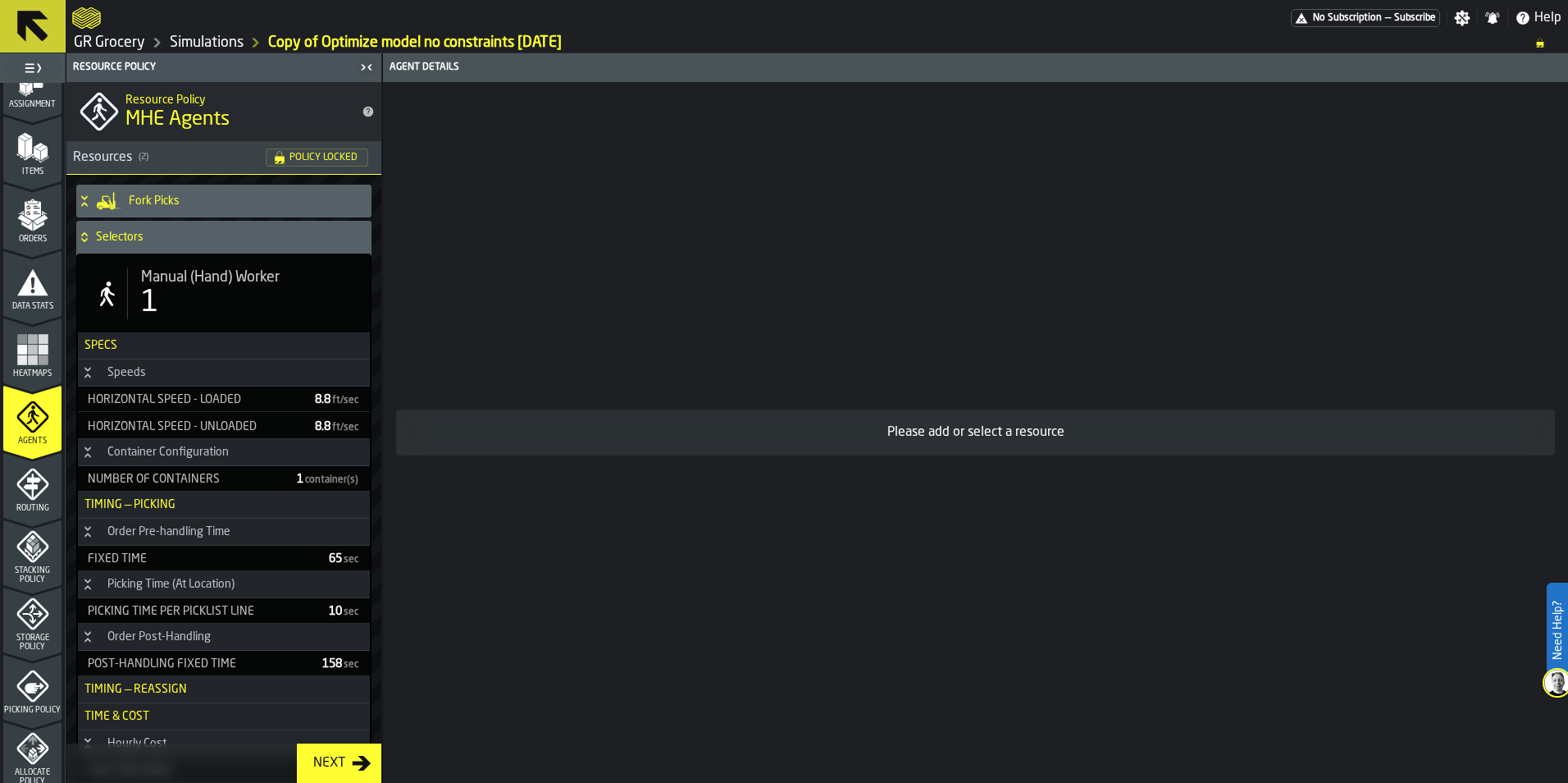
scroll to position [246, 0]
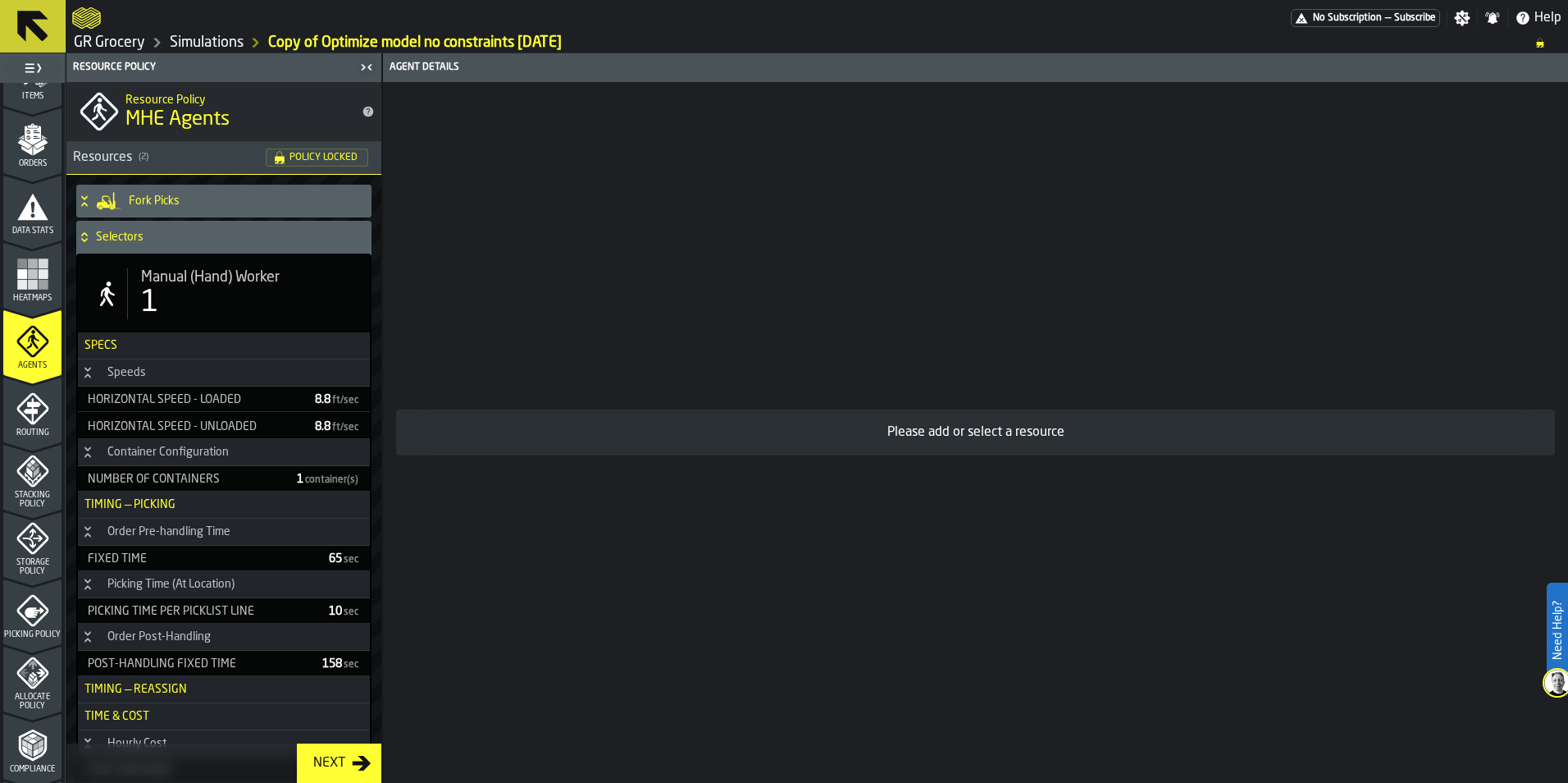
click at [30, 498] on span "Stacking Policy" at bounding box center [32, 500] width 58 height 18
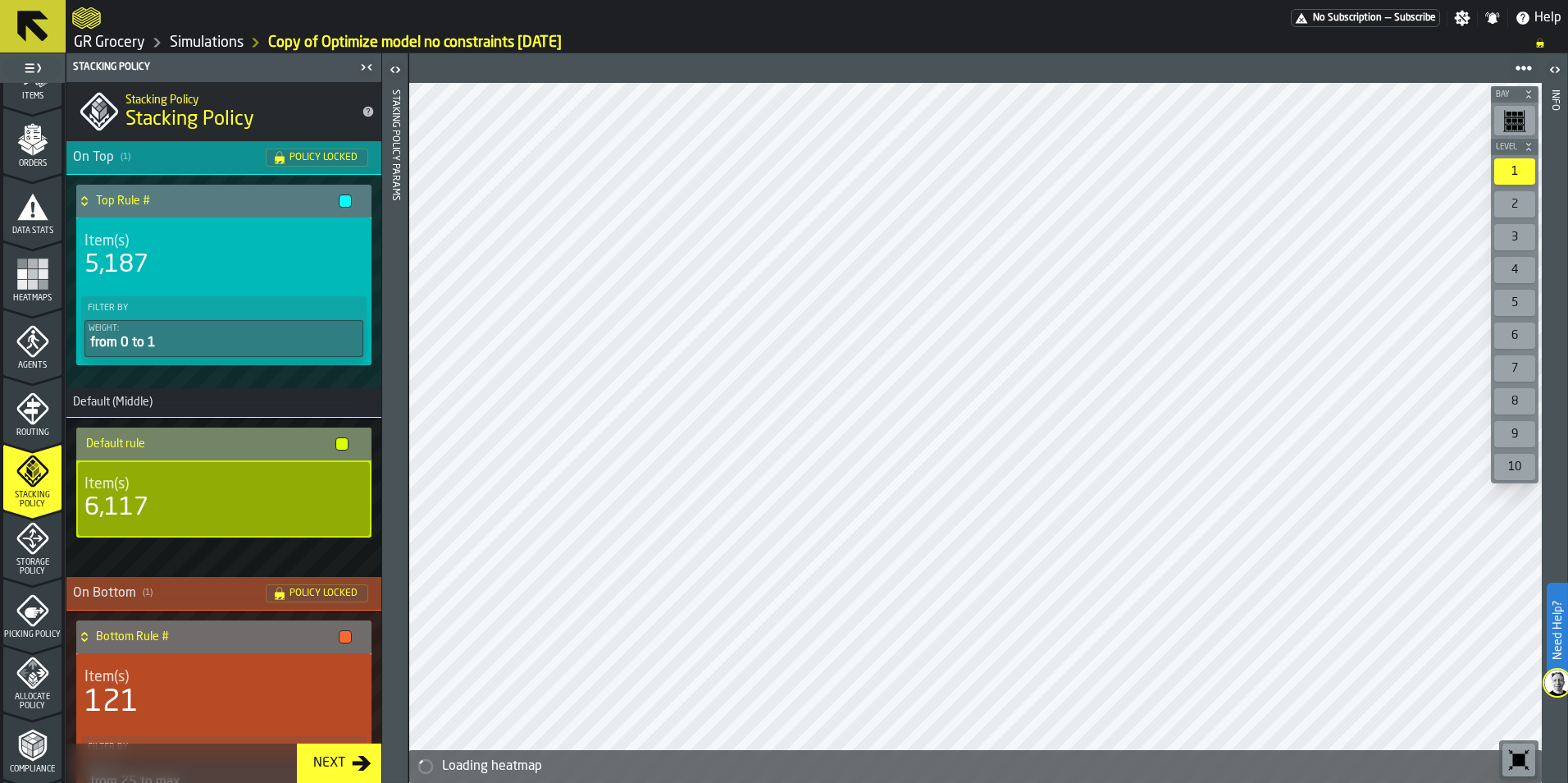
scroll to position [151, 0]
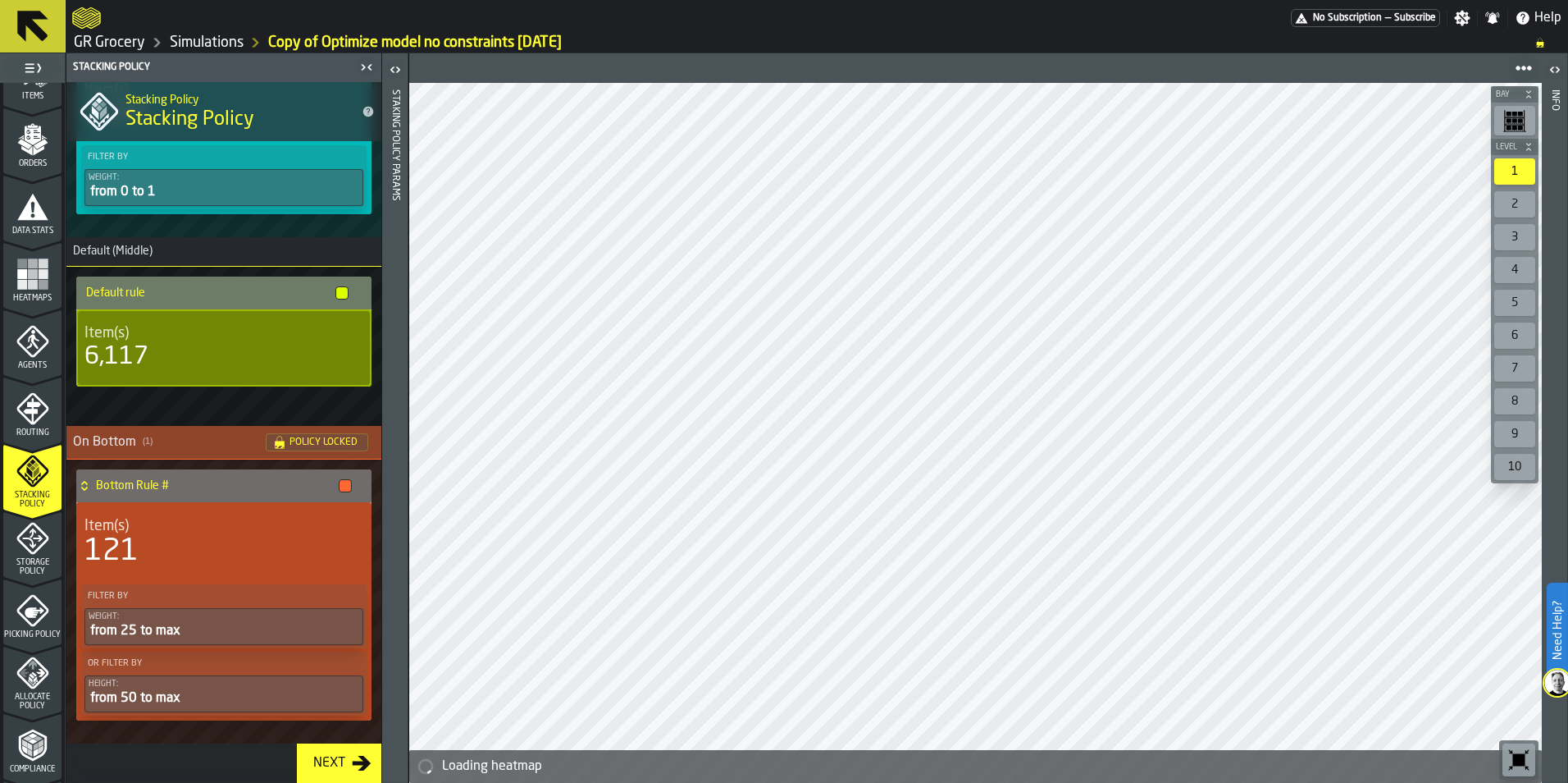
click at [202, 44] on link "Simulations" at bounding box center [207, 43] width 73 height 18
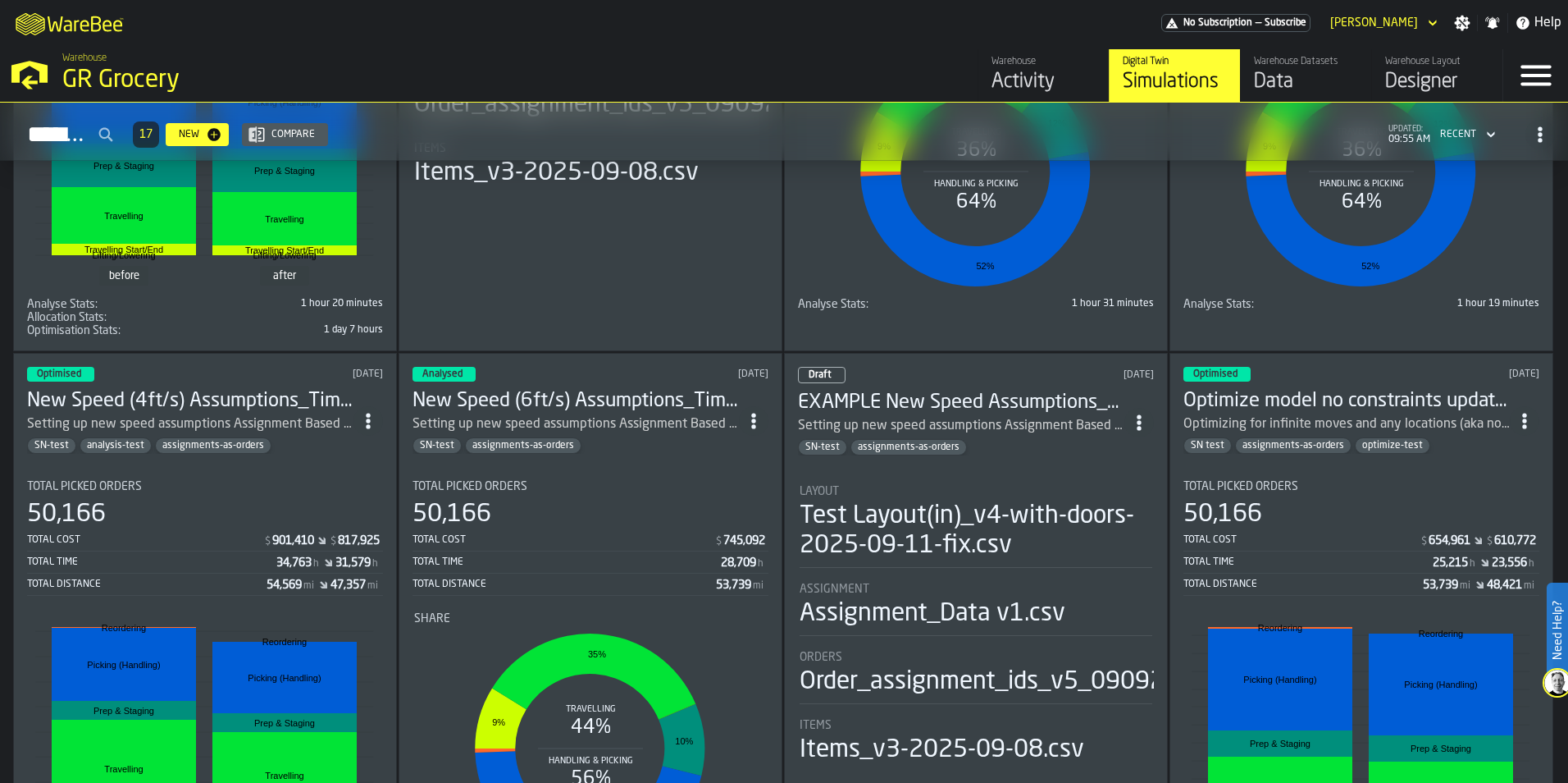
scroll to position [492, 0]
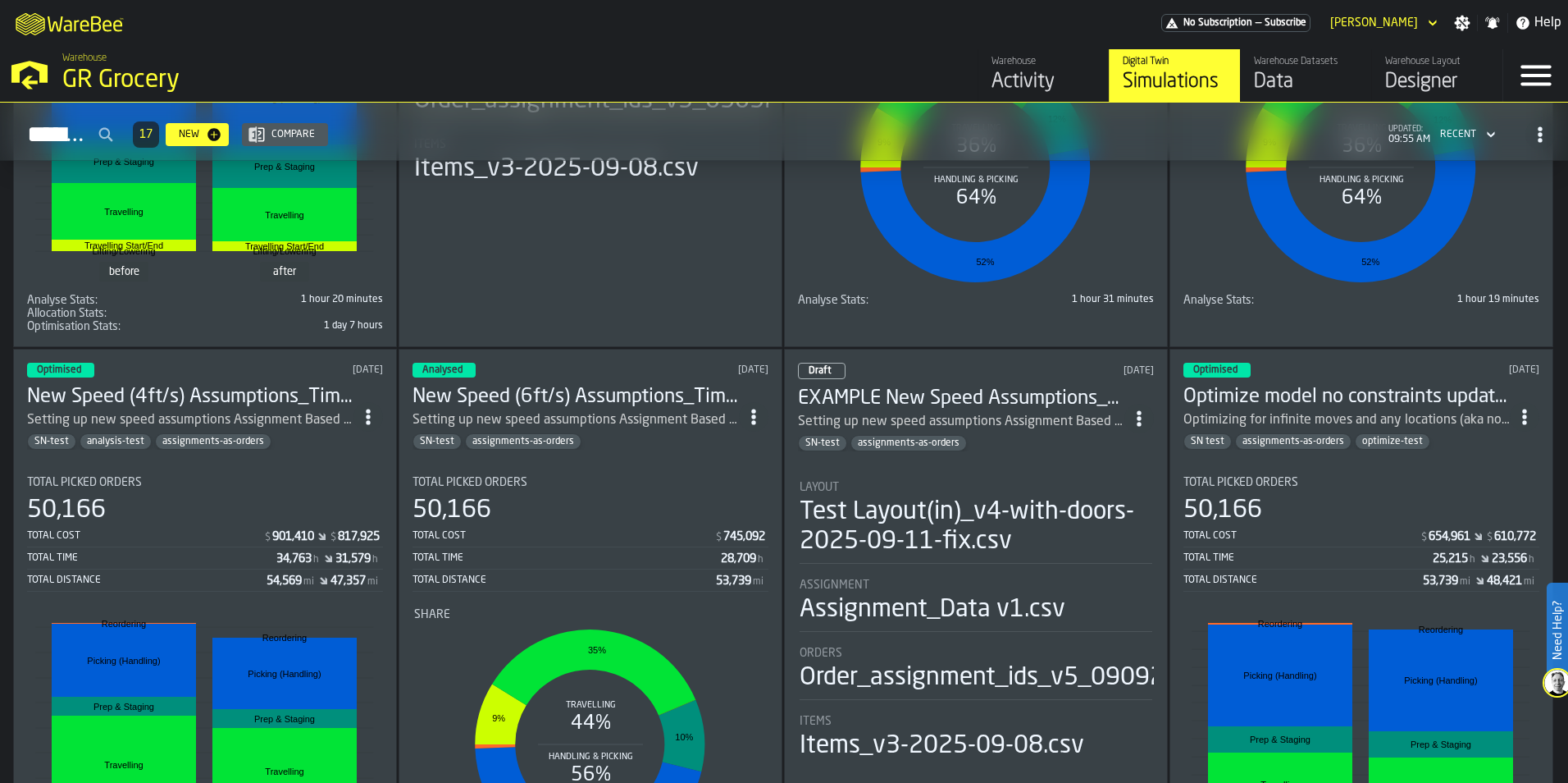
click at [179, 405] on h3 "New Speed (4ft/s) Assumptions_Time model update 4.5M Assignment Test [DATE]" at bounding box center [190, 396] width 327 height 26
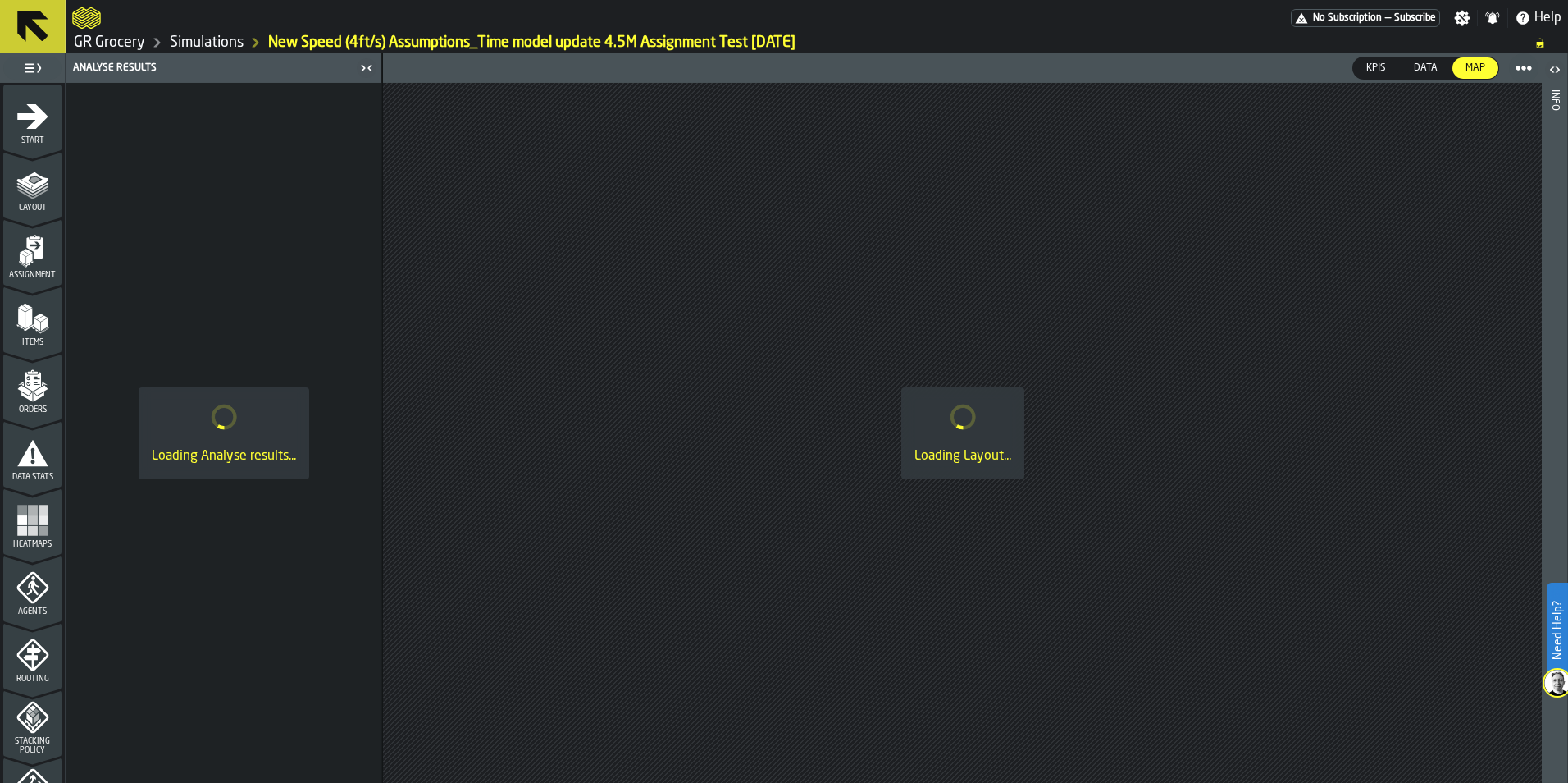
click at [24, 596] on icon "menu Agents" at bounding box center [32, 587] width 32 height 32
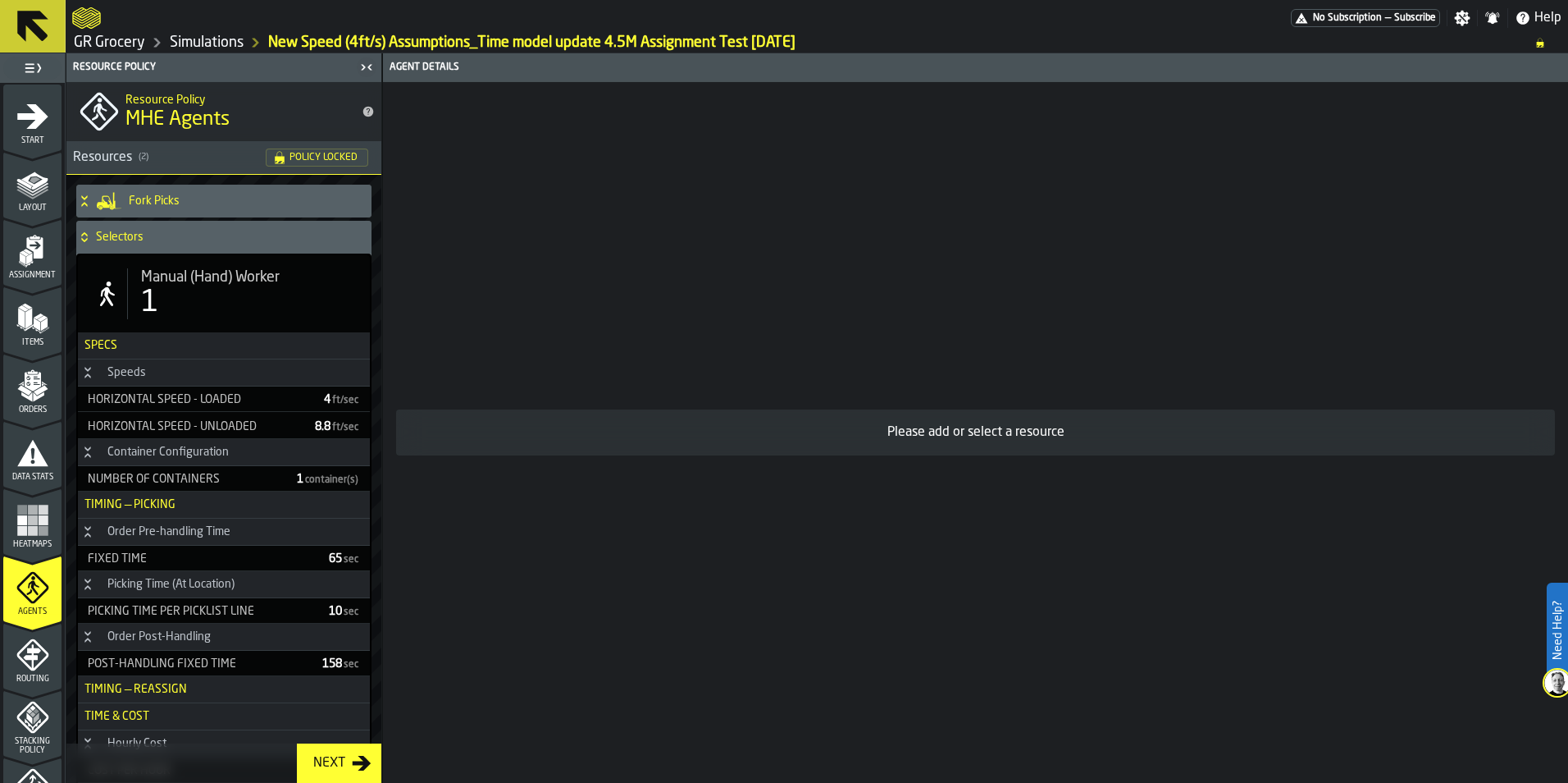
click at [222, 194] on h4 "Fork Picks" at bounding box center [246, 201] width 236 height 14
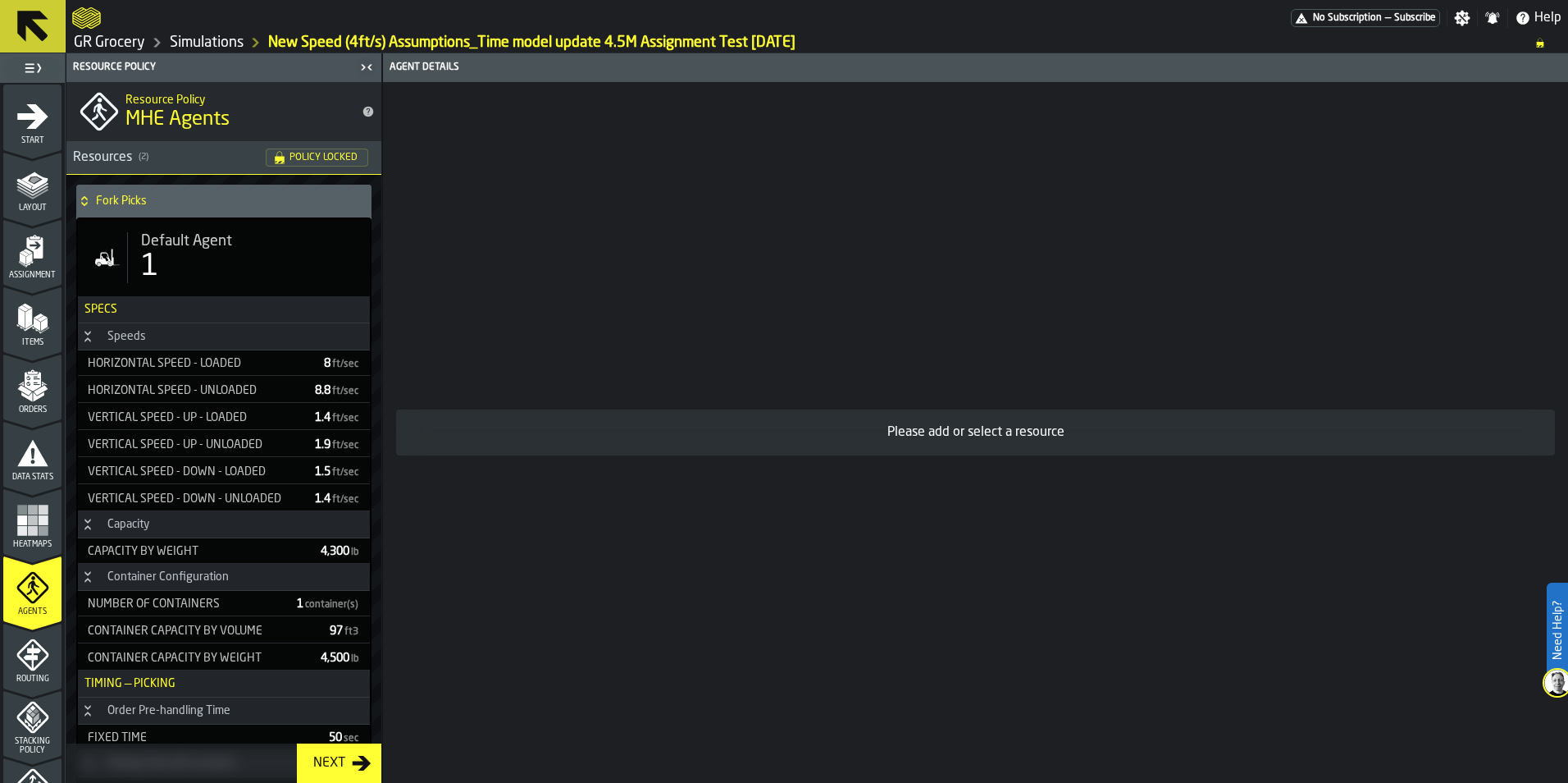
click at [221, 200] on h4 "Fork Picks" at bounding box center [230, 201] width 269 height 14
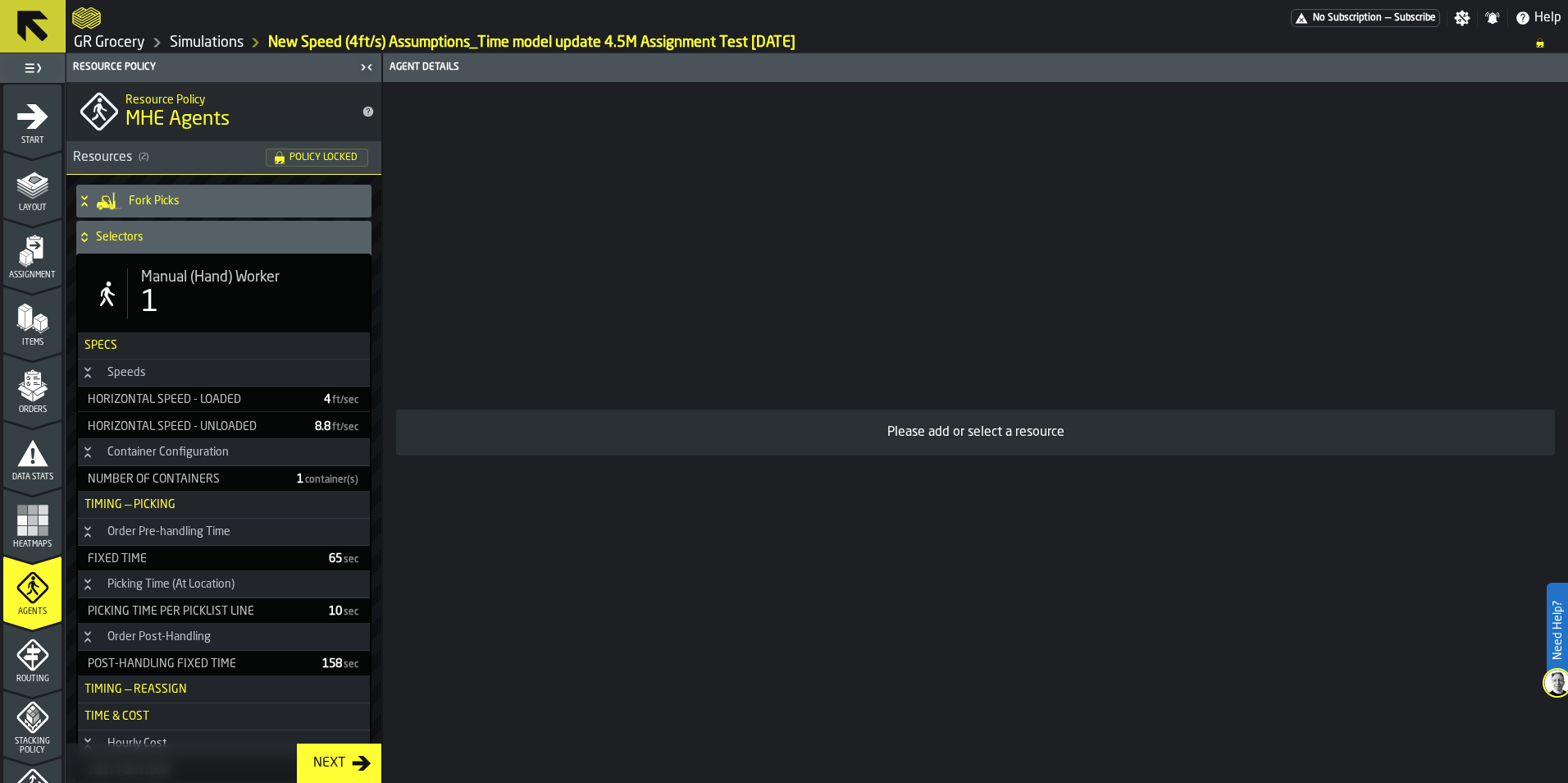
click at [41, 736] on div "Stacking Policy" at bounding box center [32, 728] width 58 height 54
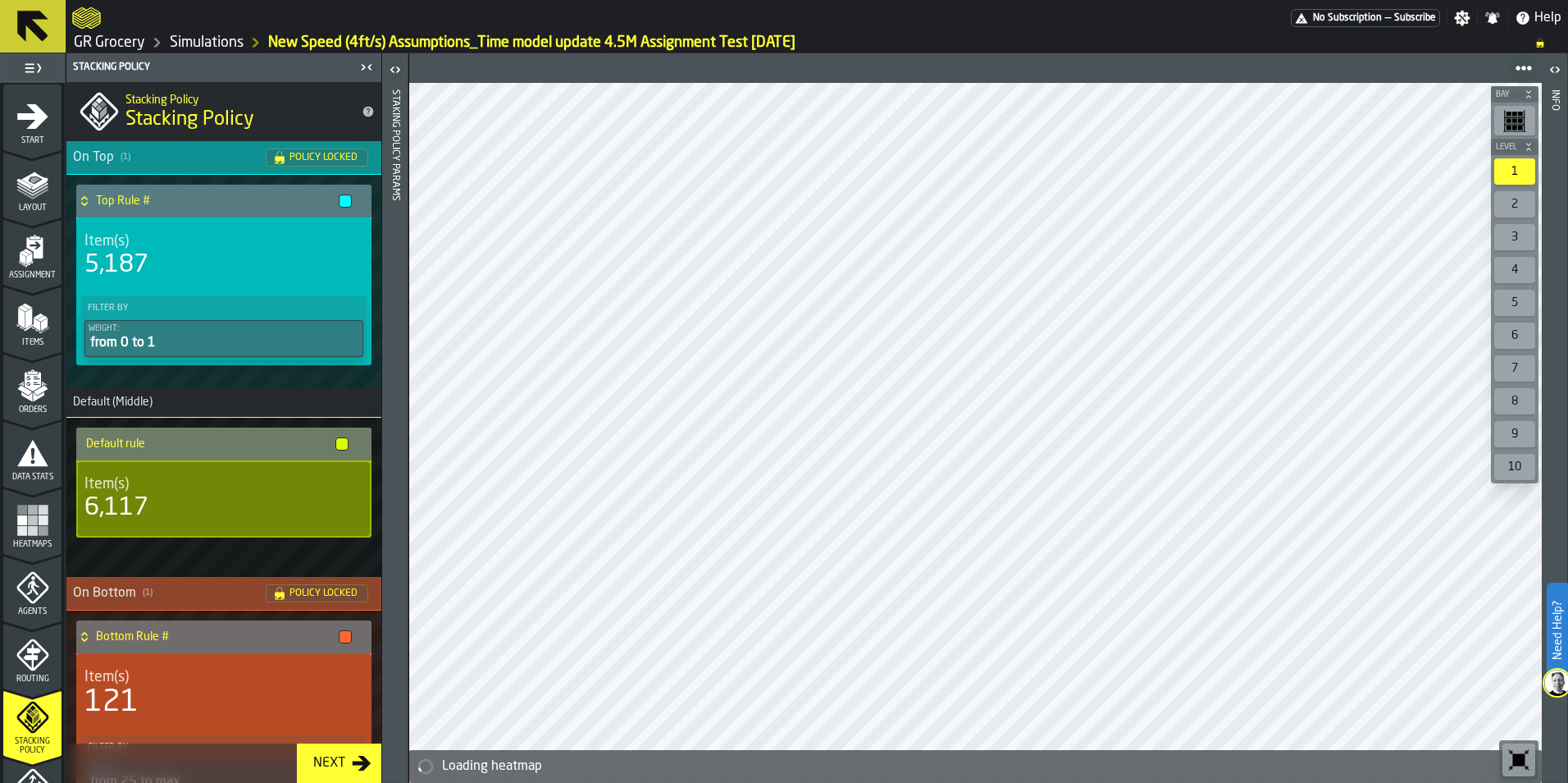
click at [197, 40] on link "Simulations" at bounding box center [207, 43] width 73 height 18
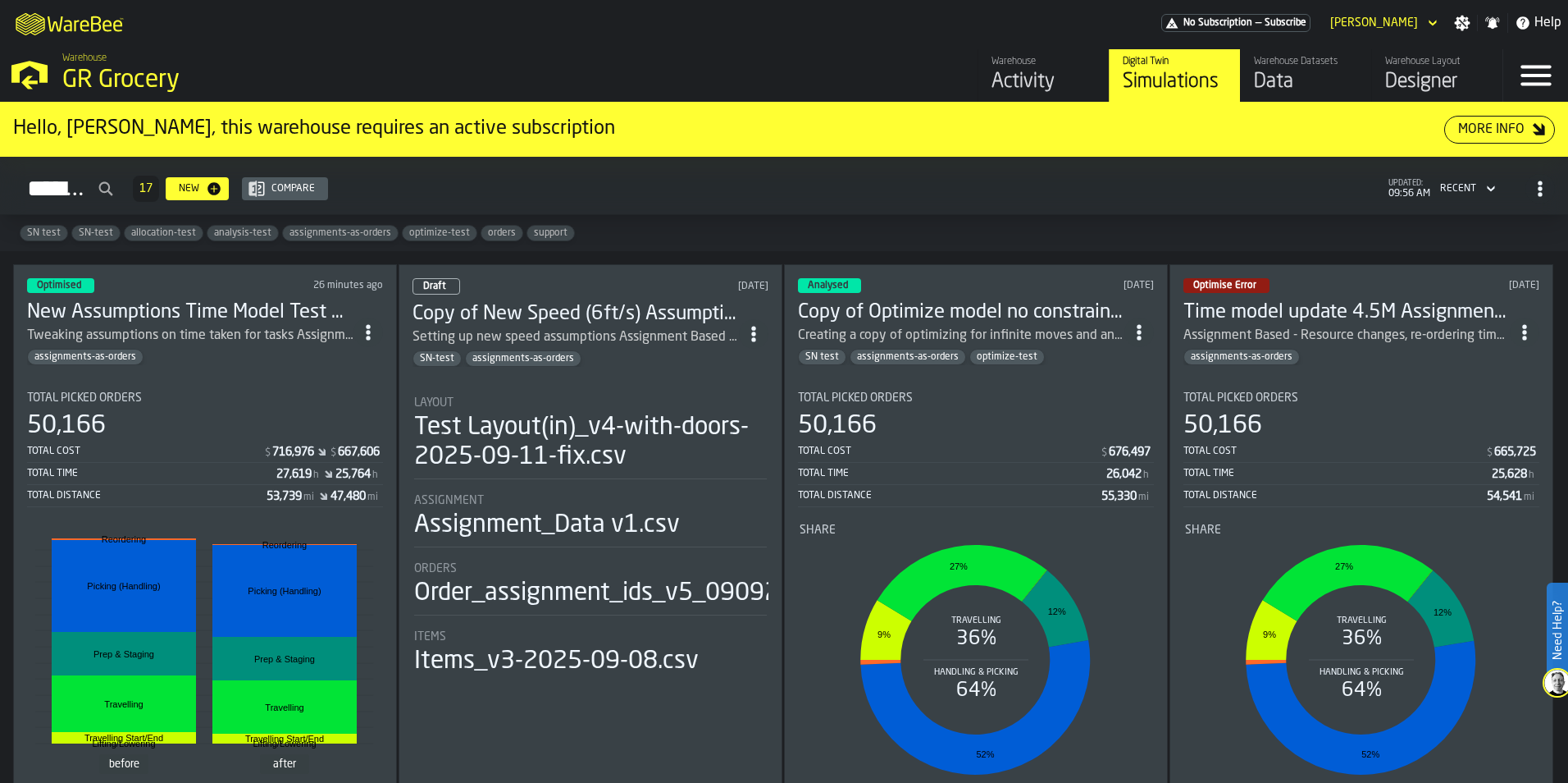
click at [1482, 186] on icon "button-Simulations" at bounding box center [1490, 188] width 16 height 19
click at [1452, 282] on div "Created (Newest)" at bounding box center [1415, 277] width 138 height 12
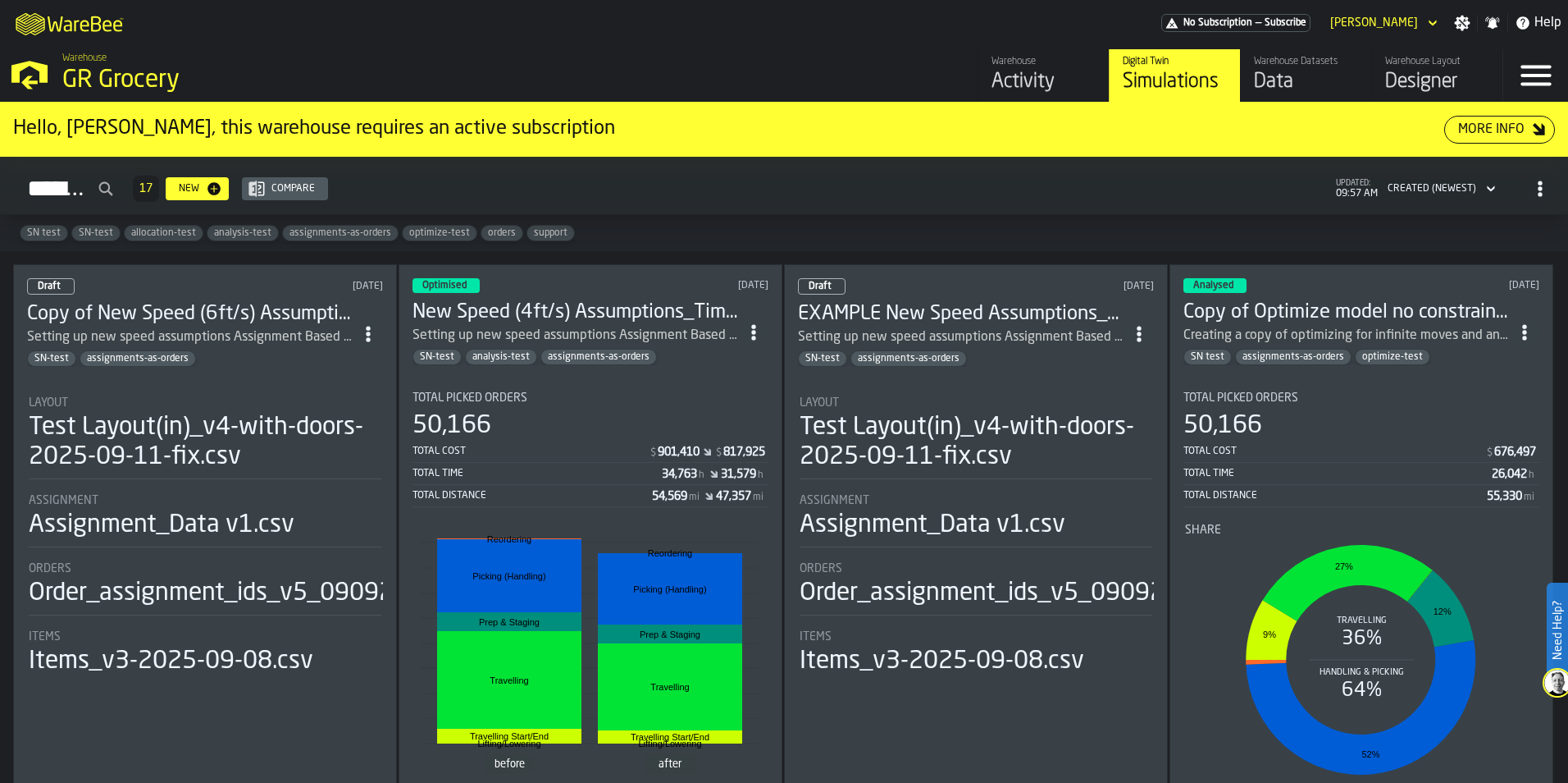
click at [568, 317] on h3 "New Speed (4ft/s) Assumptions_Time model update 4.5M Assignment Test [DATE]" at bounding box center [576, 312] width 327 height 26
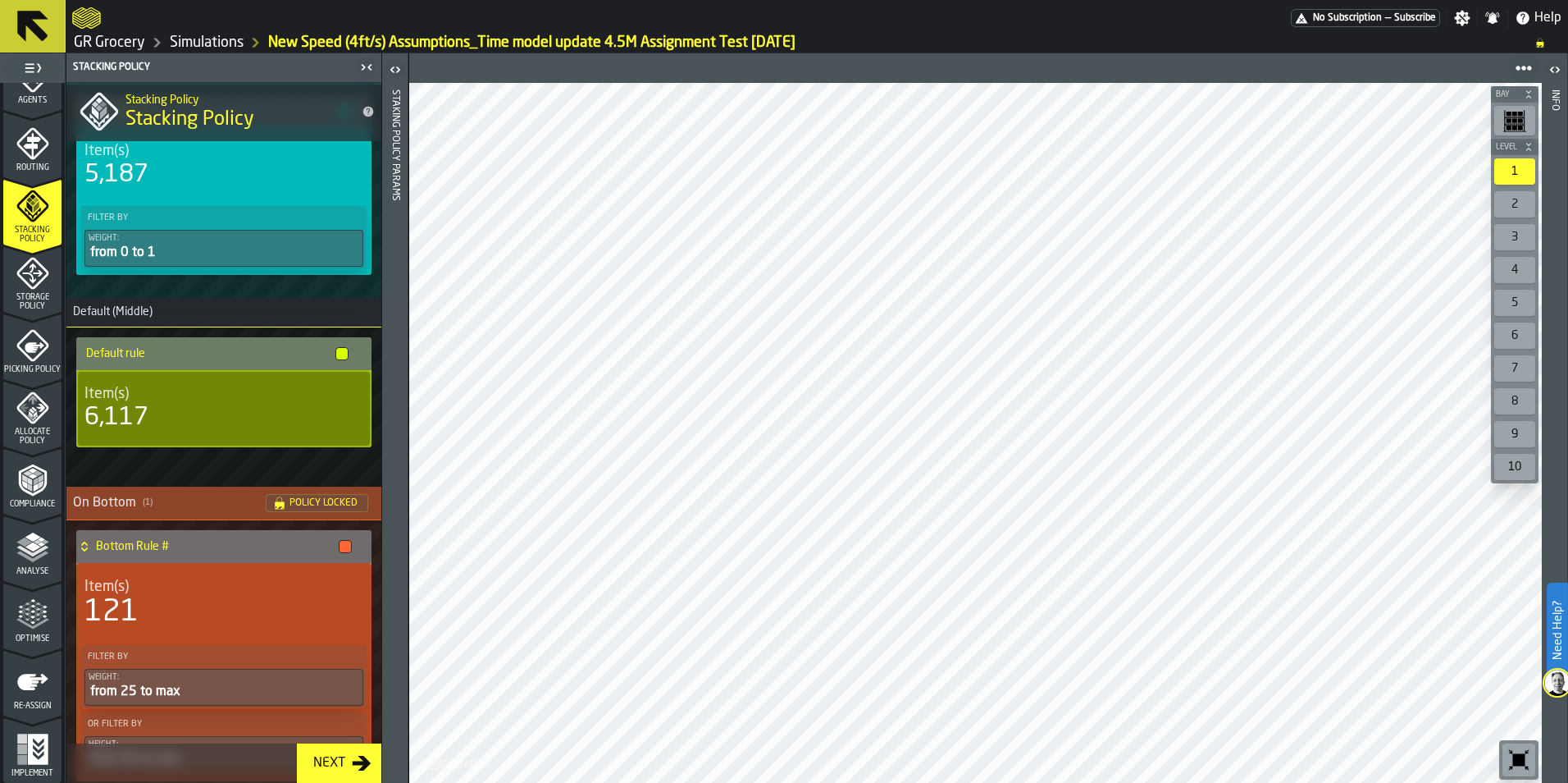
scroll to position [151, 0]
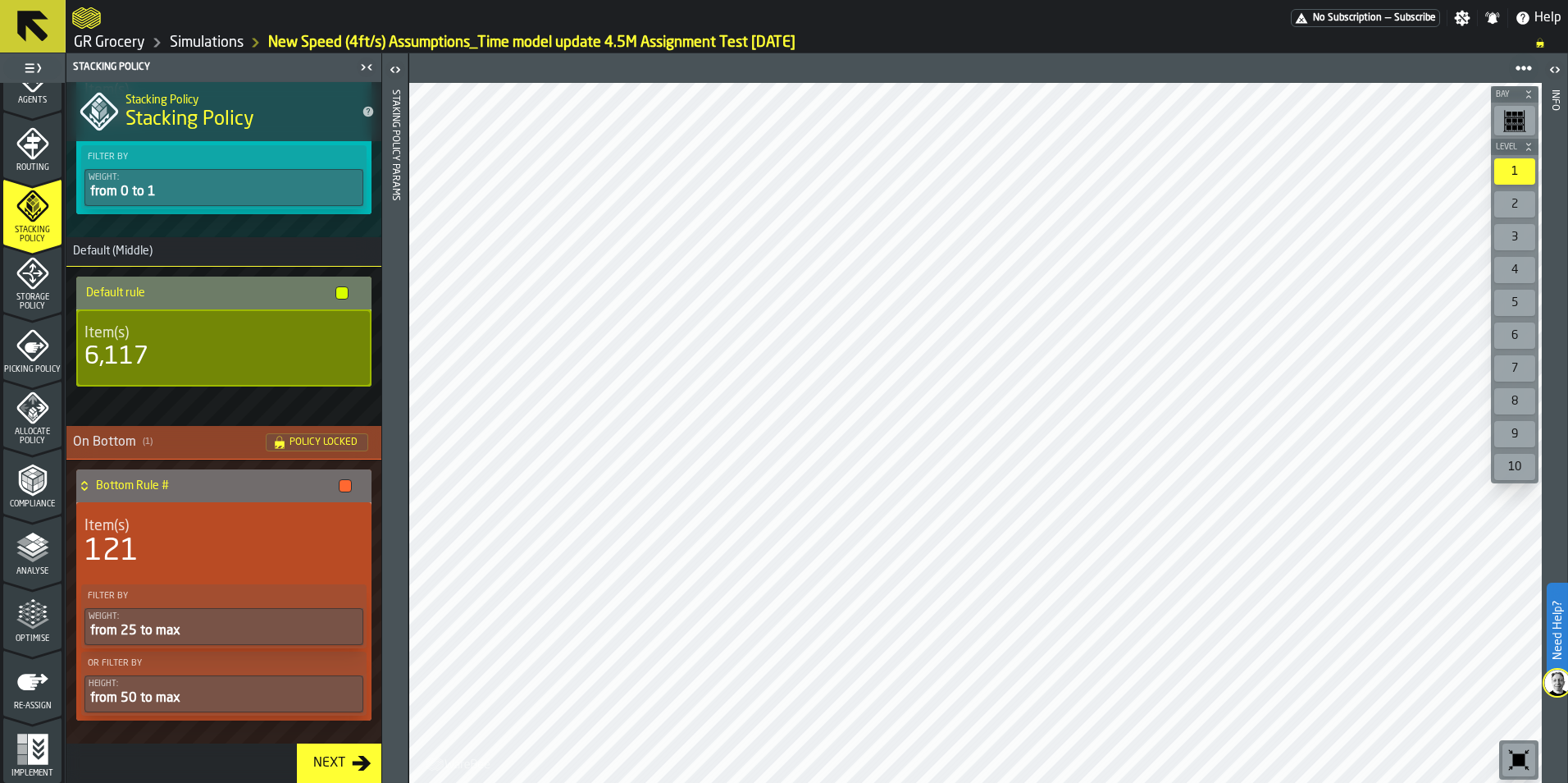
click at [308, 442] on span "Policy Locked" at bounding box center [324, 442] width 68 height 10
click at [47, 637] on span "Optimise" at bounding box center [32, 638] width 58 height 9
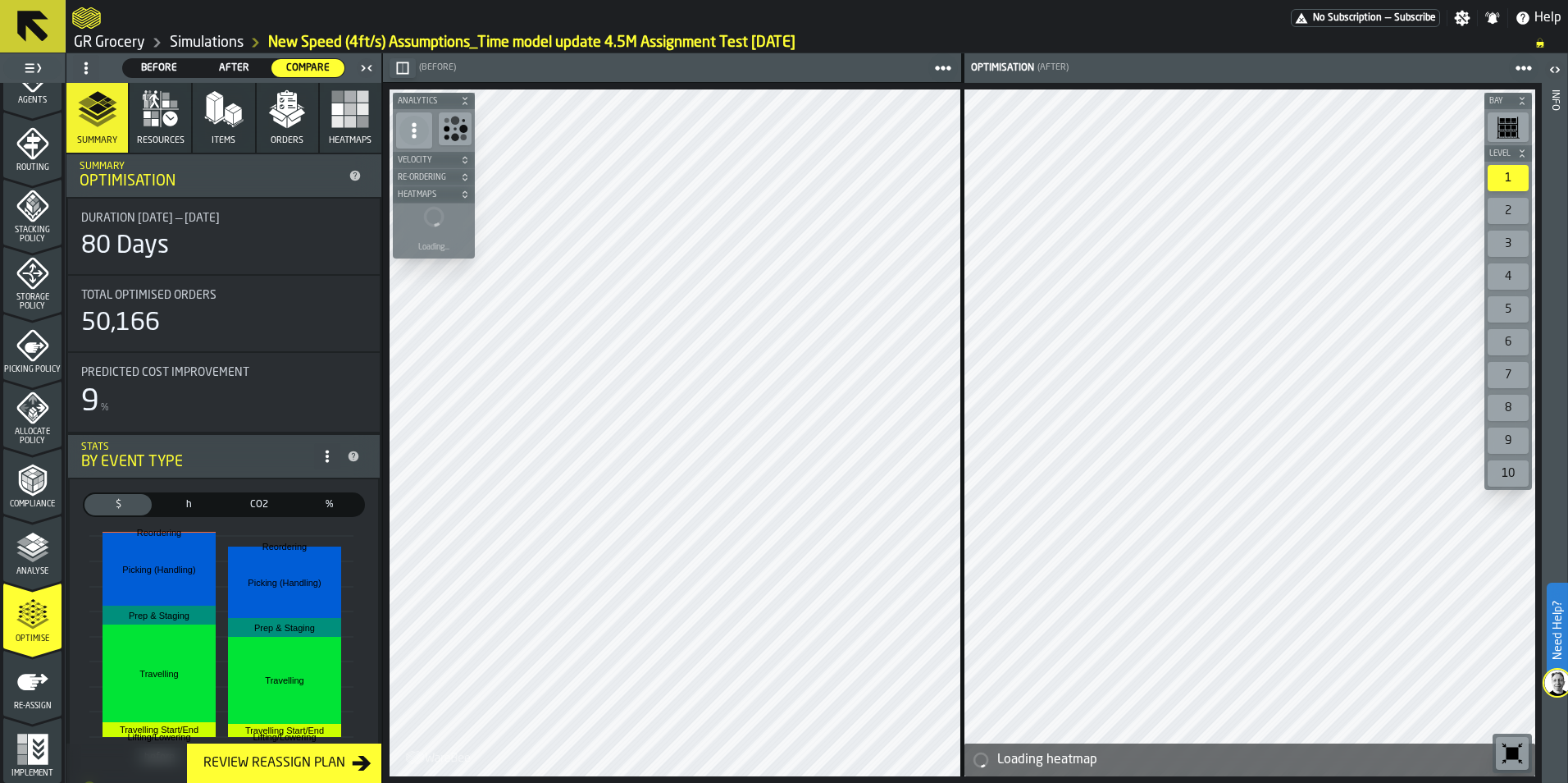
click at [26, 718] on icon "menu Re-assign" at bounding box center [32, 716] width 58 height 15
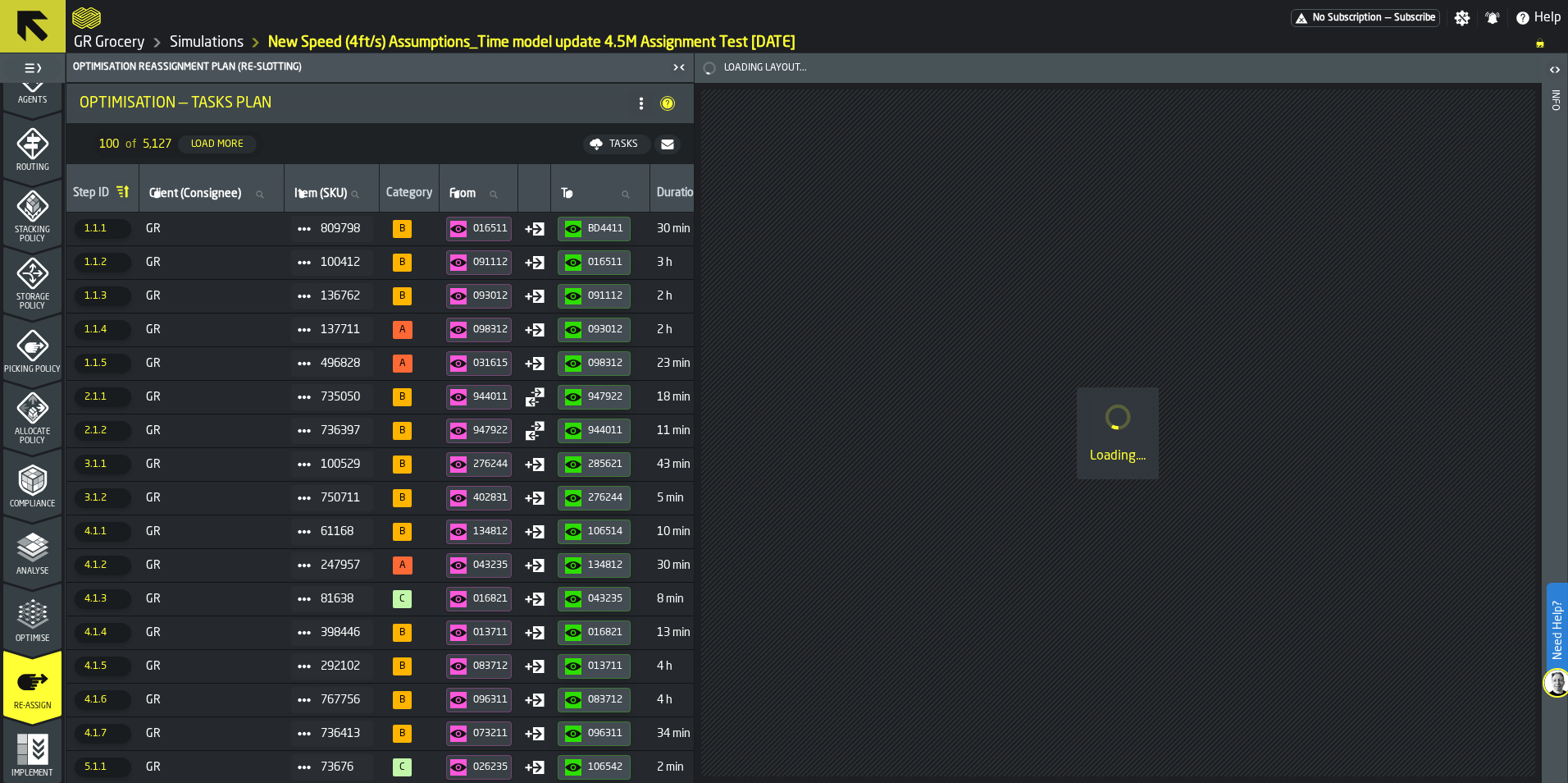
click at [202, 233] on span "GR" at bounding box center [212, 229] width 132 height 14
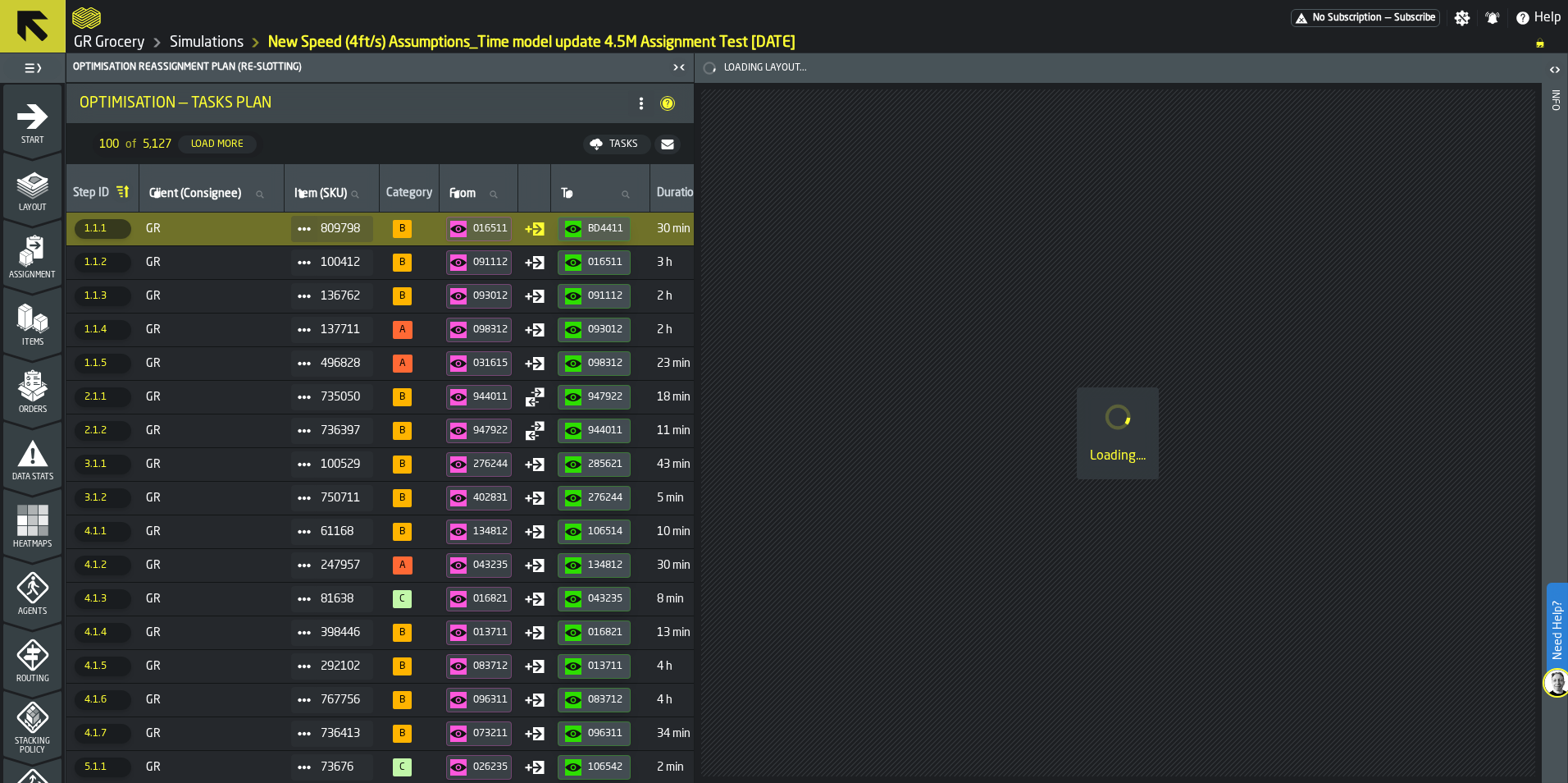
scroll to position [511, 0]
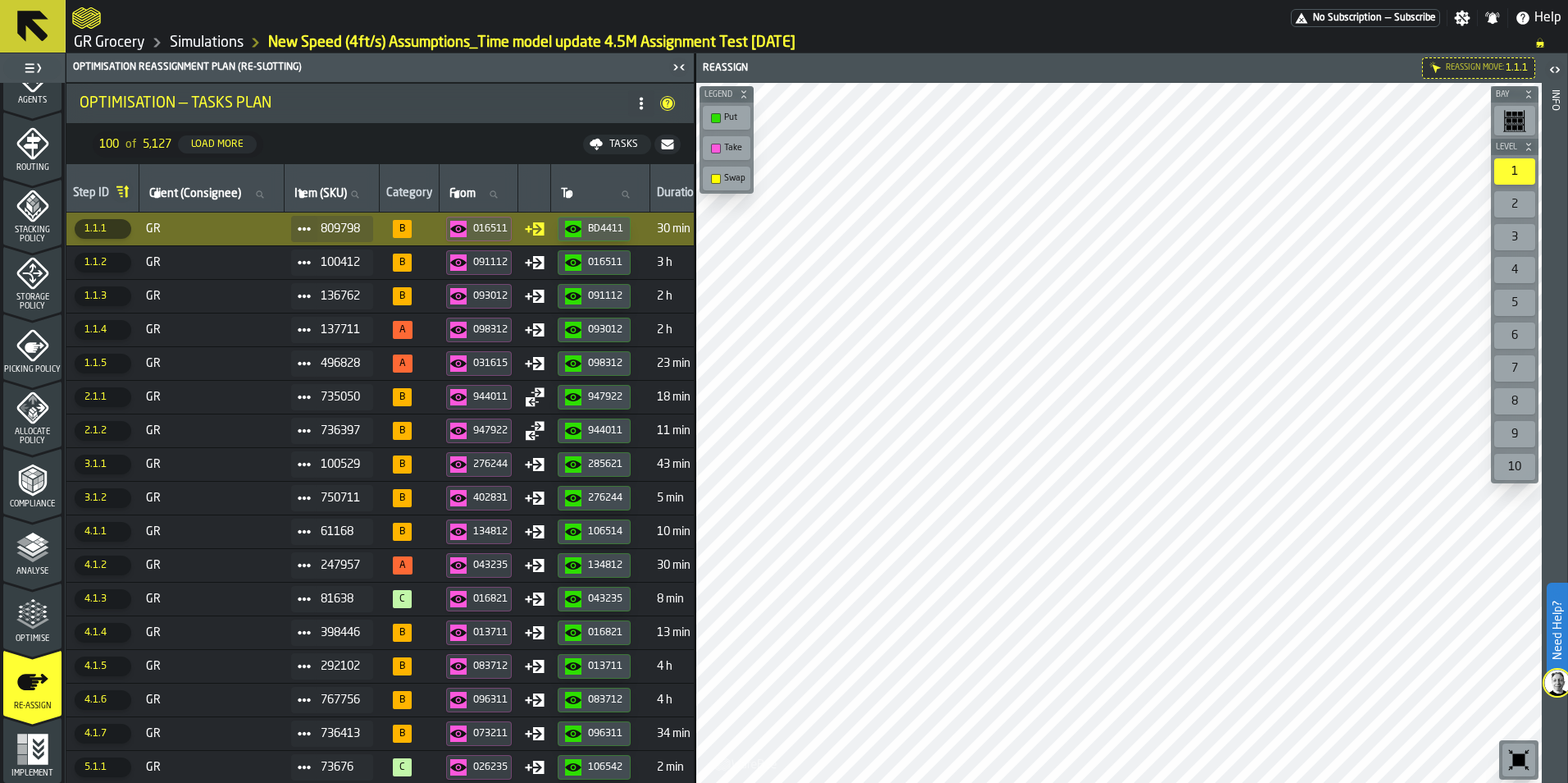
click at [467, 233] on icon "button-016511" at bounding box center [458, 228] width 16 height 16
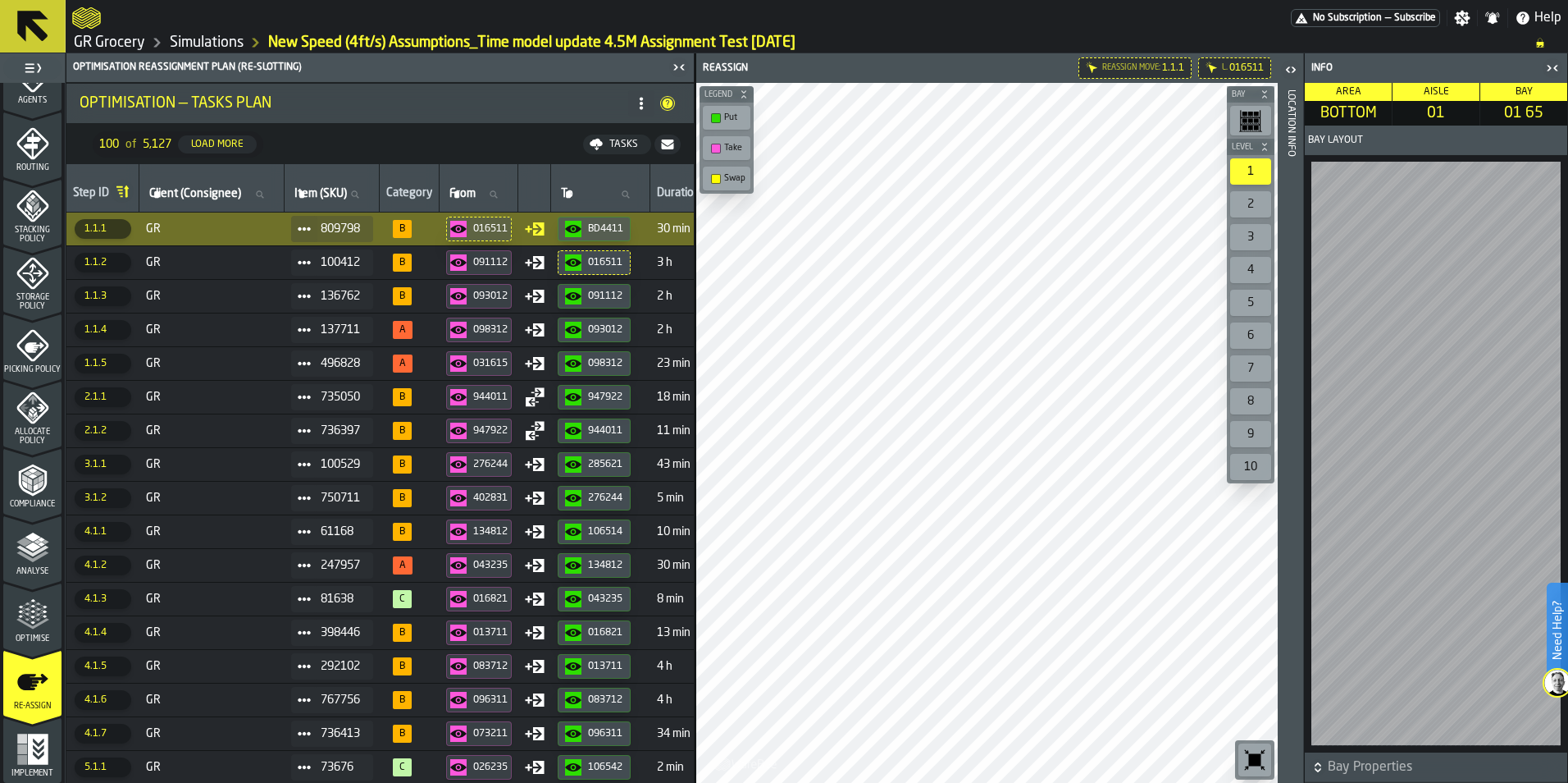
click at [575, 229] on circle "button-BD4411" at bounding box center [573, 228] width 3 height 3
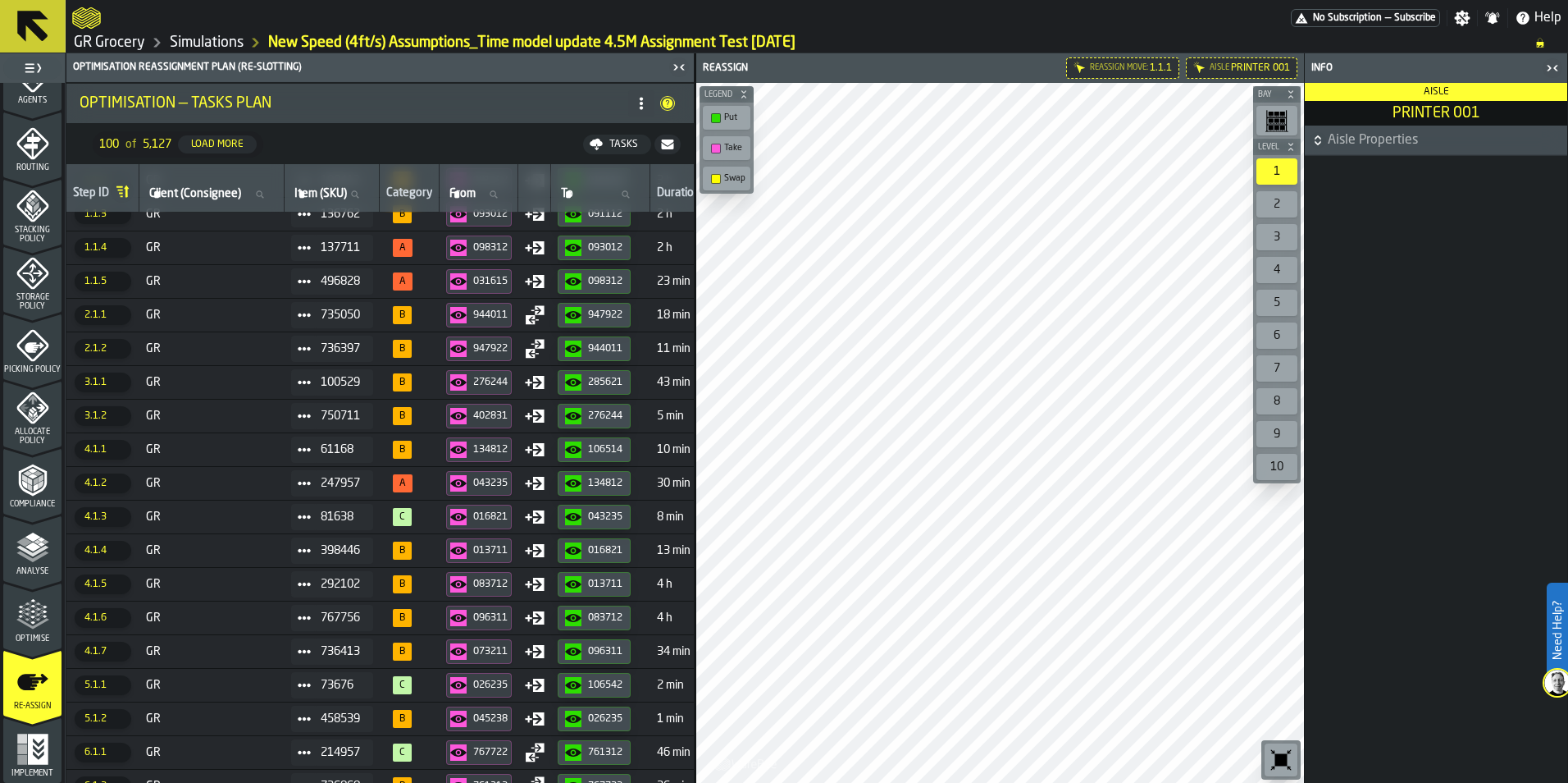
scroll to position [0, 0]
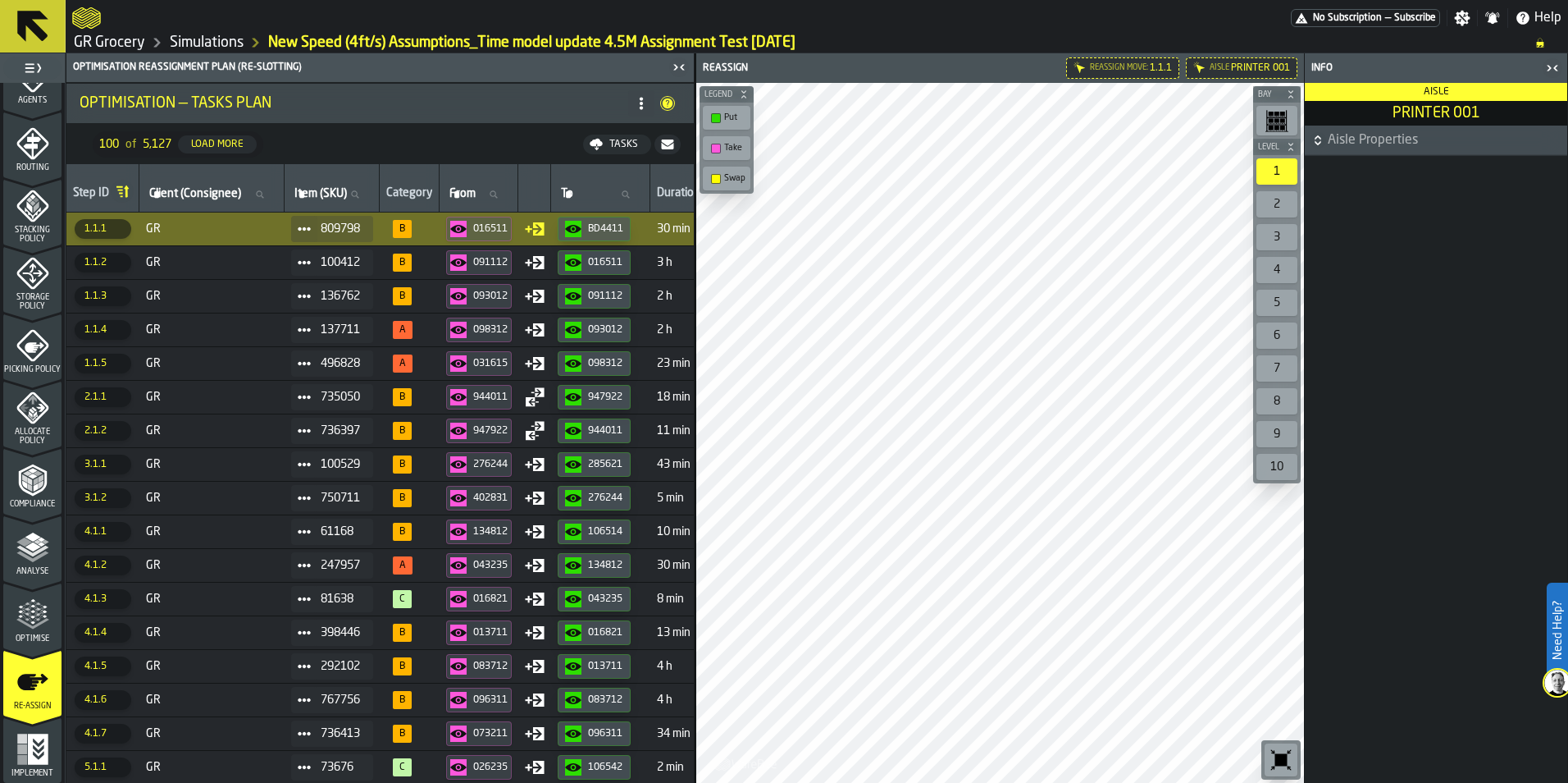
click at [491, 263] on div "091112" at bounding box center [491, 263] width 35 height 12
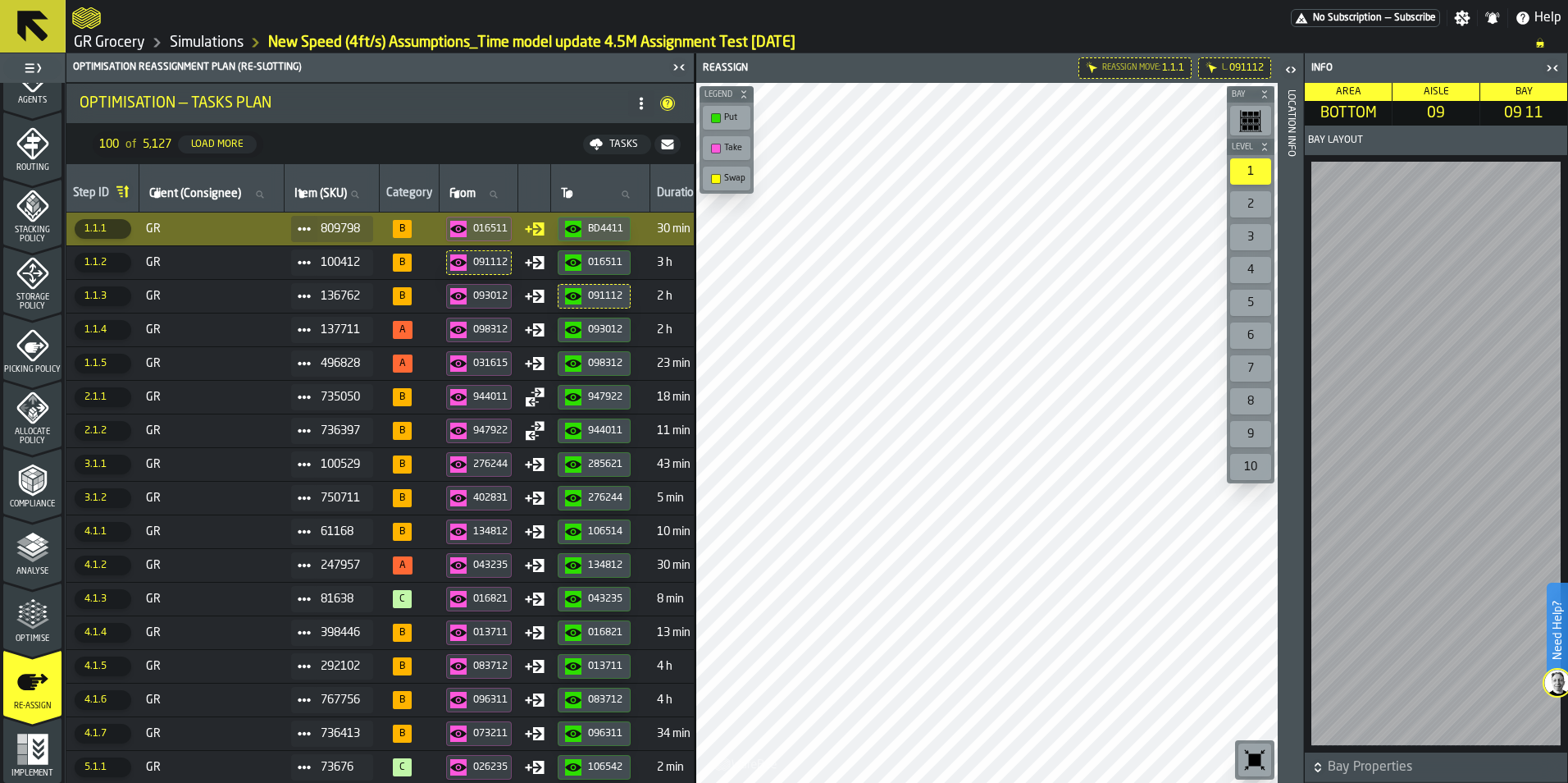
click at [507, 294] on div "093012" at bounding box center [491, 296] width 35 height 12
click at [507, 263] on div "091112" at bounding box center [491, 263] width 35 height 12
click at [603, 262] on div "016511" at bounding box center [606, 263] width 35 height 12
click at [507, 292] on div "093012" at bounding box center [491, 296] width 35 height 12
click at [613, 296] on div "091112" at bounding box center [606, 296] width 35 height 12
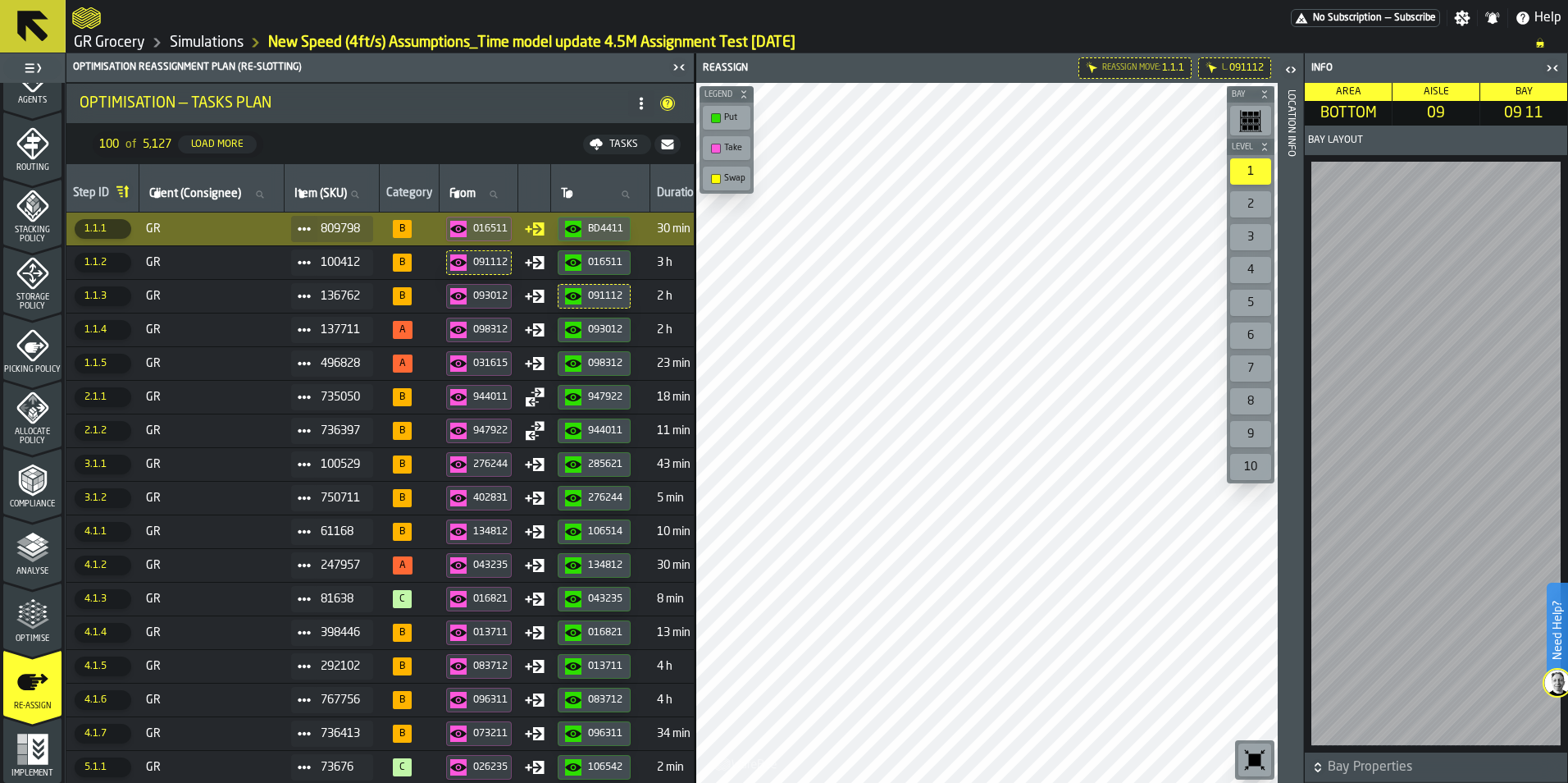
click at [512, 328] on button "098312" at bounding box center [479, 329] width 66 height 24
click at [619, 328] on div "093012" at bounding box center [606, 330] width 35 height 12
click at [507, 326] on div "098312" at bounding box center [491, 330] width 35 height 12
click at [613, 334] on div "093012" at bounding box center [606, 330] width 35 height 12
click at [490, 363] on div "031615" at bounding box center [491, 363] width 35 height 12
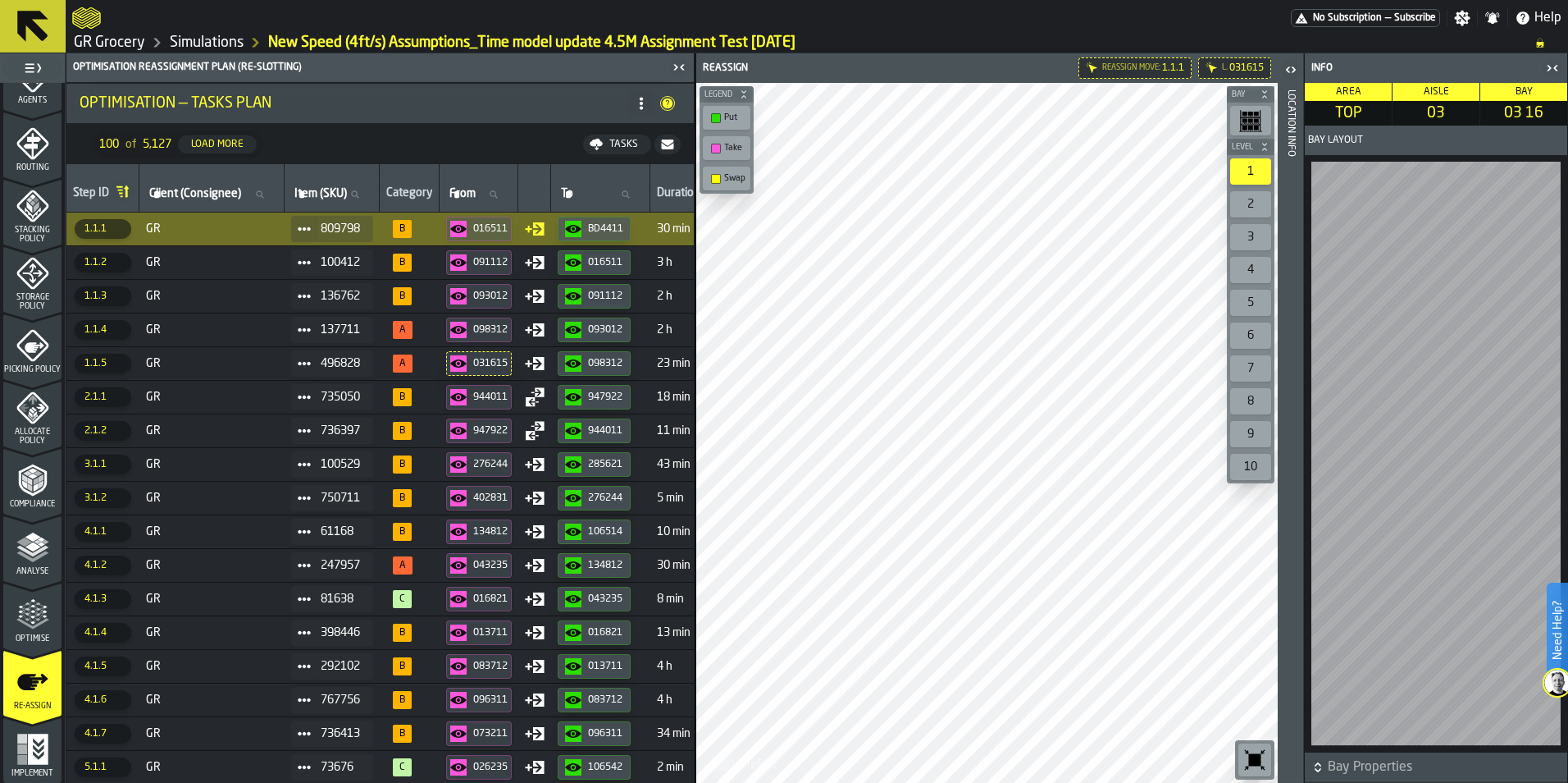
click at [610, 366] on div "098312" at bounding box center [606, 363] width 35 height 12
click at [499, 355] on div "031615" at bounding box center [478, 362] width 57 height 16
click at [500, 398] on div "944011" at bounding box center [491, 397] width 35 height 12
click at [613, 397] on div "947922" at bounding box center [606, 397] width 35 height 12
click at [501, 394] on div "944011" at bounding box center [491, 397] width 35 height 12
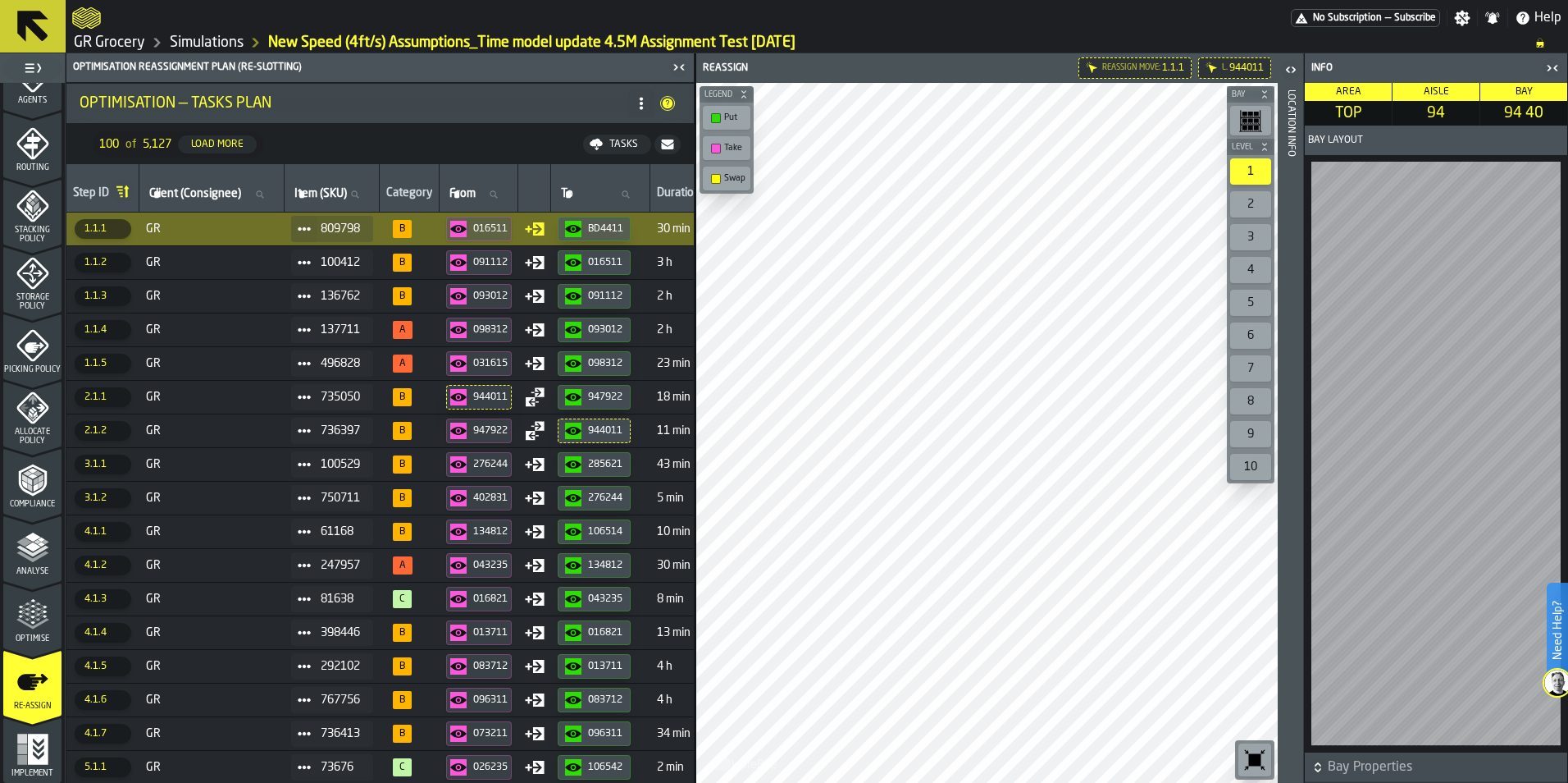
click at [582, 404] on icon "button-947922" at bounding box center [573, 396] width 16 height 16
click at [359, 395] on span "735050" at bounding box center [340, 397] width 40 height 14
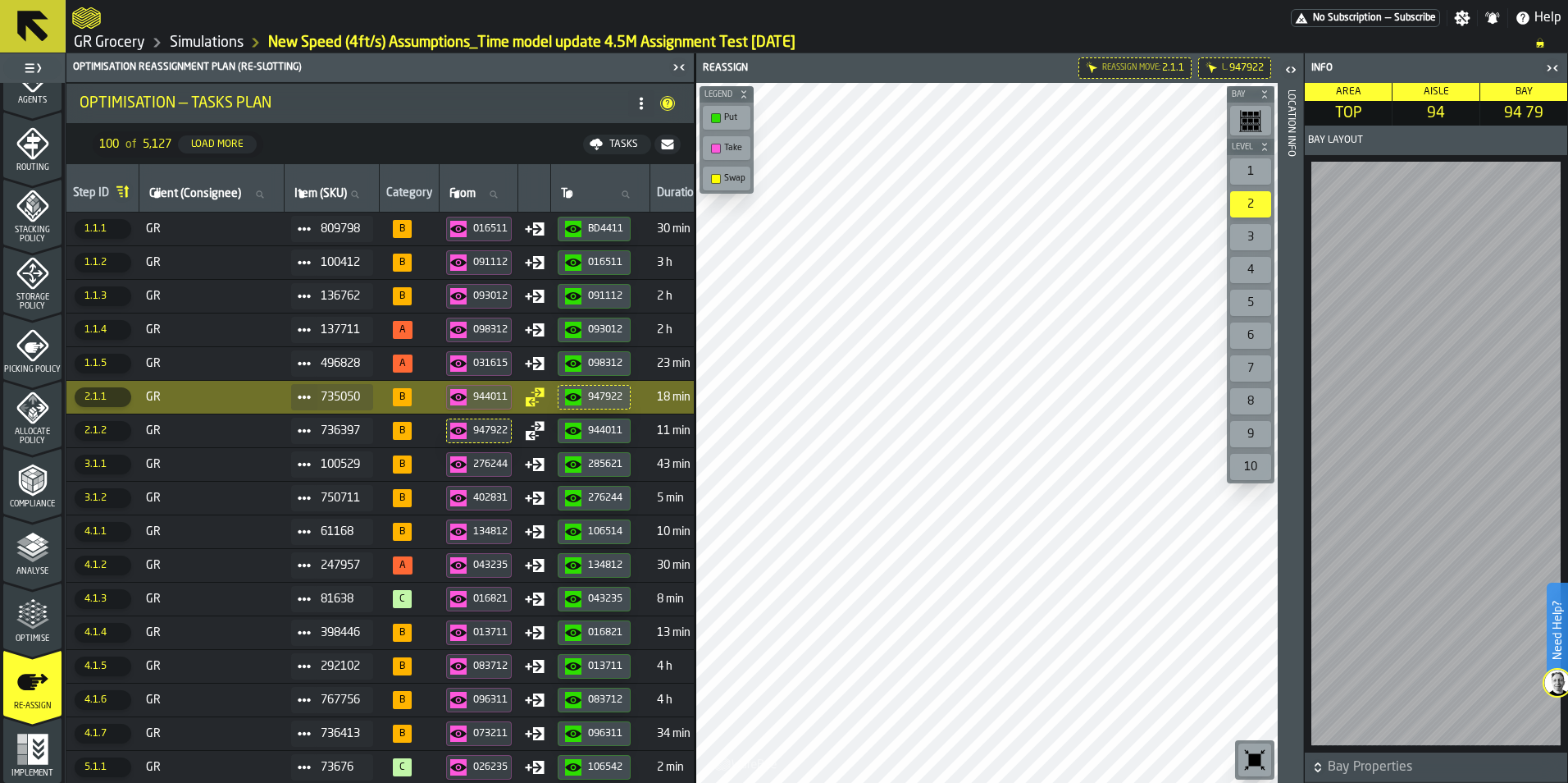
click at [359, 395] on span "735050" at bounding box center [340, 397] width 40 height 14
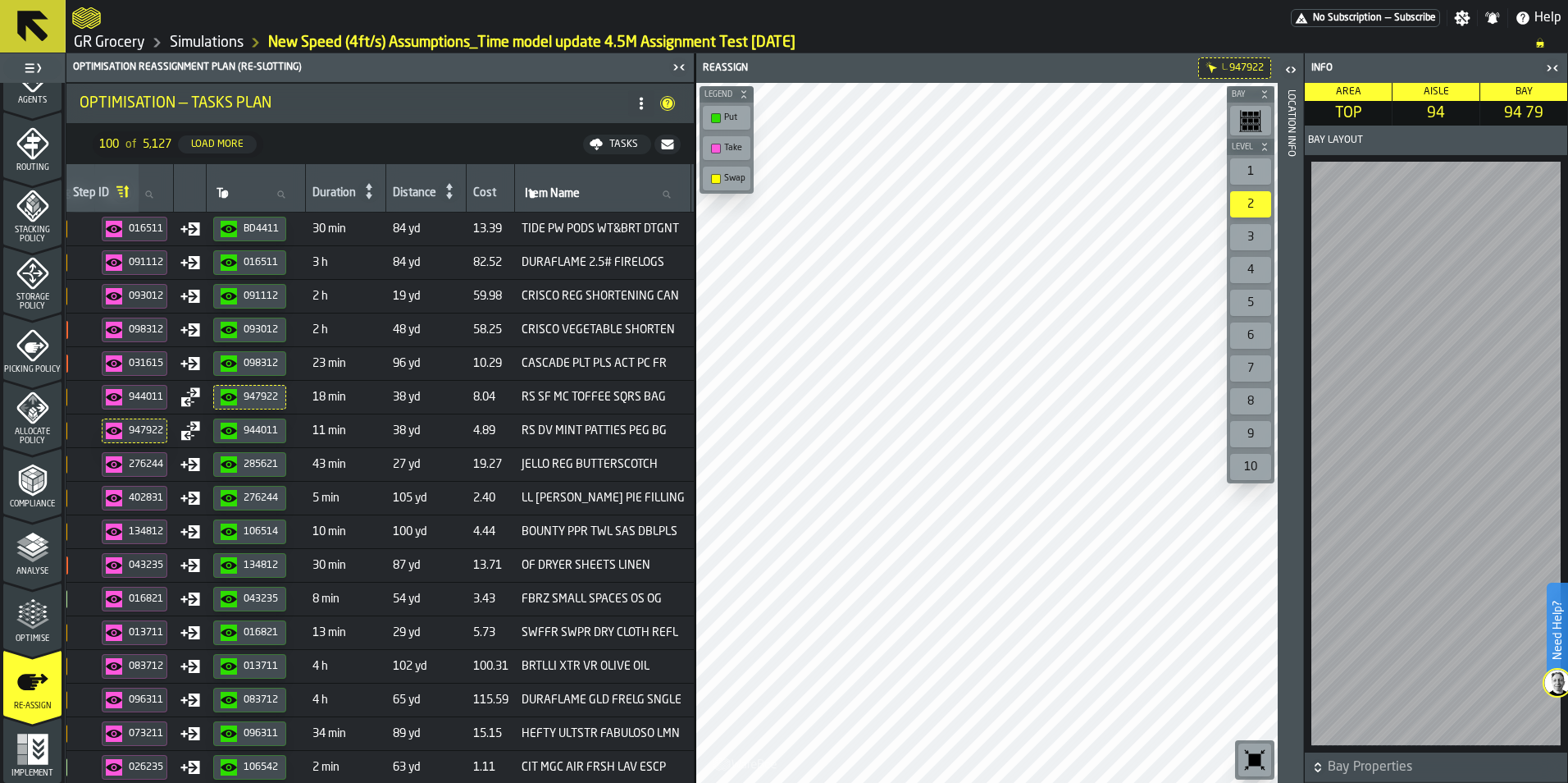
scroll to position [0, 344]
click at [147, 396] on div "944011" at bounding box center [147, 397] width 35 height 12
click at [238, 399] on icon "button-947922" at bounding box center [229, 396] width 16 height 16
click at [160, 430] on div "947922" at bounding box center [147, 431] width 35 height 12
click at [275, 433] on div "944011" at bounding box center [262, 431] width 35 height 12
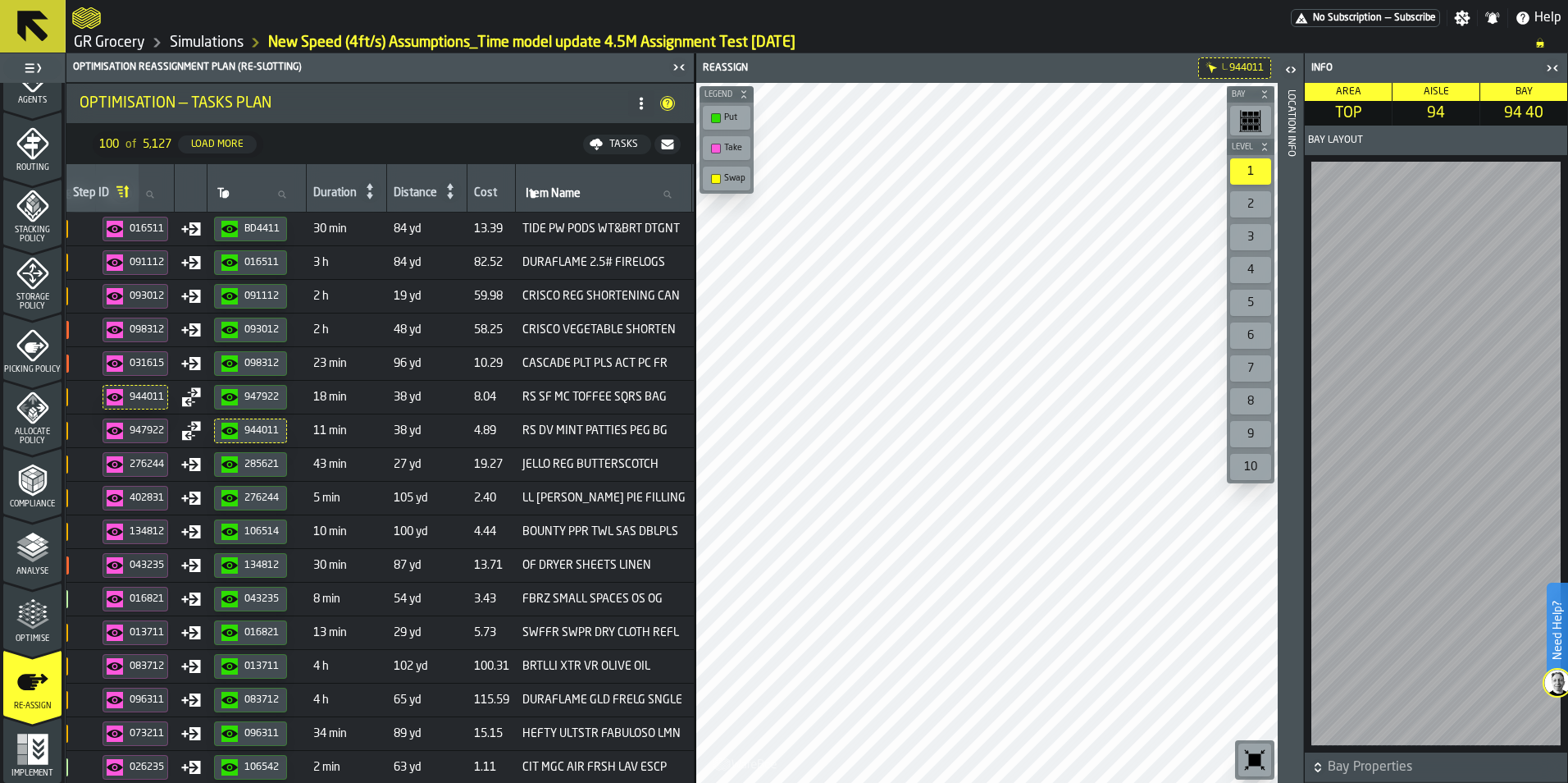
click at [42, 302] on span "Storage Policy" at bounding box center [32, 302] width 58 height 18
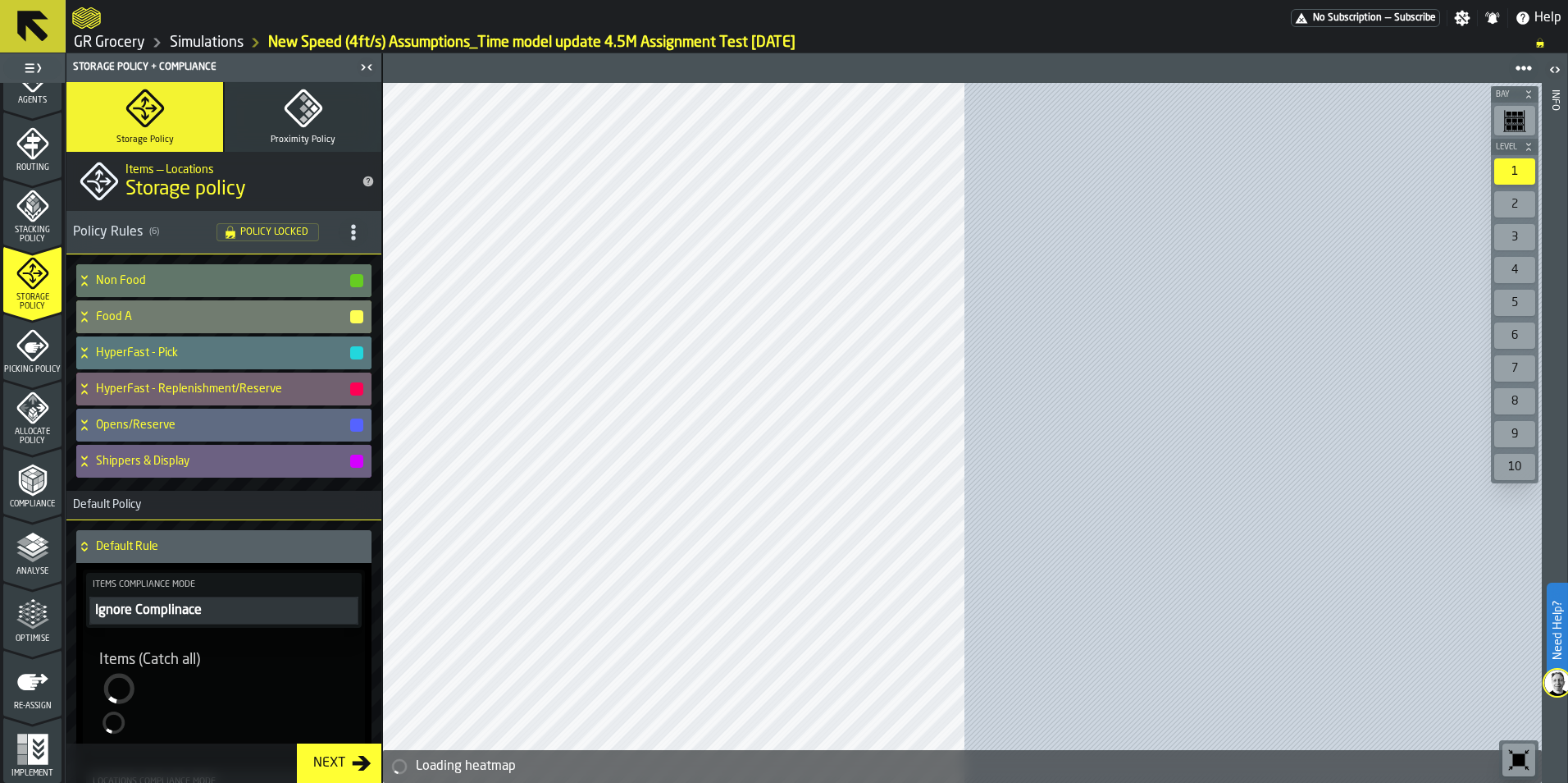
click at [44, 229] on span "Stacking Policy" at bounding box center [32, 234] width 58 height 18
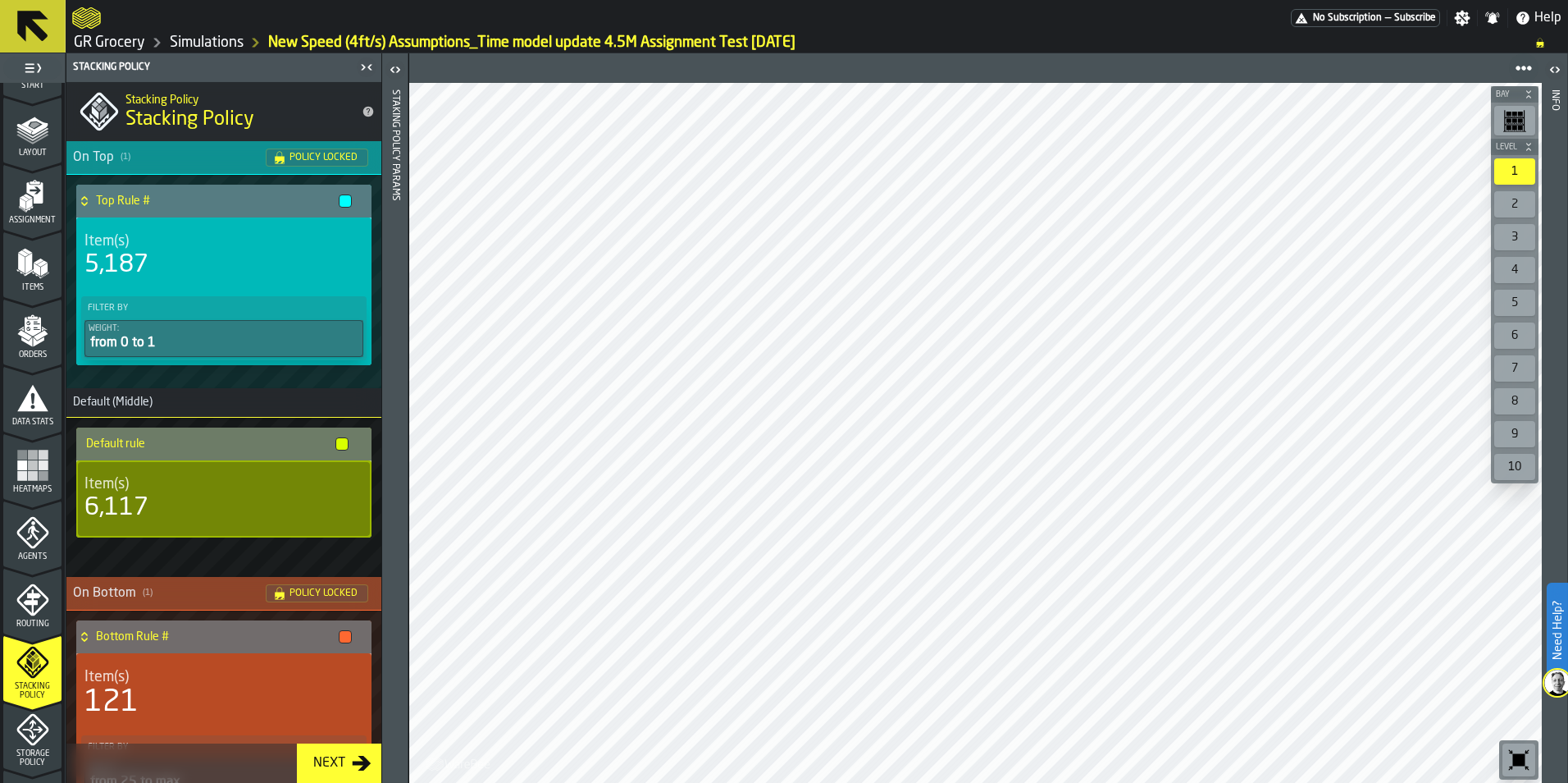
scroll to position [0, 0]
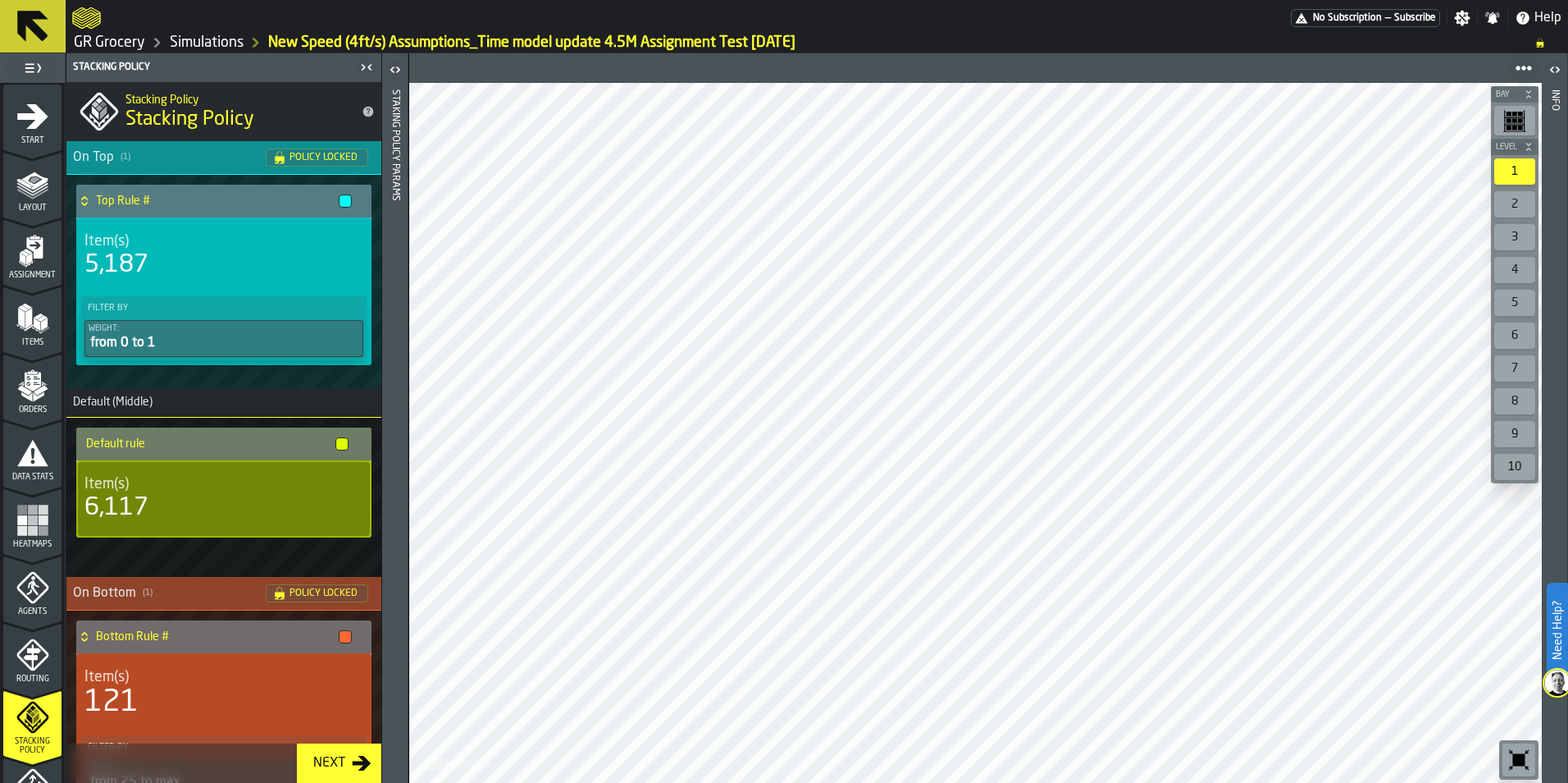
click at [34, 123] on icon "menu Start" at bounding box center [33, 115] width 31 height 24
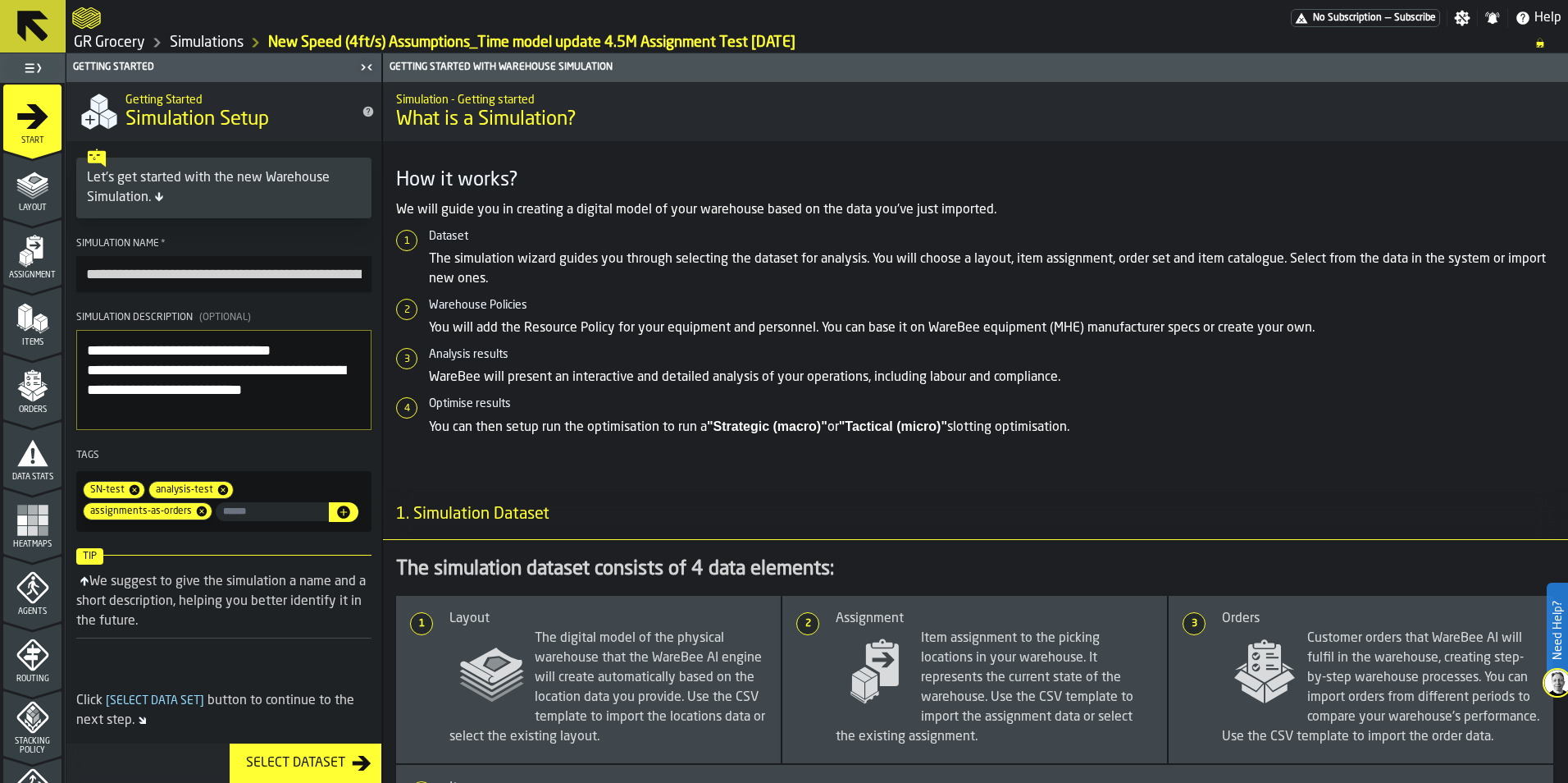
click at [88, 272] on input "**********" at bounding box center [224, 274] width 296 height 36
click at [218, 46] on link "Simulations" at bounding box center [207, 43] width 73 height 18
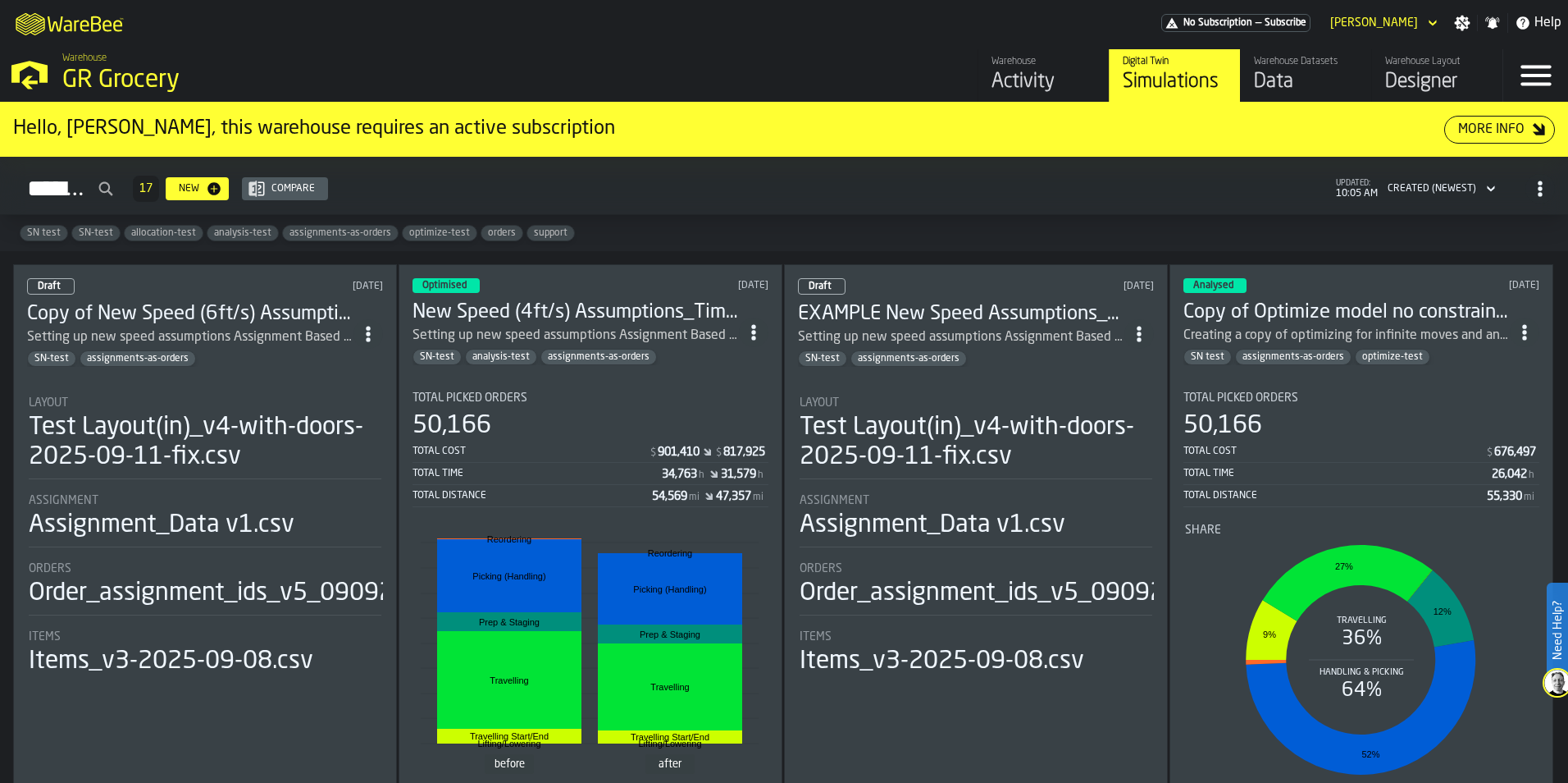
click at [1411, 304] on h3 "Copy of Optimize model no constraints [DATE]" at bounding box center [1347, 312] width 327 height 26
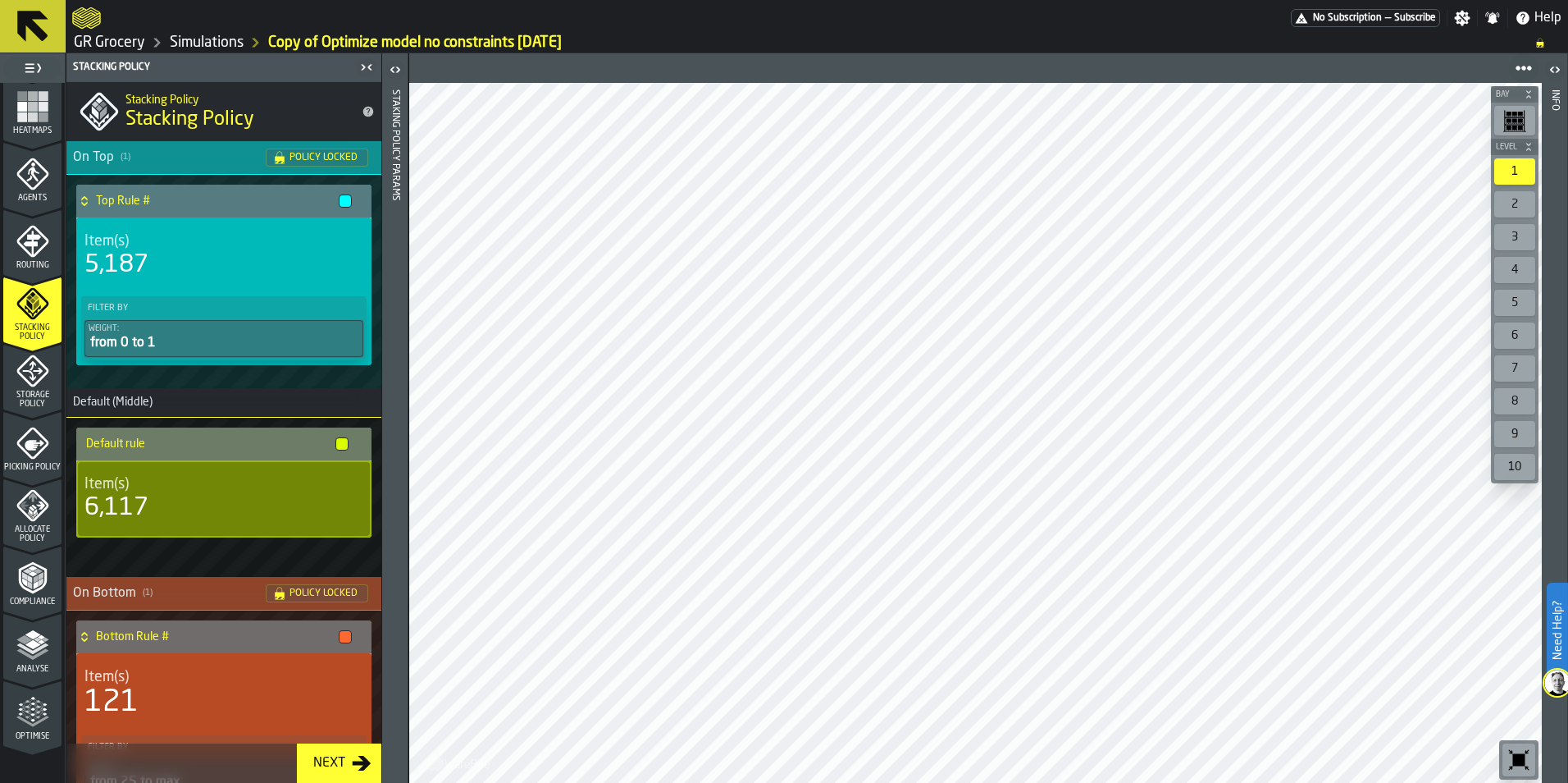
click at [28, 719] on icon "menu Optimise" at bounding box center [33, 712] width 33 height 33
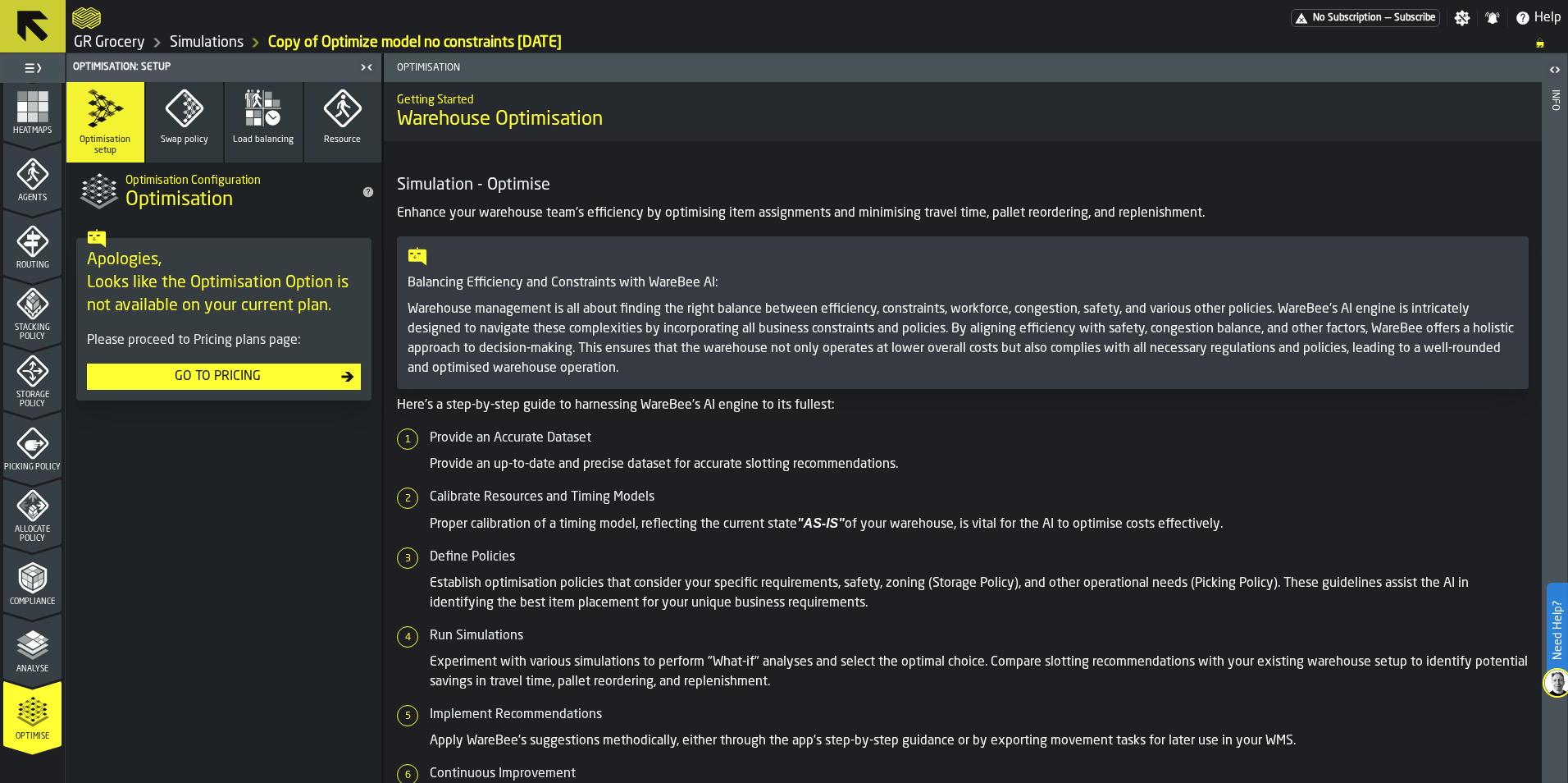
click at [192, 39] on link "Simulations" at bounding box center [207, 43] width 73 height 18
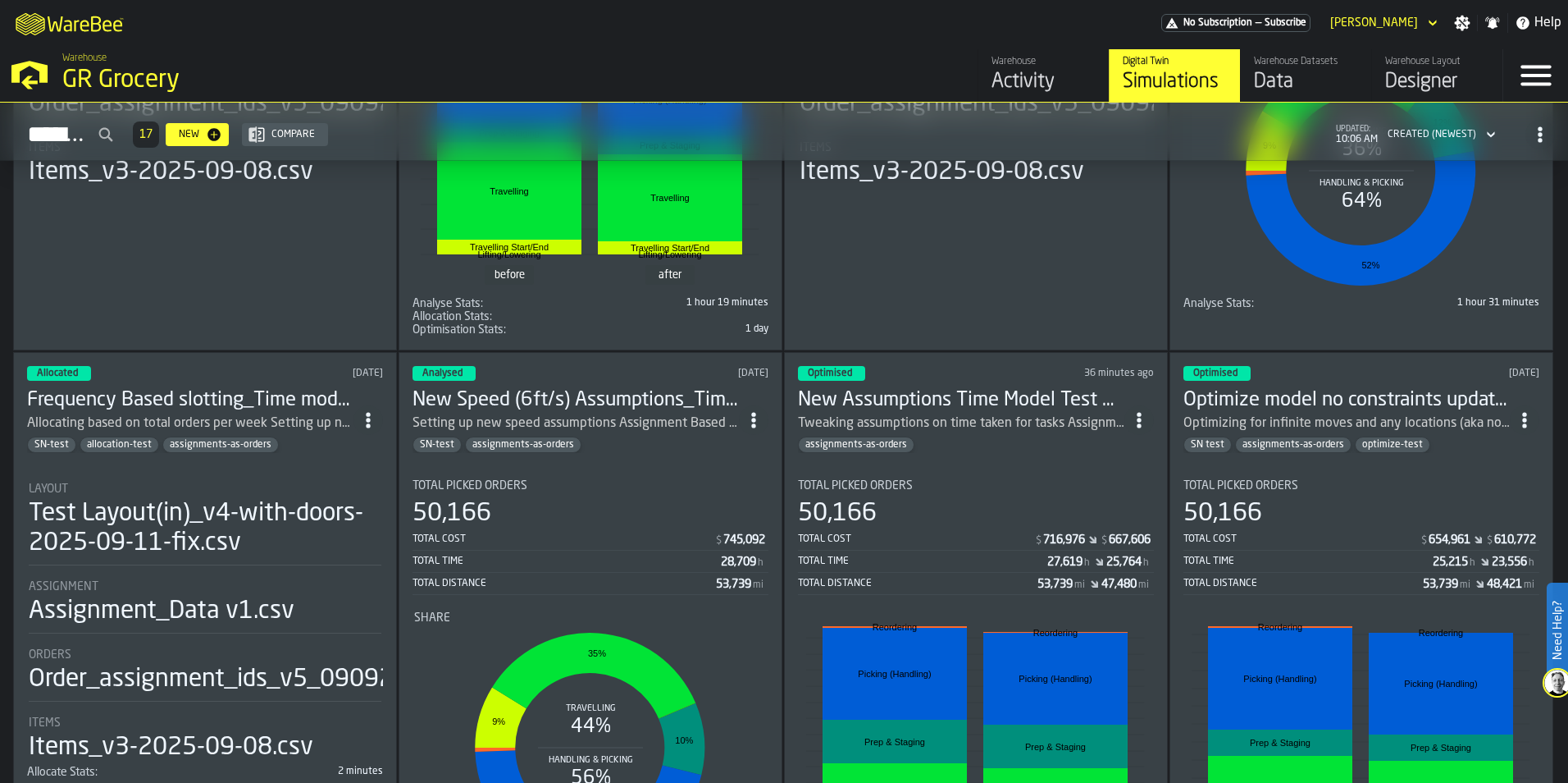
scroll to position [574, 0]
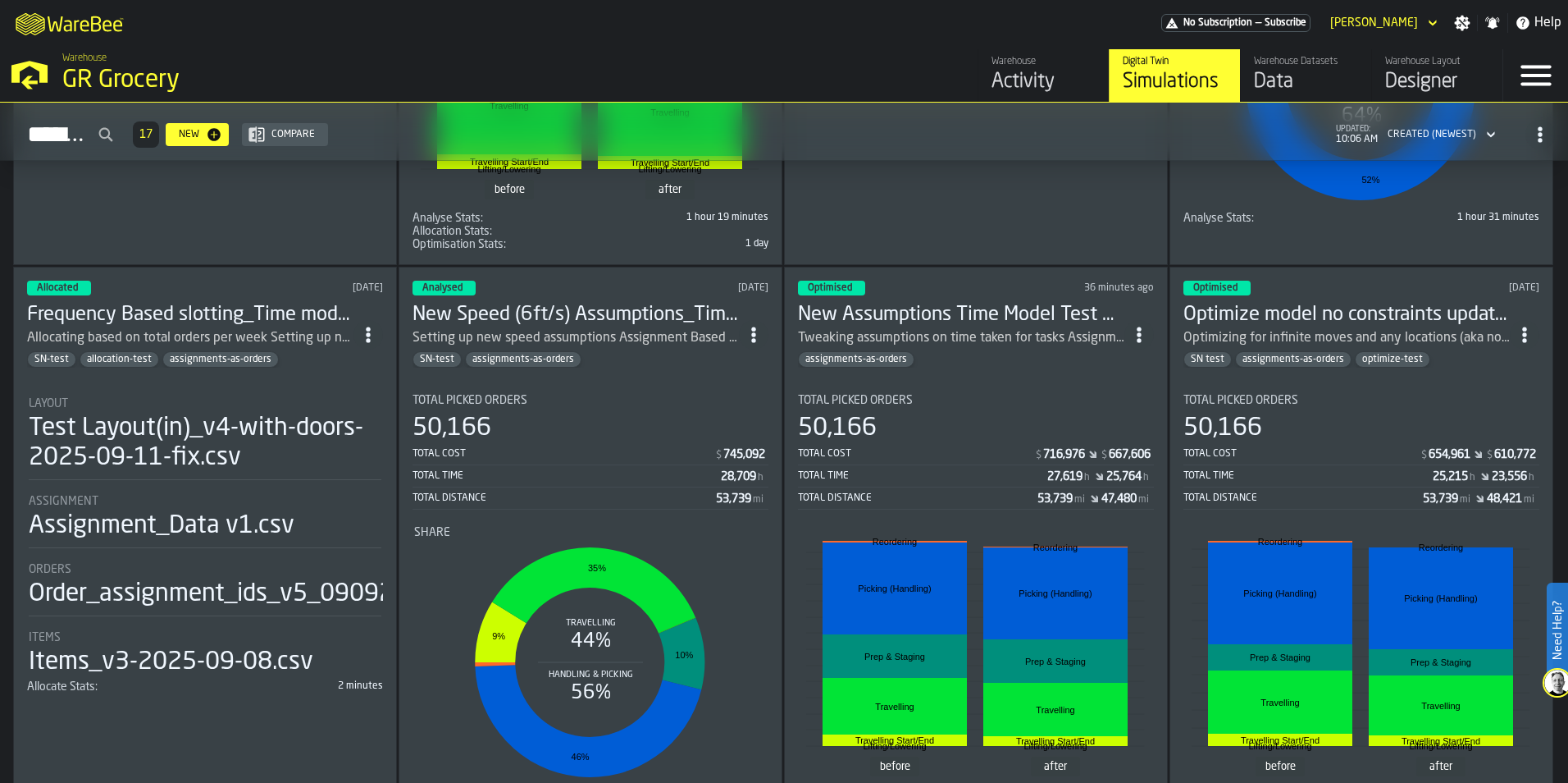
click at [1430, 307] on h3 "Optimize model no constraints update 4.5M Assignment Test [DATE]" at bounding box center [1347, 314] width 327 height 26
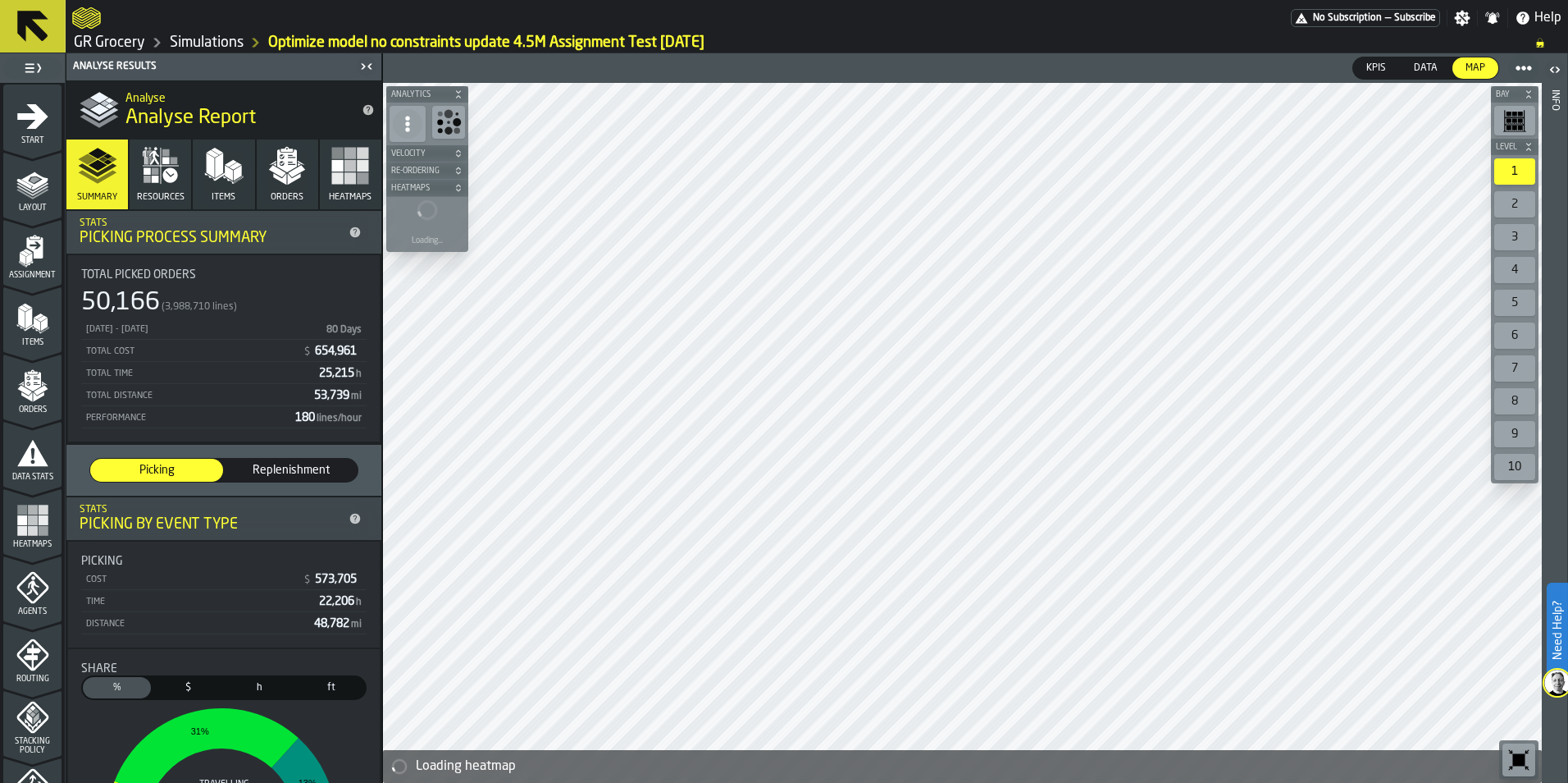
click at [26, 601] on icon "menu Agents" at bounding box center [33, 588] width 33 height 33
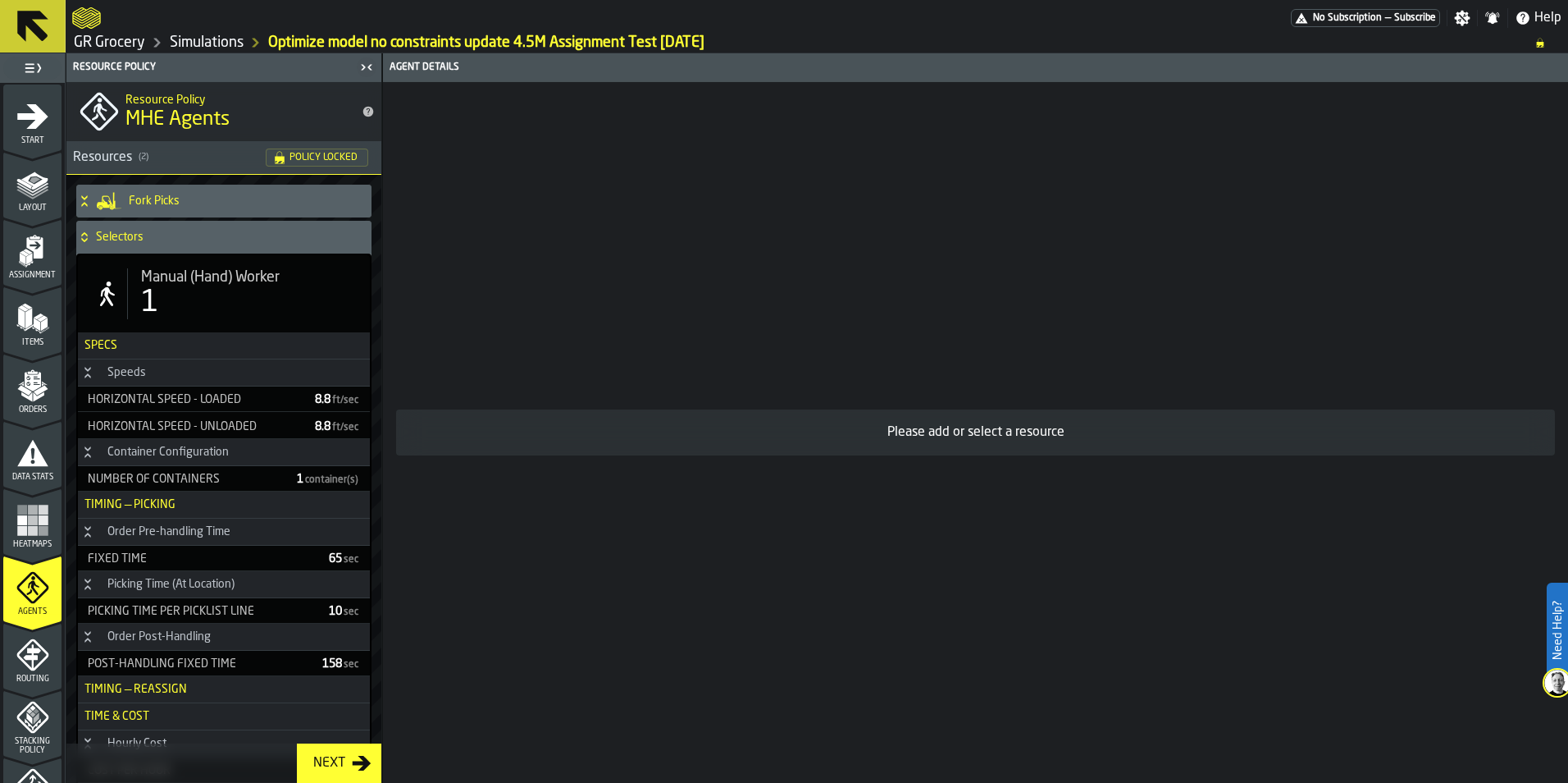
click at [7, 740] on span "Stacking Policy" at bounding box center [32, 745] width 58 height 18
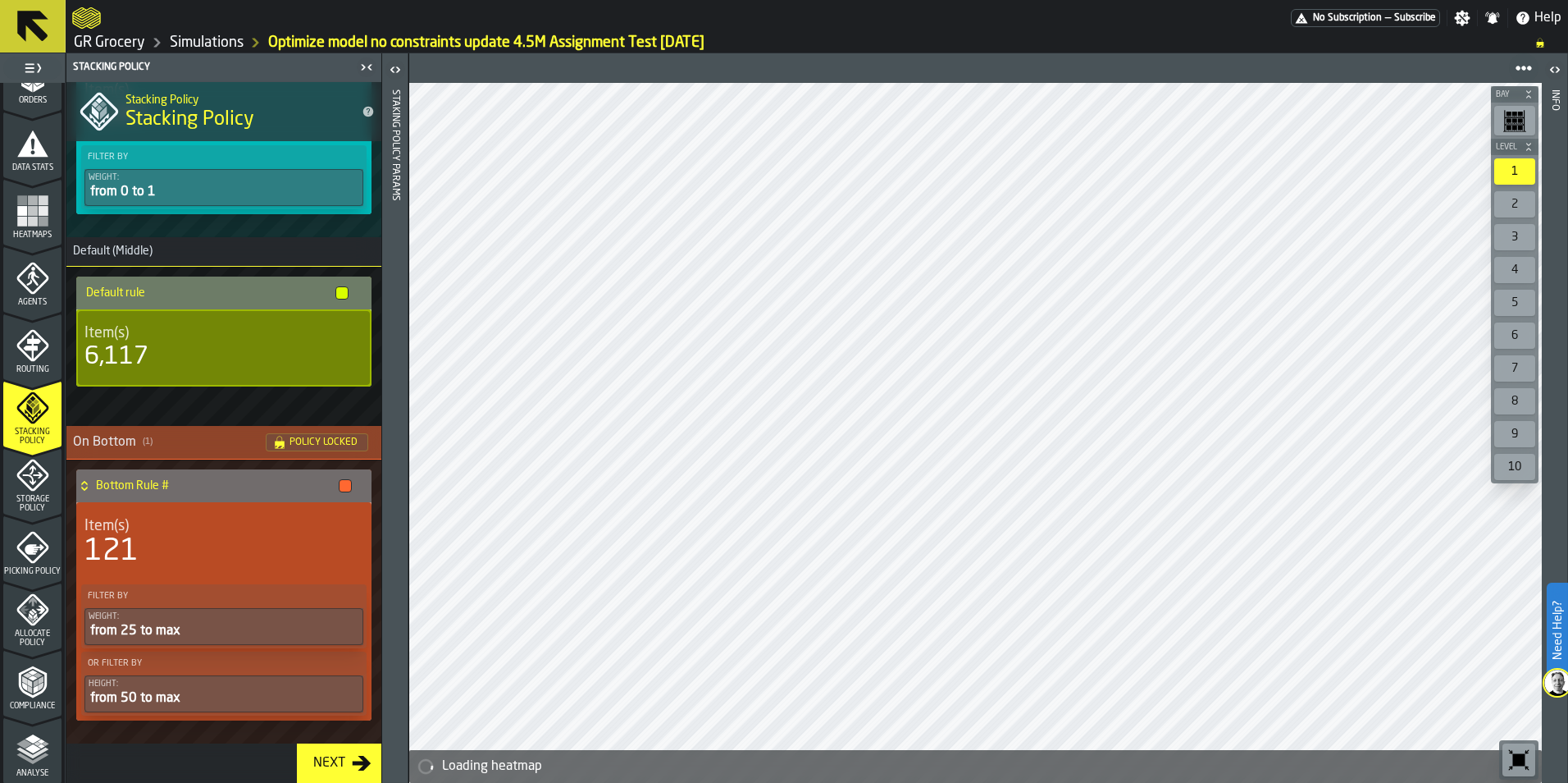
scroll to position [511, 0]
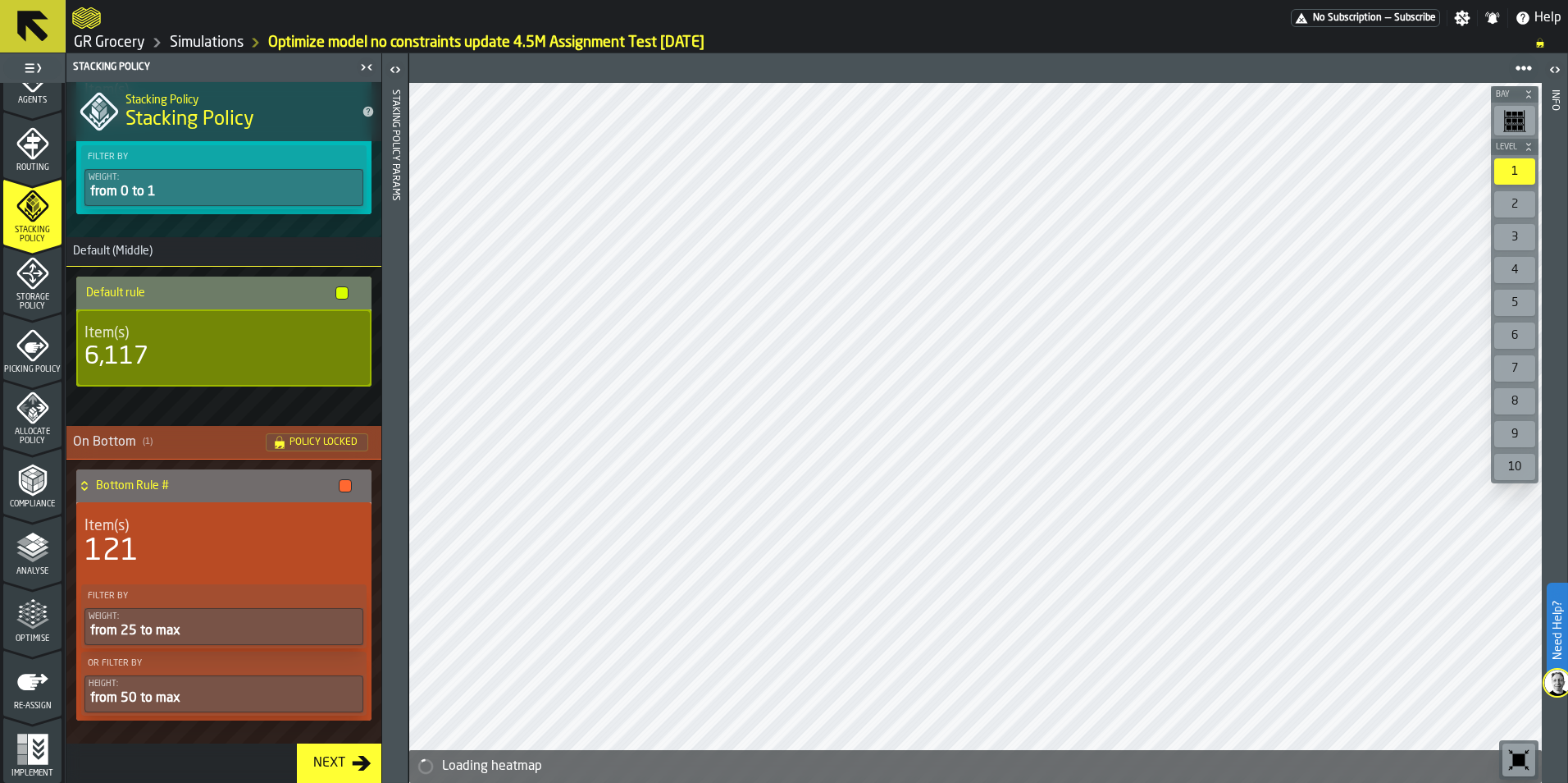
click at [30, 620] on icon "menu Optimise" at bounding box center [33, 615] width 33 height 33
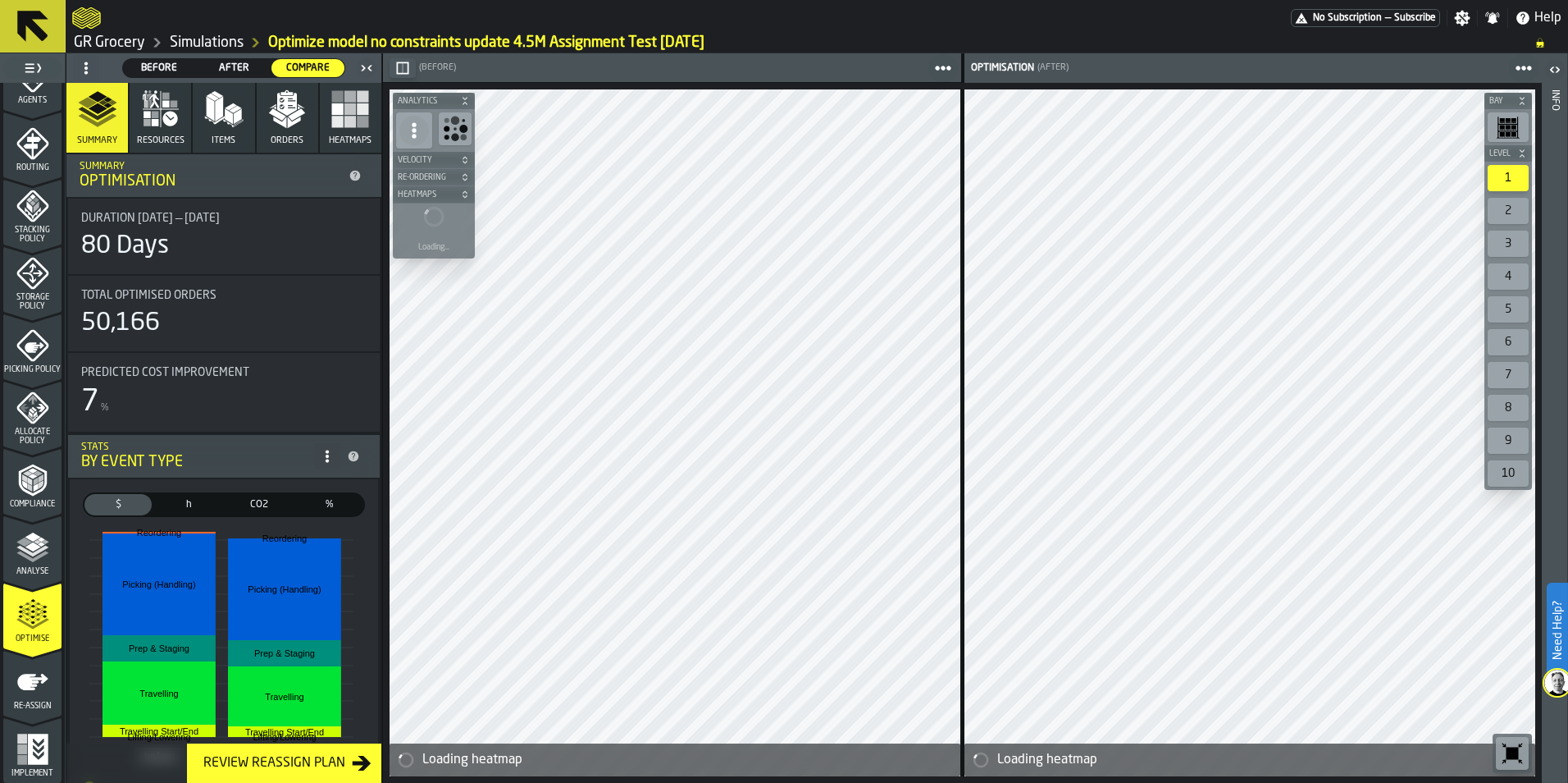
click at [31, 702] on div "Re-assign" at bounding box center [32, 687] width 58 height 45
